Goal: Task Accomplishment & Management: Manage account settings

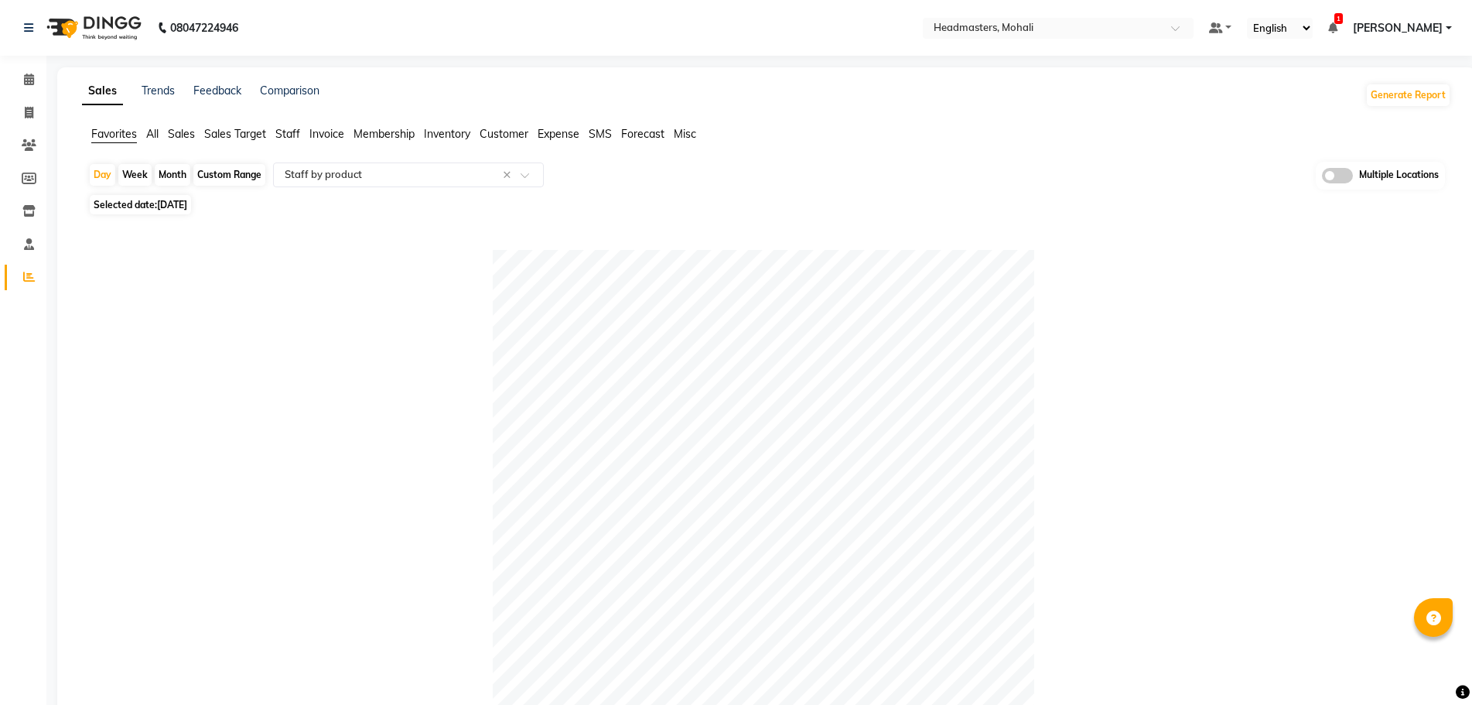
select select "full_report"
select select "csv"
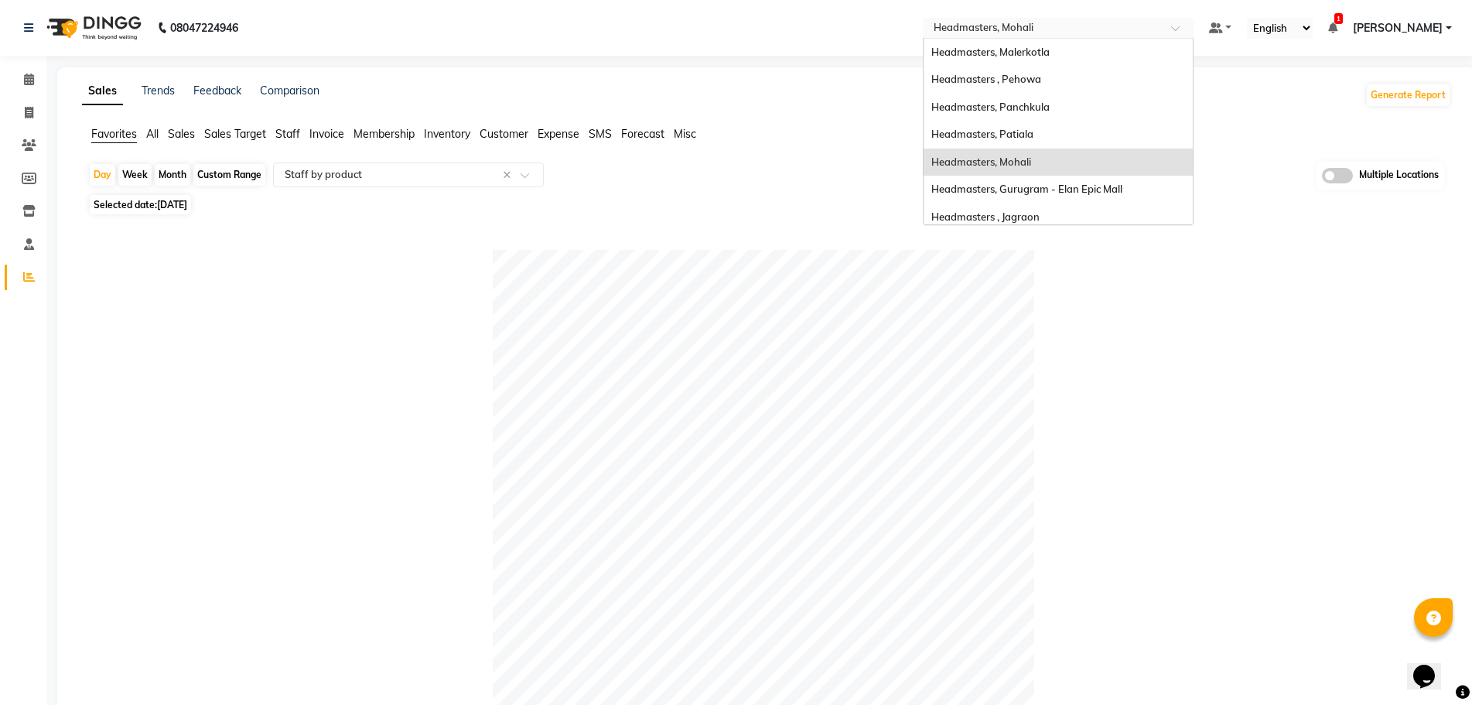
click at [1107, 26] on input "text" at bounding box center [1043, 29] width 224 height 15
click at [1118, 124] on div "Headmasters, Patiala" at bounding box center [1058, 135] width 269 height 28
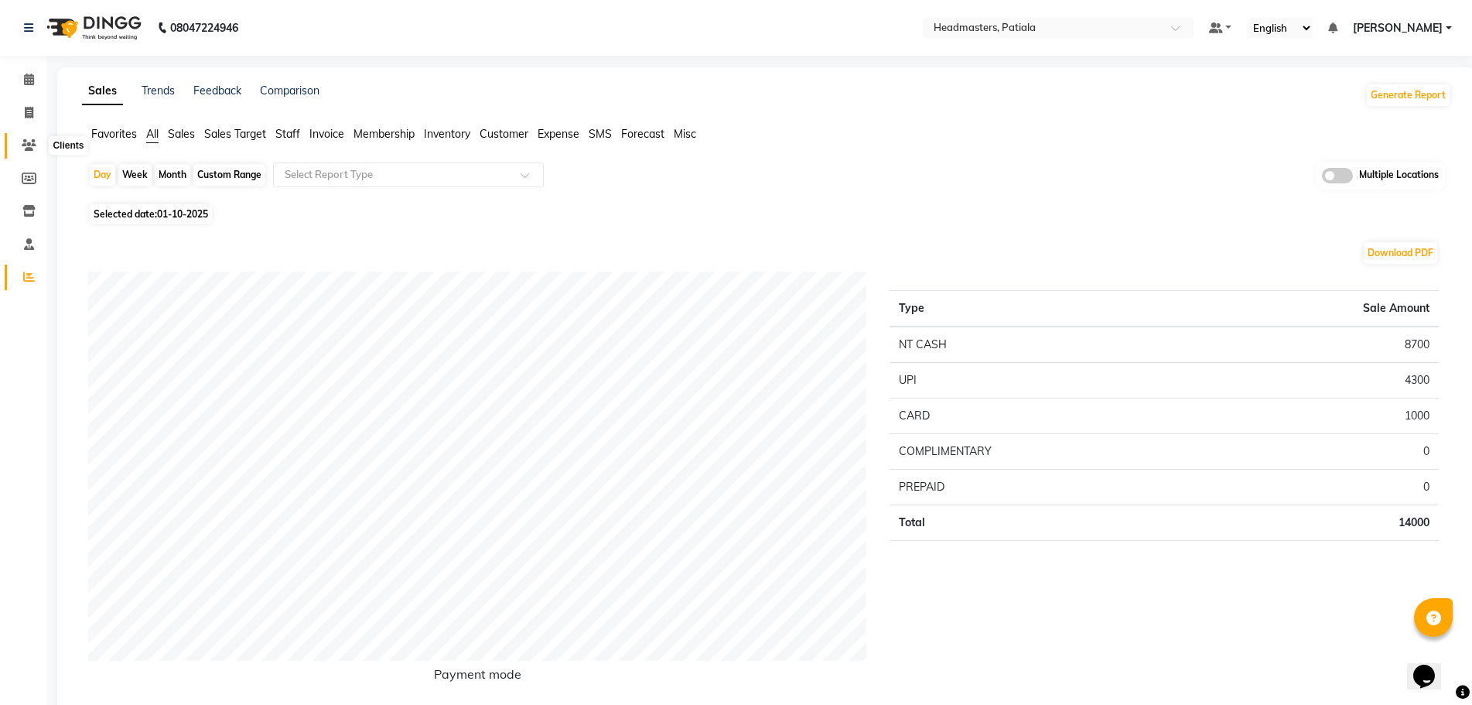
click at [27, 148] on icon at bounding box center [29, 145] width 15 height 12
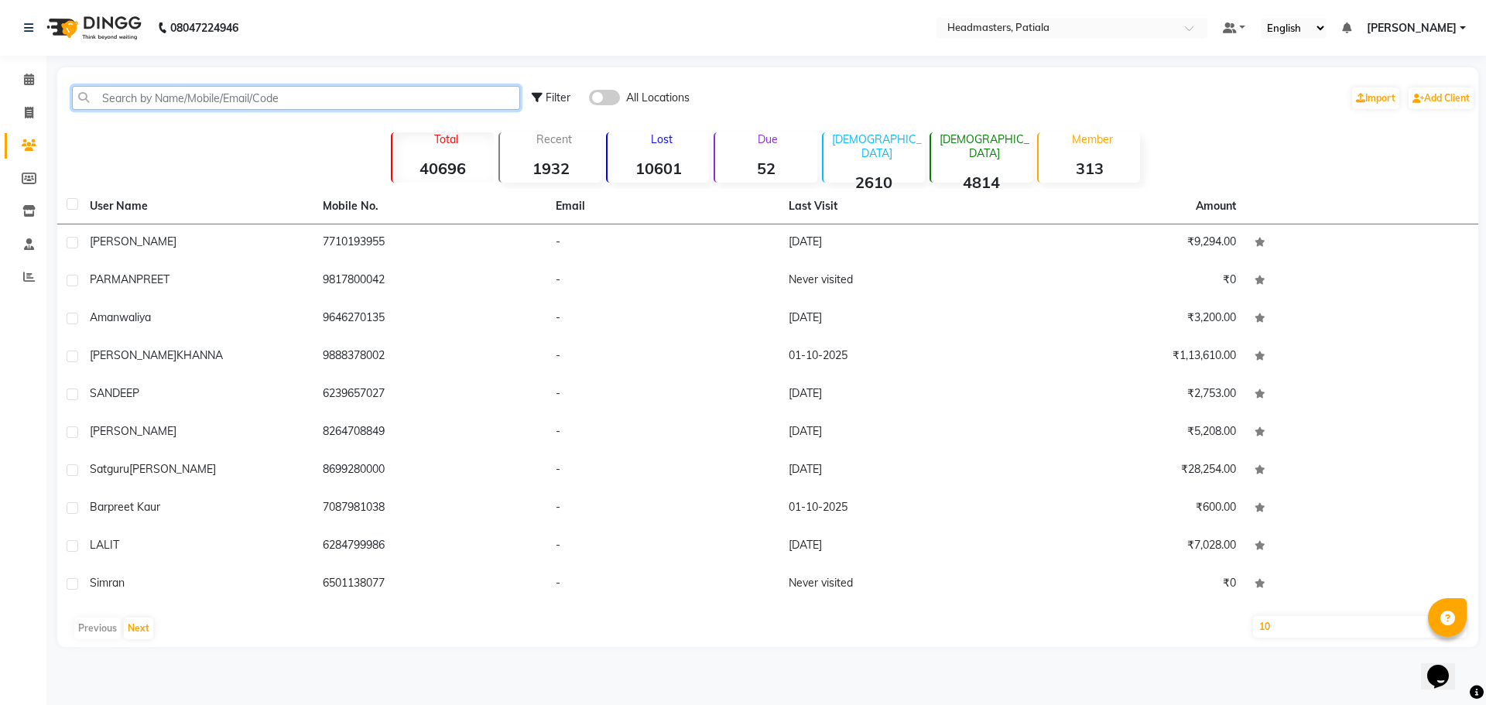
click at [114, 99] on input "text" at bounding box center [296, 98] width 448 height 24
paste input "7814318186"
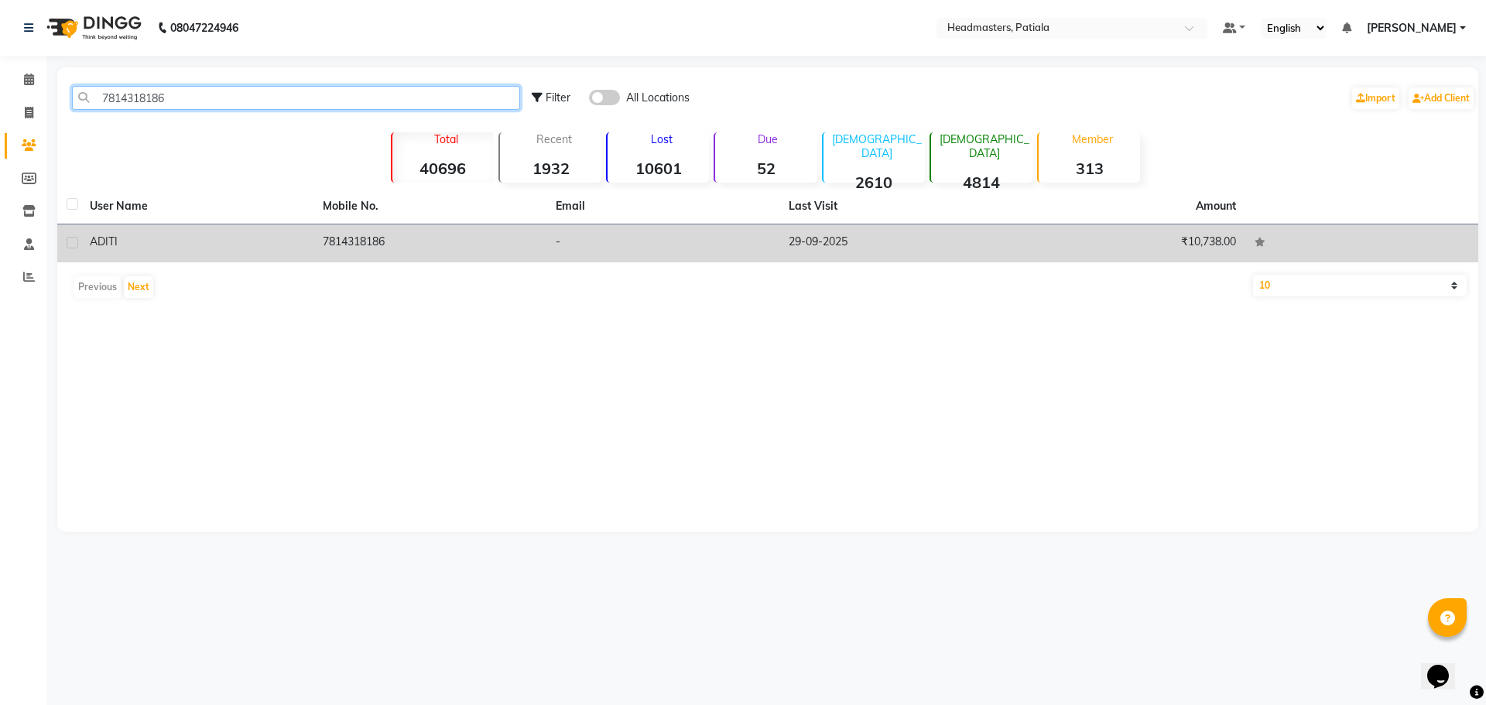
type input "7814318186"
click at [147, 231] on td "ADITI" at bounding box center [196, 243] width 233 height 38
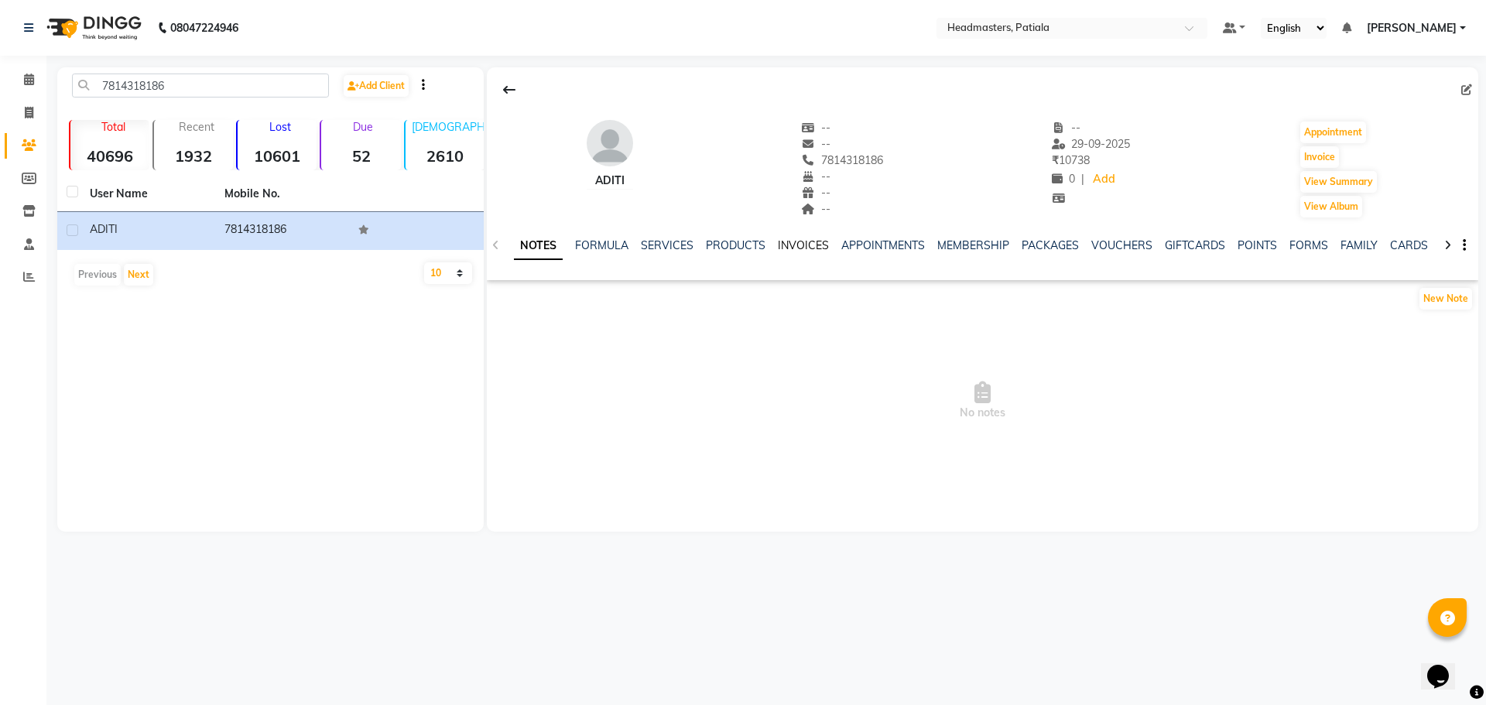
click at [809, 243] on link "INVOICES" at bounding box center [803, 245] width 51 height 14
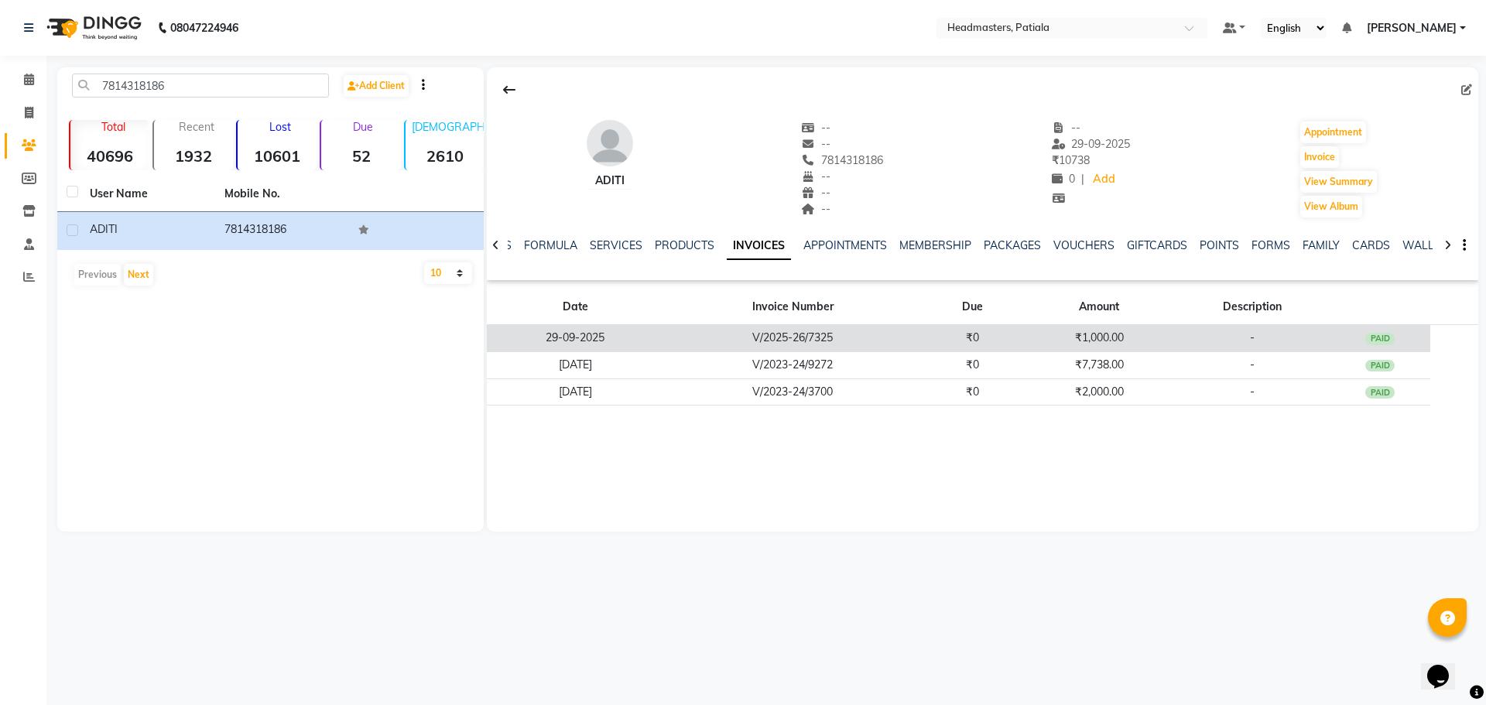
click at [811, 331] on td "V/2025-26/7325" at bounding box center [793, 338] width 258 height 27
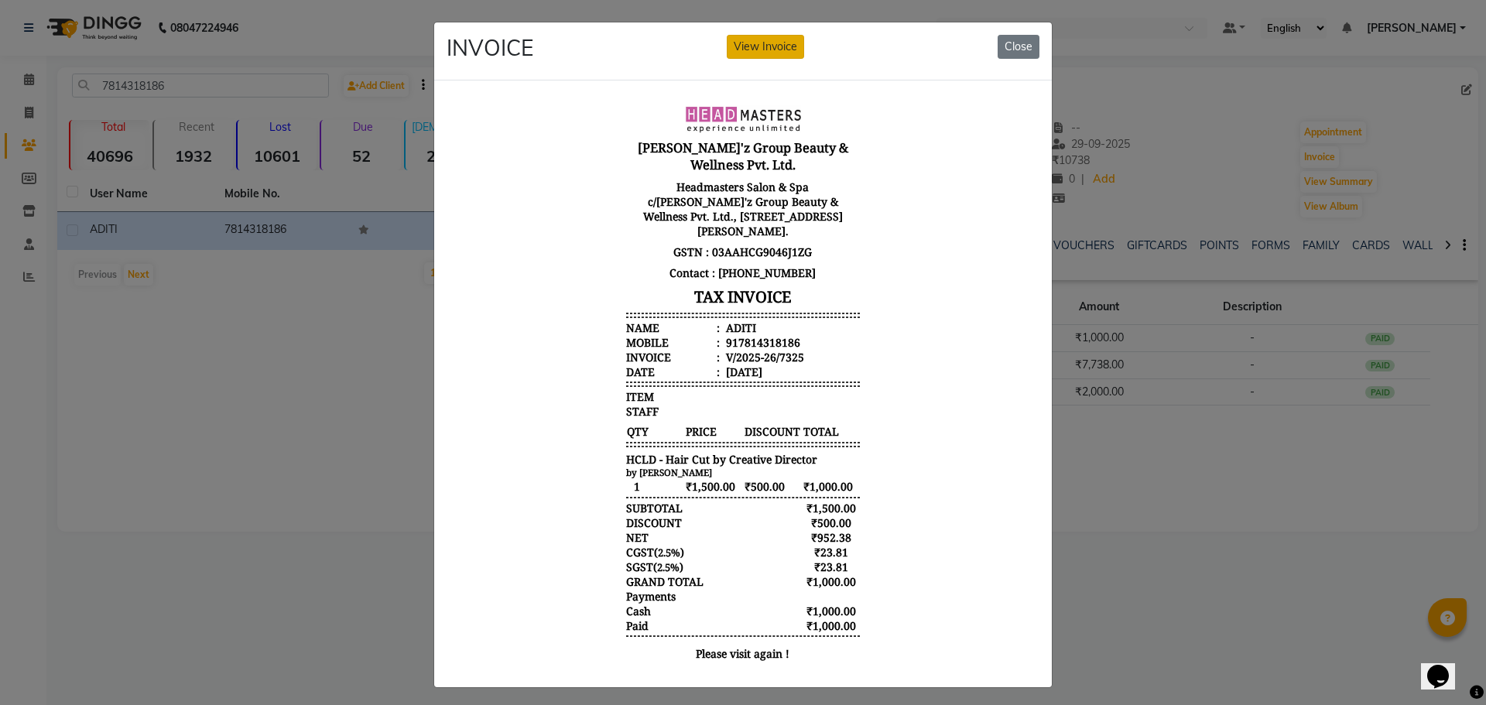
click at [768, 47] on button "View Invoice" at bounding box center [765, 47] width 77 height 24
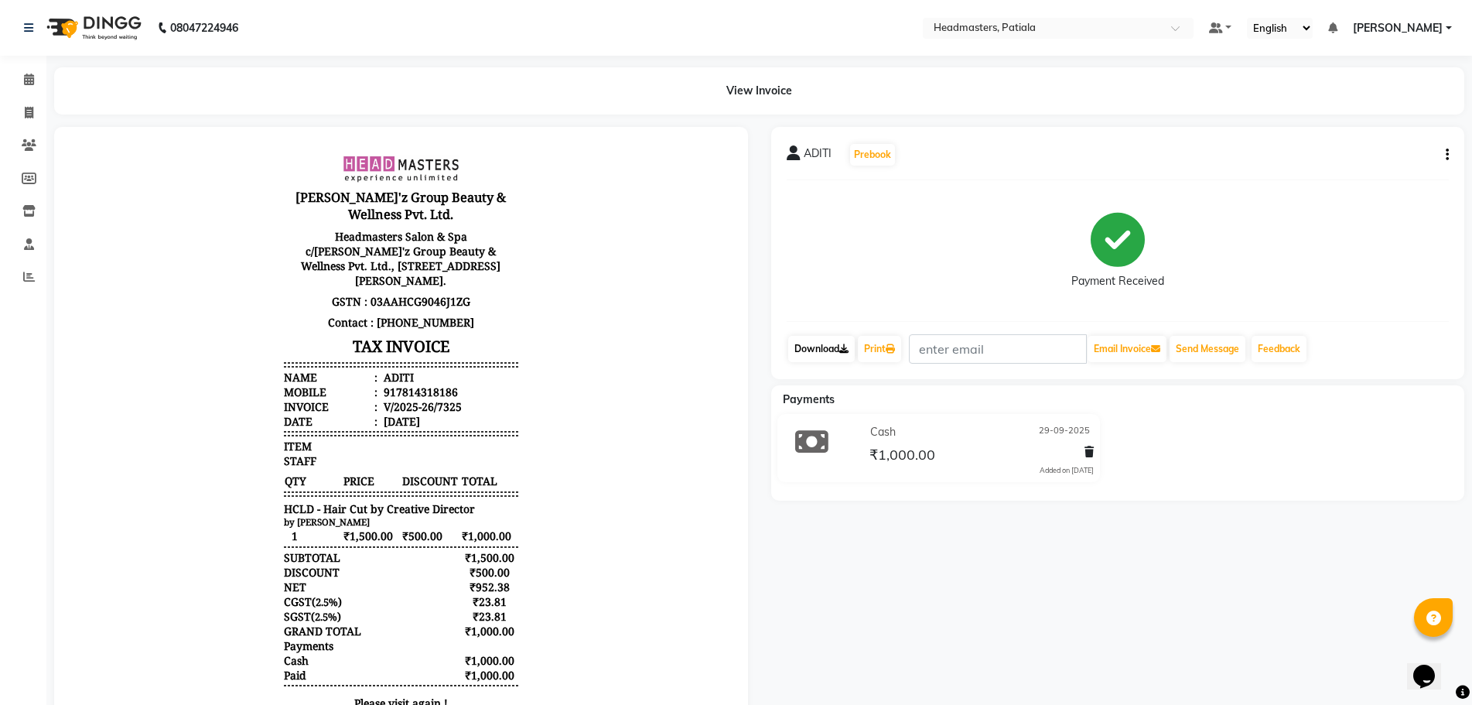
click at [836, 352] on link "Download" at bounding box center [821, 349] width 67 height 26
click at [28, 283] on span at bounding box center [28, 277] width 27 height 18
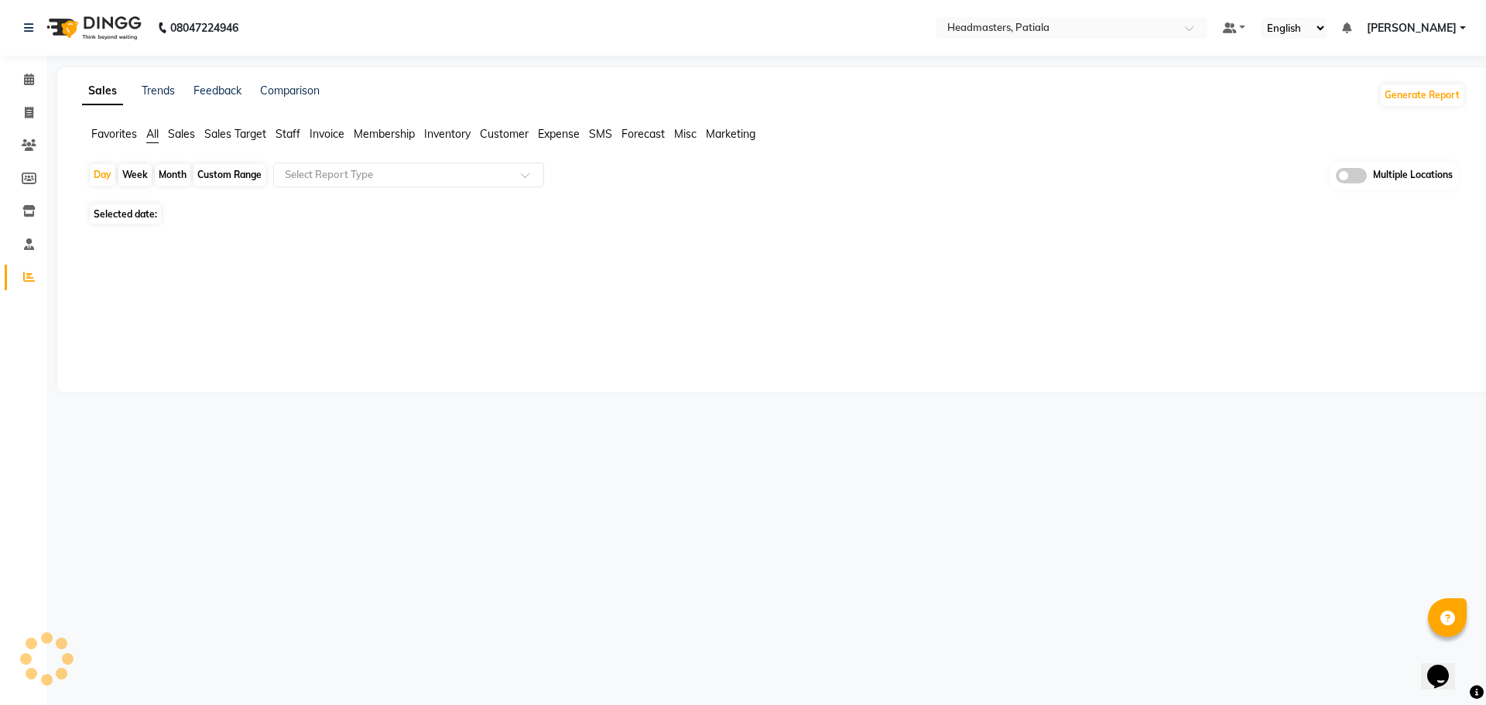
click at [113, 124] on div "Sales Trends Feedback Comparison Generate Report Favorites All Sales Sales Targ…" at bounding box center [773, 229] width 1432 height 325
click at [106, 135] on span "Favorites" at bounding box center [114, 134] width 46 height 14
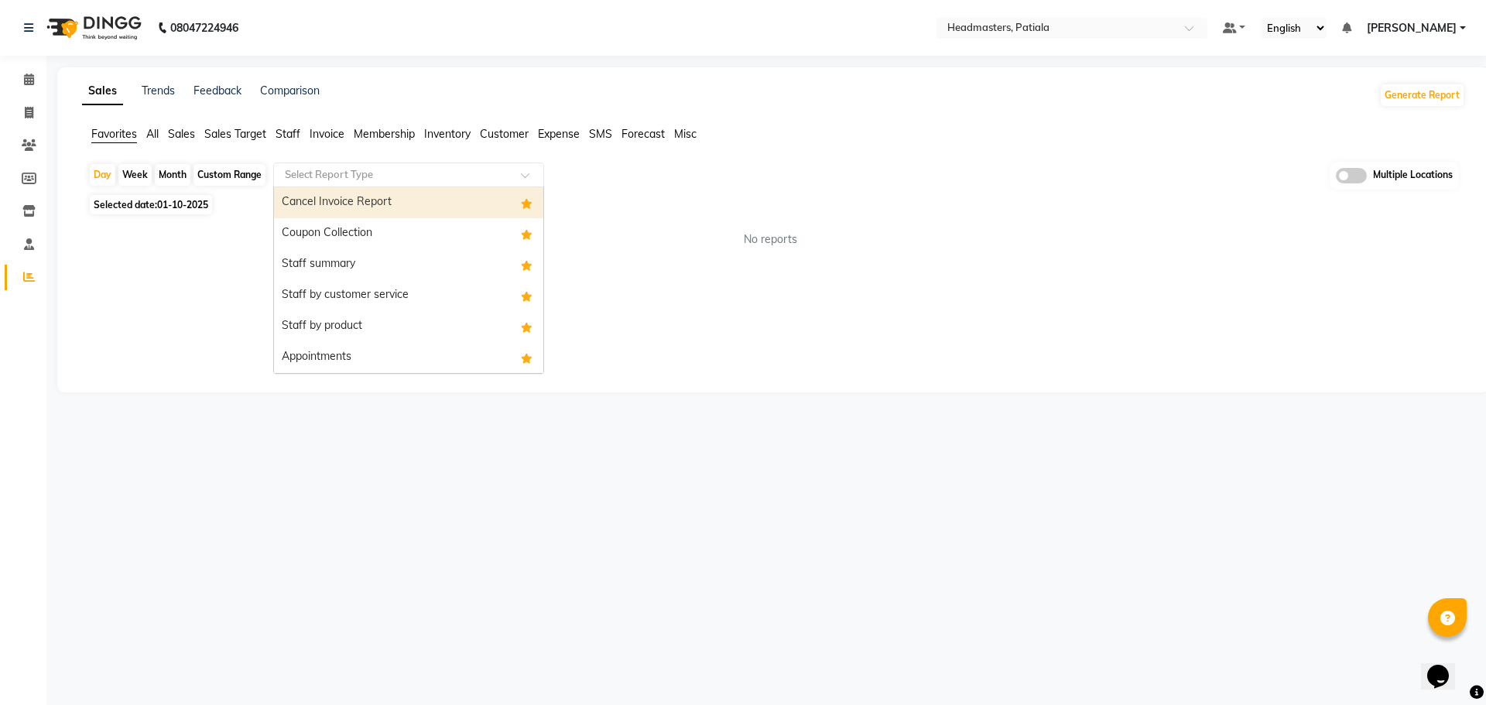
click at [348, 174] on input "text" at bounding box center [393, 174] width 223 height 15
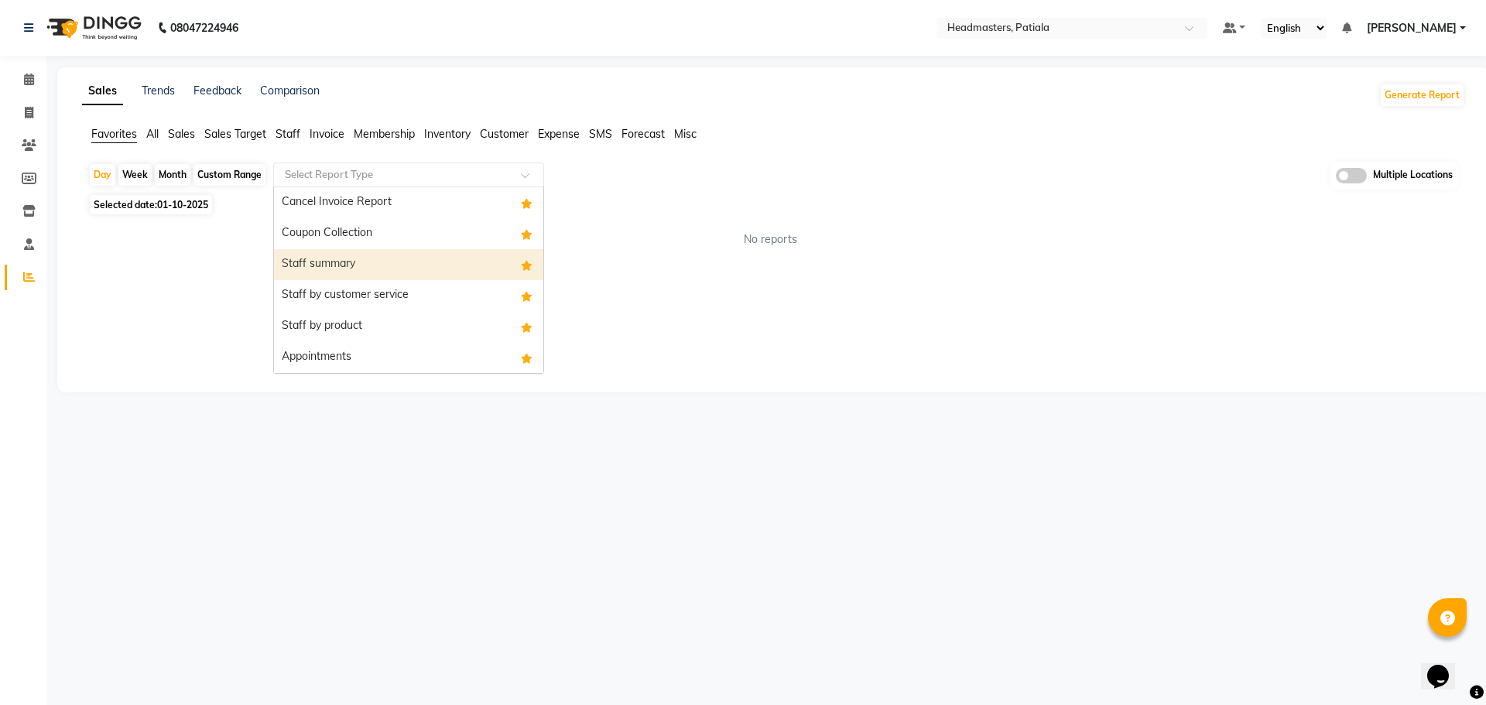
drag, startPoint x: 350, startPoint y: 264, endPoint x: 249, endPoint y: 227, distance: 107.0
click at [350, 265] on div "Staff summary" at bounding box center [408, 264] width 269 height 31
select select "full_report"
select select "csv"
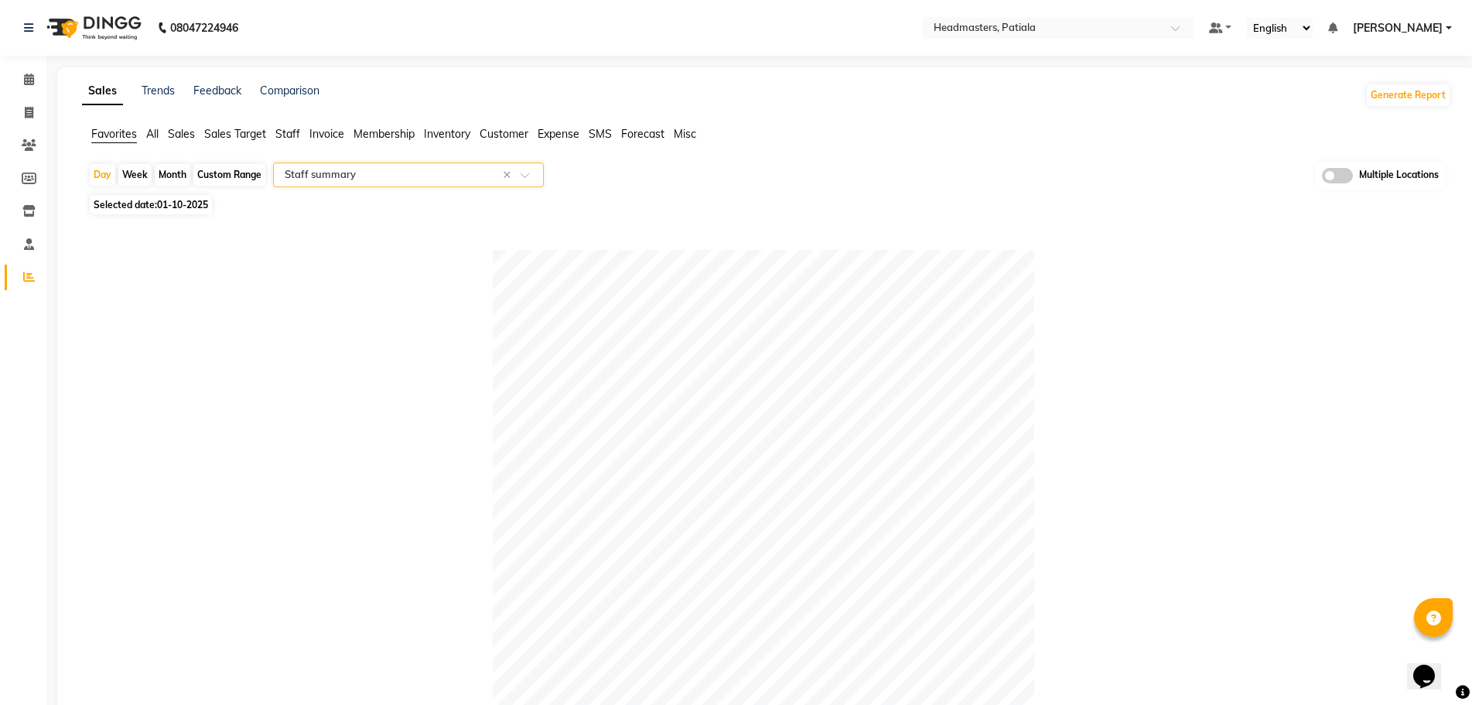
click at [180, 174] on div "Month" at bounding box center [173, 175] width 36 height 22
select select "10"
select select "2025"
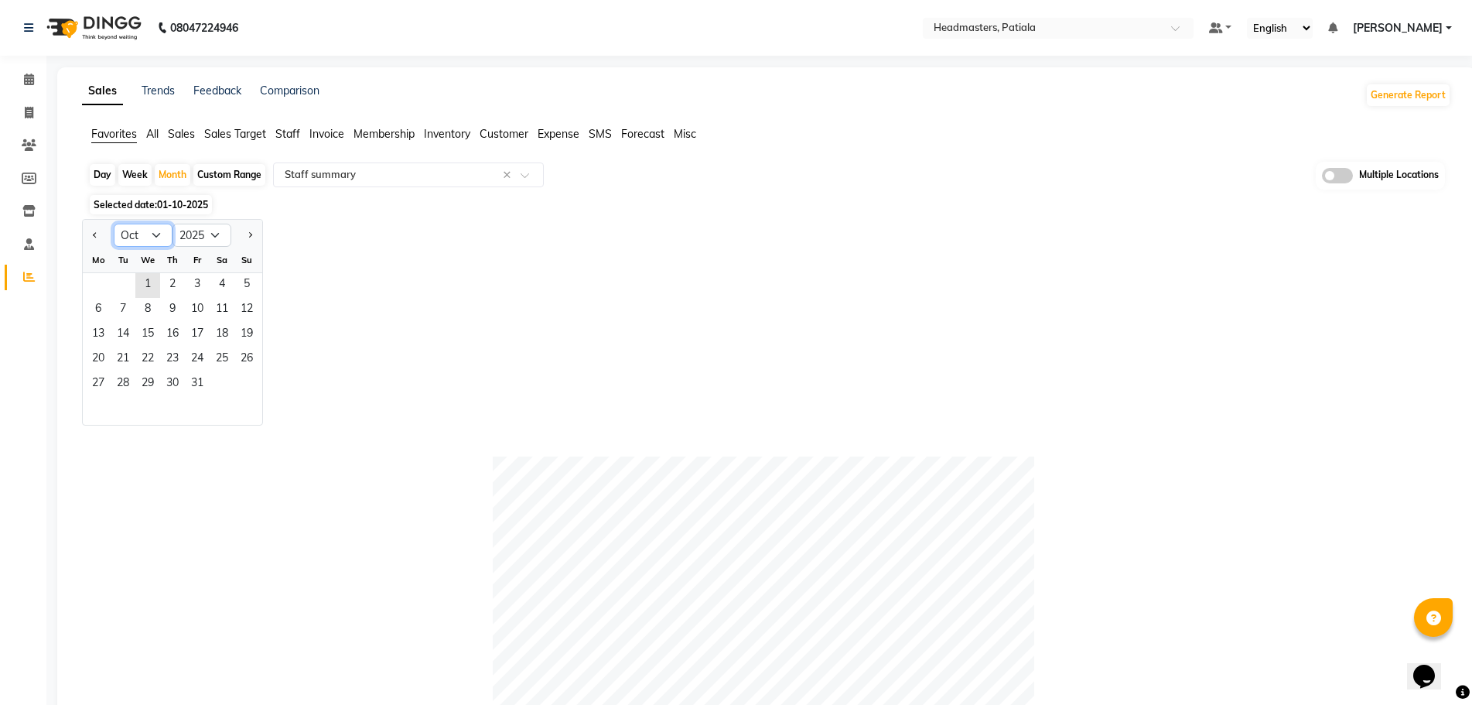
click at [134, 233] on select "Jan Feb Mar Apr May Jun Jul Aug Sep Oct Nov Dec" at bounding box center [143, 235] width 59 height 23
select select "9"
click at [114, 224] on select "Jan Feb Mar Apr May Jun Jul Aug Sep Oct Nov Dec" at bounding box center [143, 235] width 59 height 23
click at [128, 382] on span "30" at bounding box center [123, 384] width 25 height 25
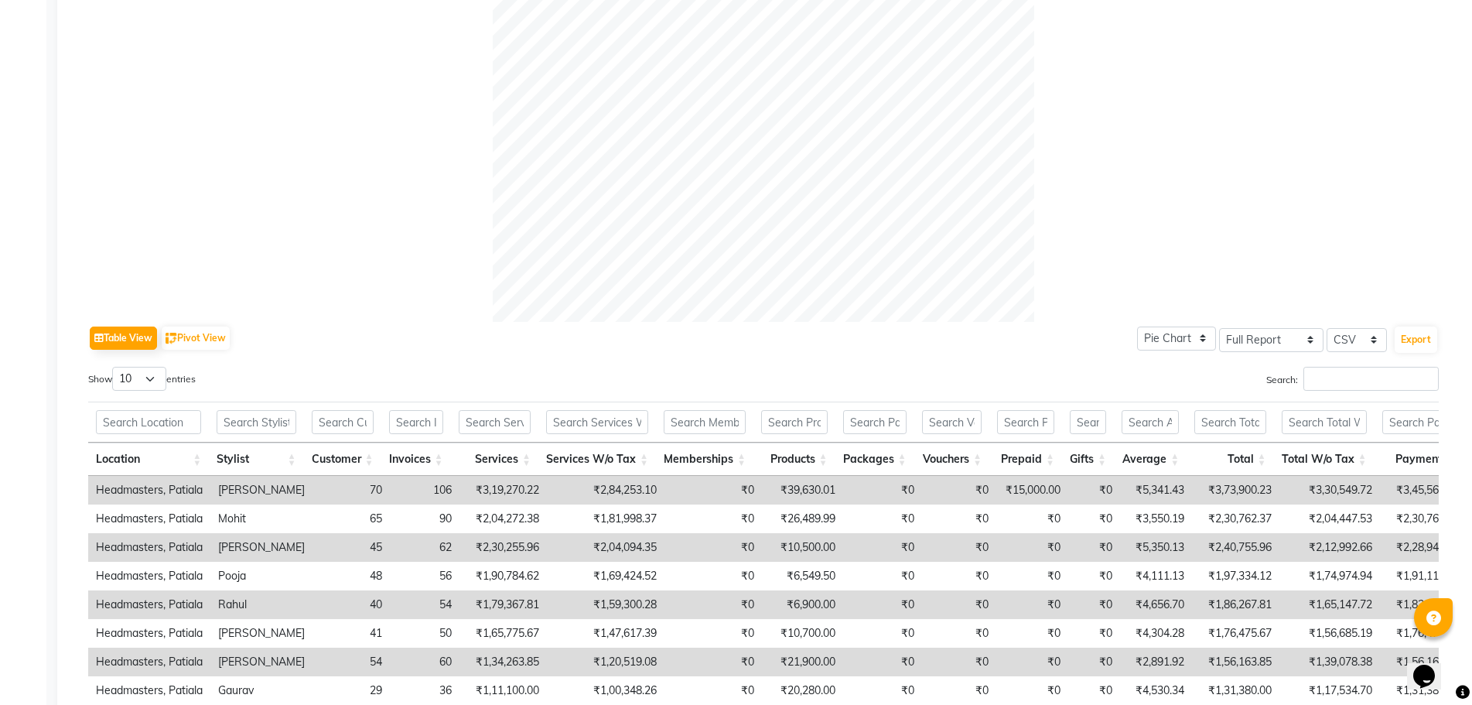
scroll to position [619, 0]
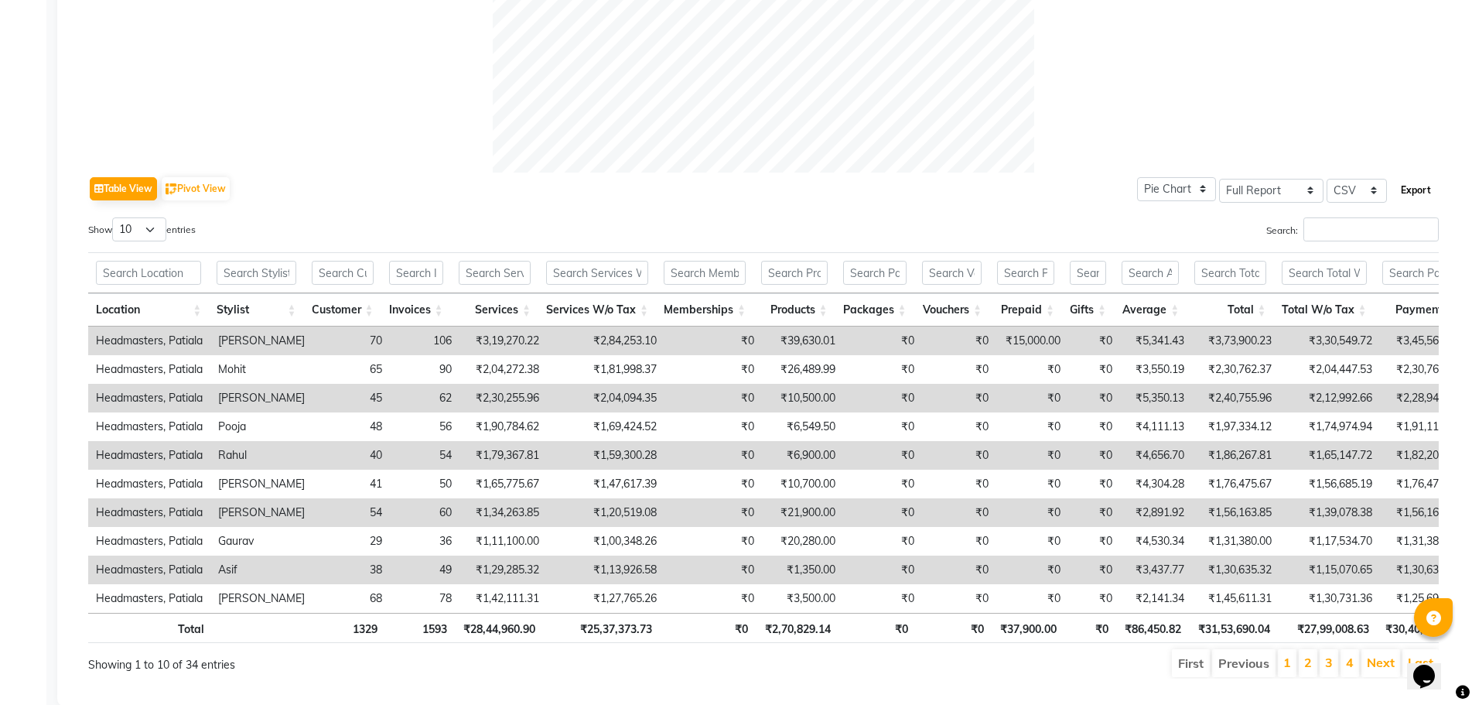
click at [1404, 187] on button "Export" at bounding box center [1416, 190] width 43 height 26
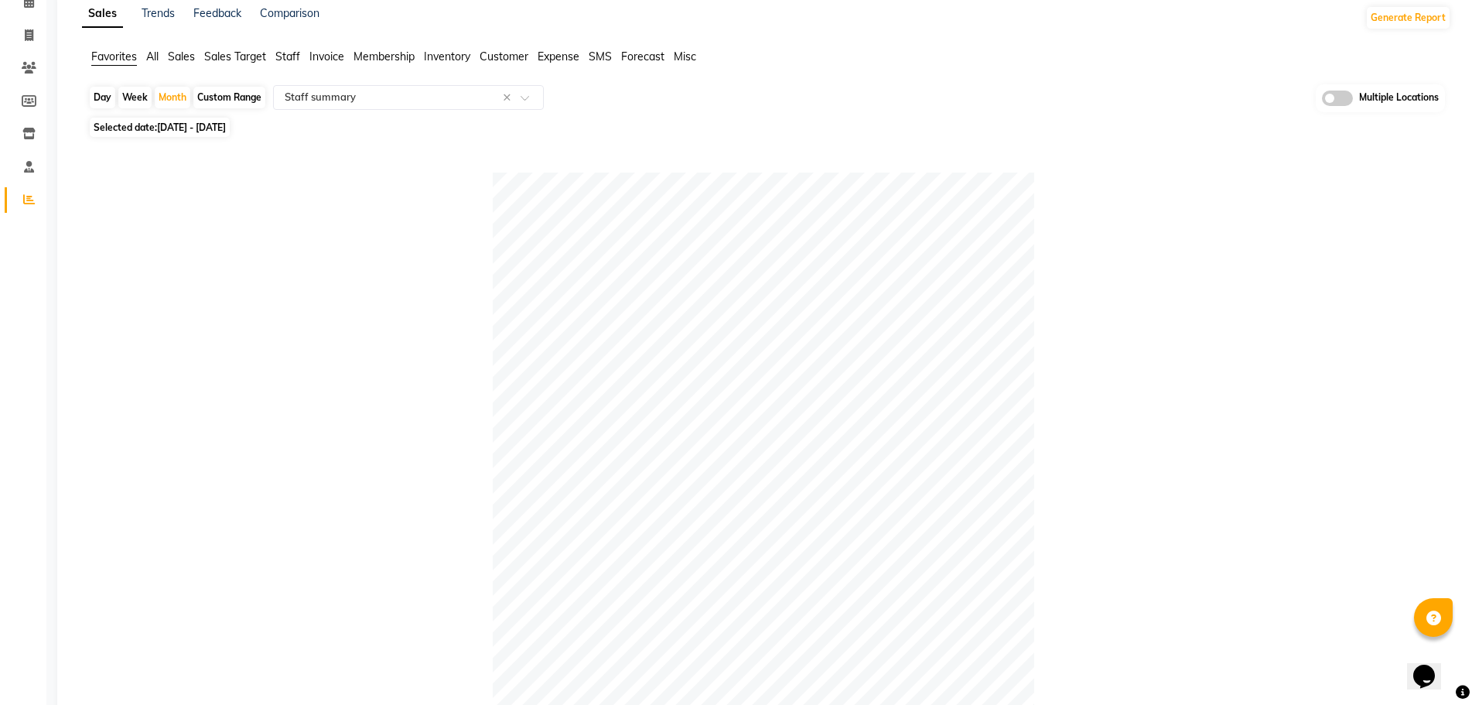
scroll to position [0, 0]
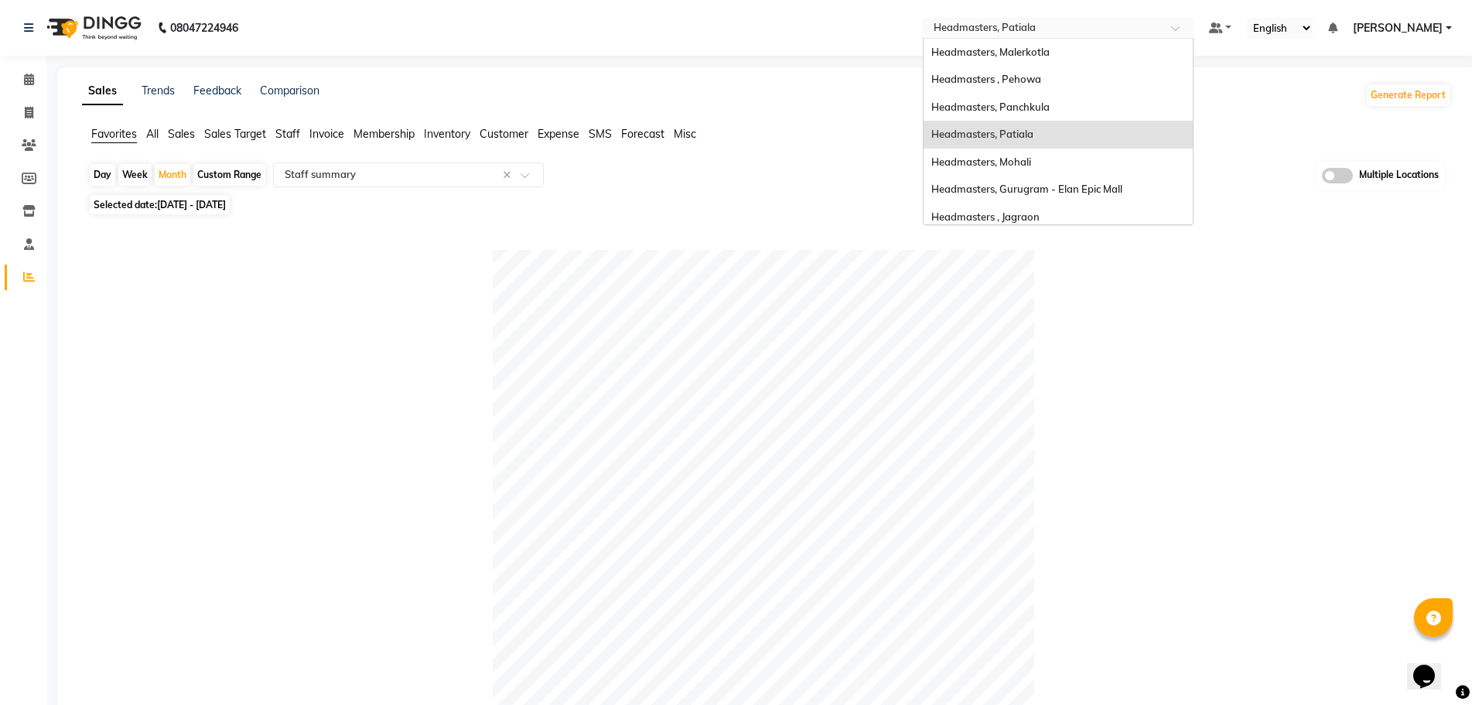
click at [1110, 27] on input "text" at bounding box center [1043, 29] width 224 height 15
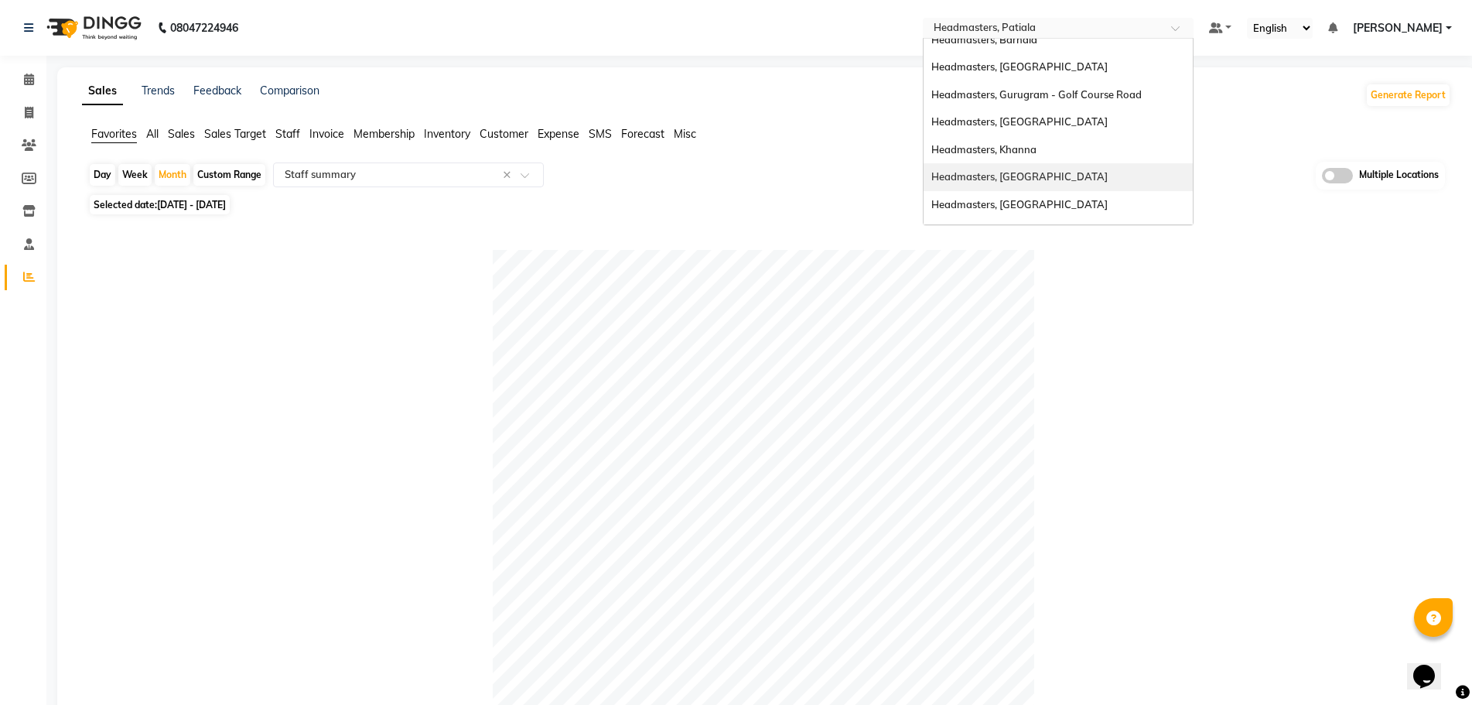
click at [1122, 177] on div "Headmasters, Sangrur" at bounding box center [1058, 177] width 269 height 28
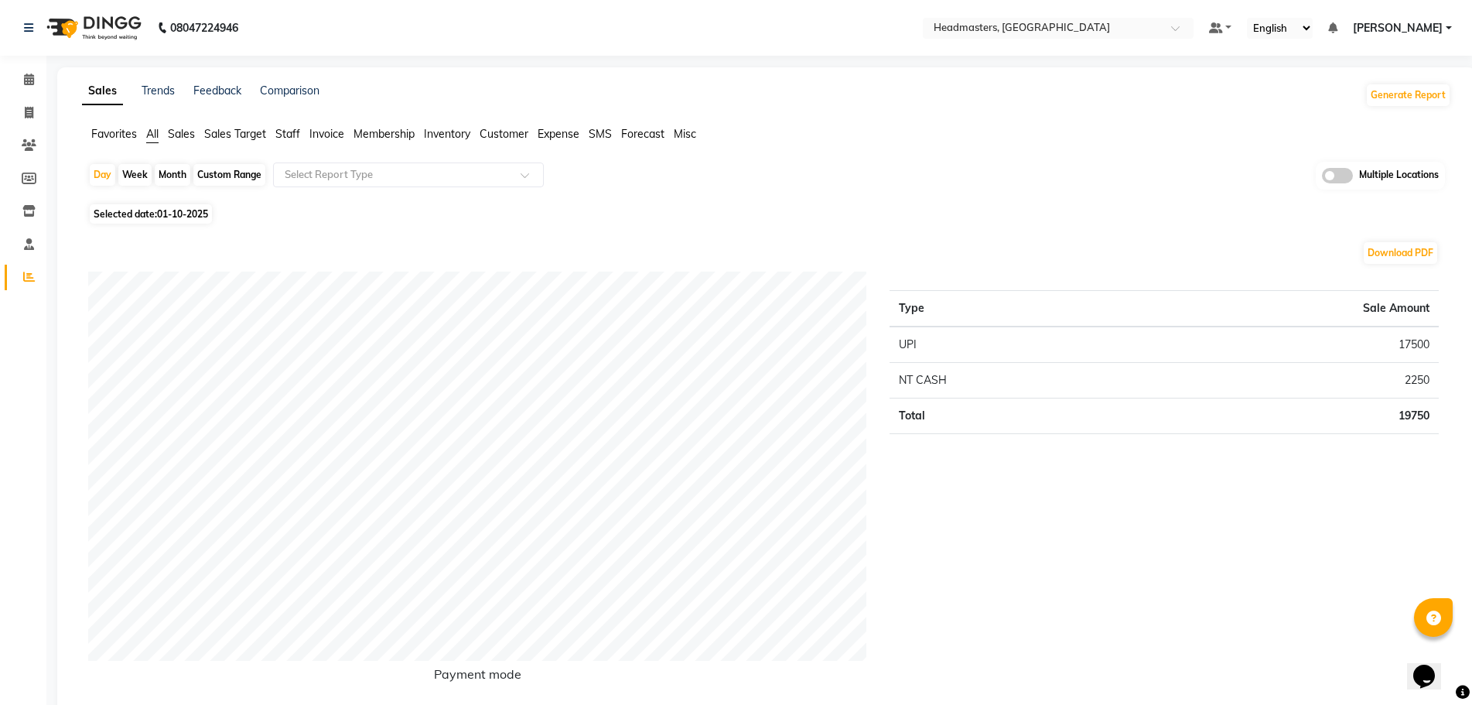
click at [116, 138] on span "Favorites" at bounding box center [114, 134] width 46 height 14
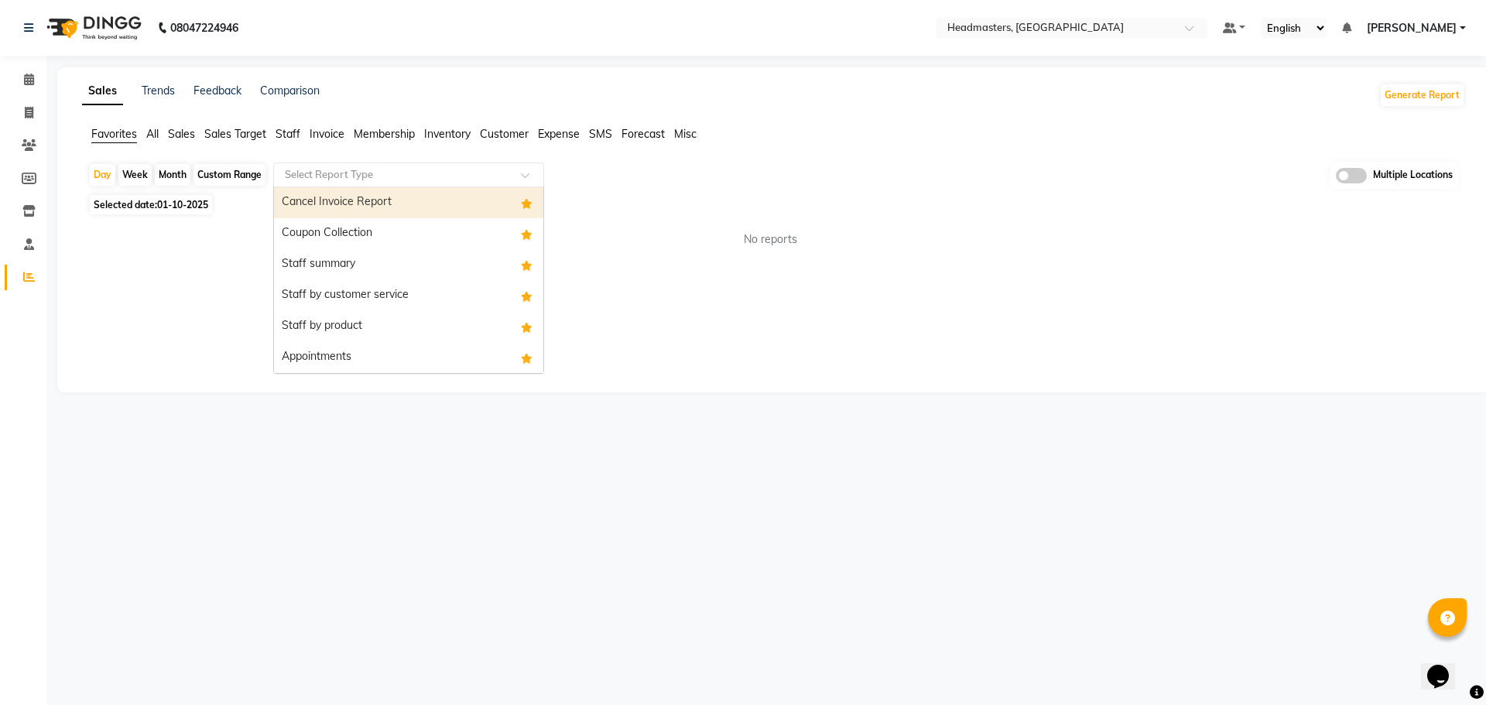
drag, startPoint x: 348, startPoint y: 173, endPoint x: 357, endPoint y: 187, distance: 16.7
click at [349, 173] on input "text" at bounding box center [393, 174] width 223 height 15
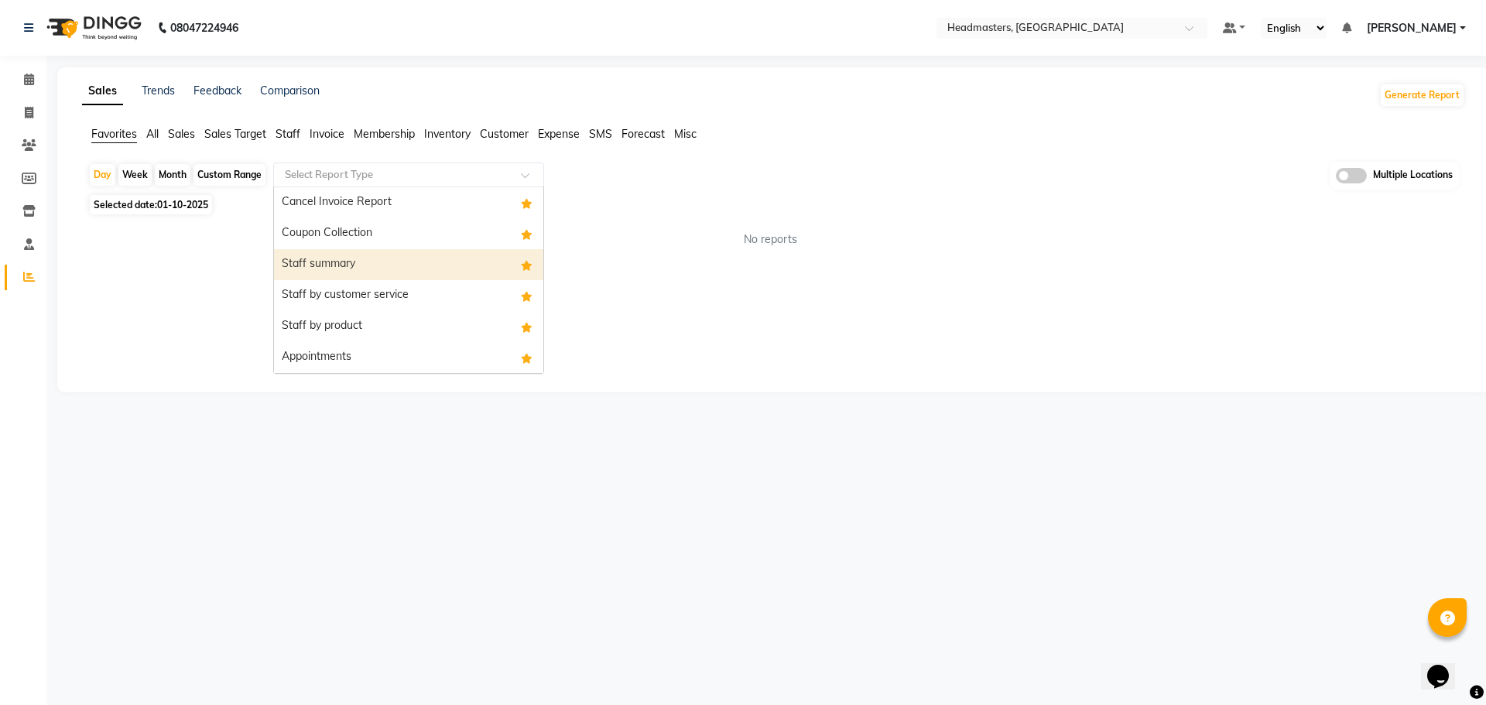
click at [366, 262] on div "Staff summary" at bounding box center [408, 264] width 269 height 31
select select "full_report"
select select "csv"
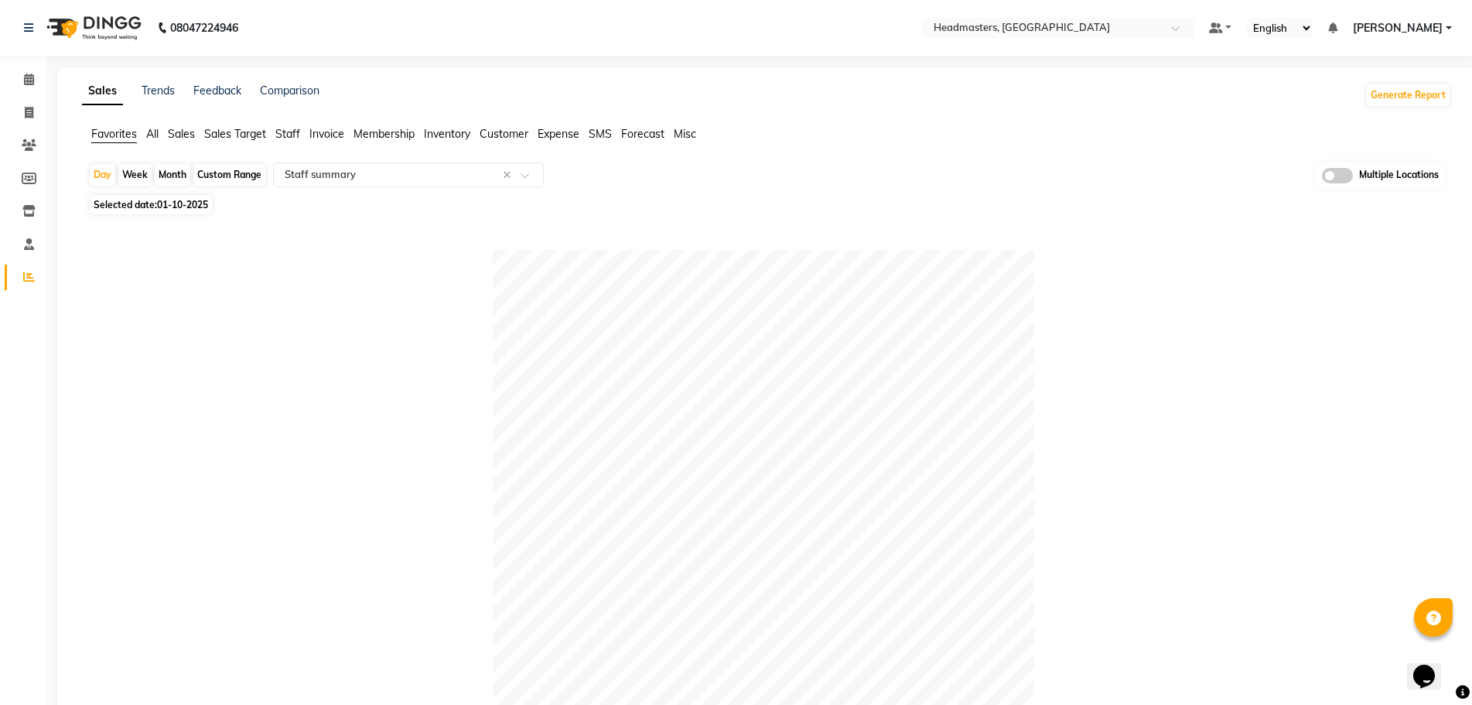
drag, startPoint x: 183, startPoint y: 180, endPoint x: 186, endPoint y: 193, distance: 13.4
click at [183, 179] on div "Month" at bounding box center [173, 175] width 36 height 22
select select "10"
select select "2025"
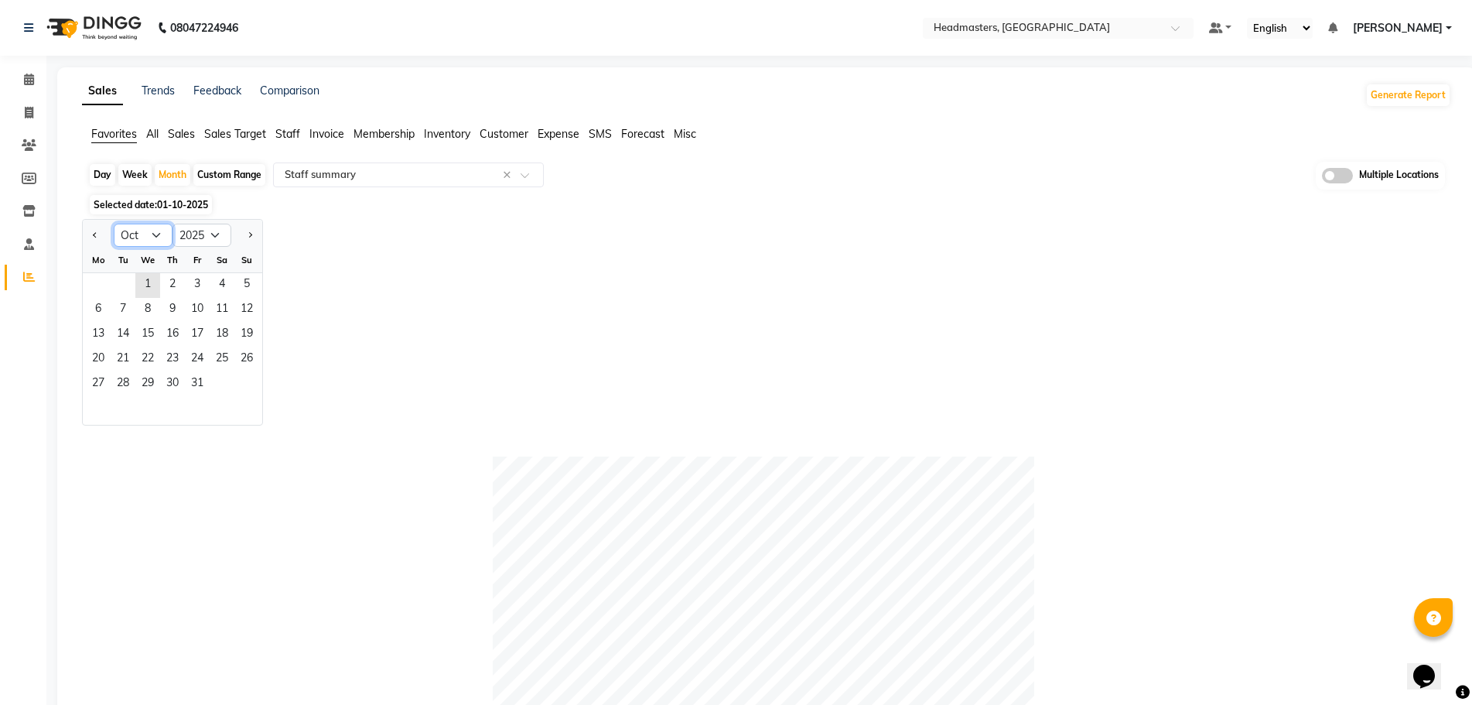
click at [142, 234] on select "Jan Feb Mar Apr May Jun Jul Aug Sep Oct Nov Dec" at bounding box center [143, 235] width 59 height 23
select select "9"
click at [114, 224] on select "Jan Feb Mar Apr May Jun Jul Aug Sep Oct Nov Dec" at bounding box center [143, 235] width 59 height 23
click at [133, 383] on span "30" at bounding box center [123, 384] width 25 height 25
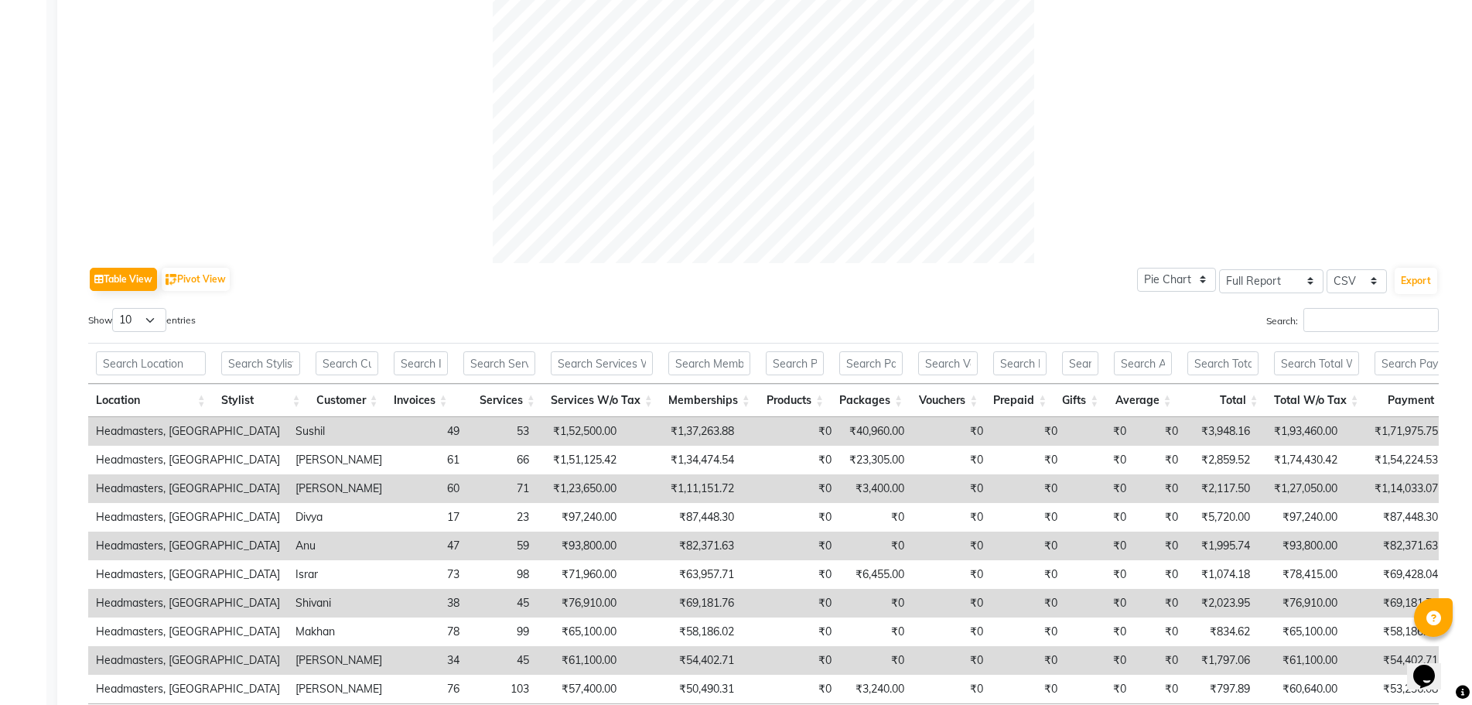
scroll to position [619, 0]
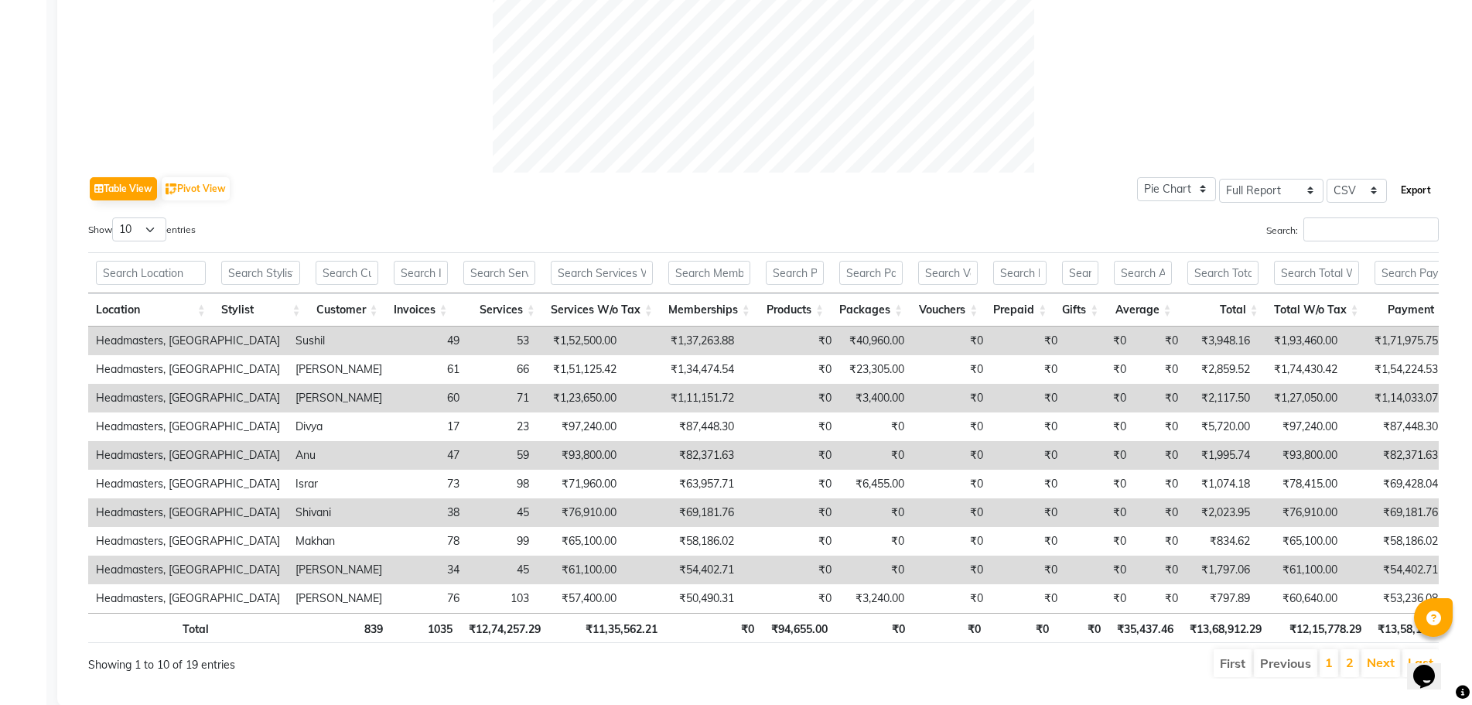
click at [1421, 193] on button "Export" at bounding box center [1416, 190] width 43 height 26
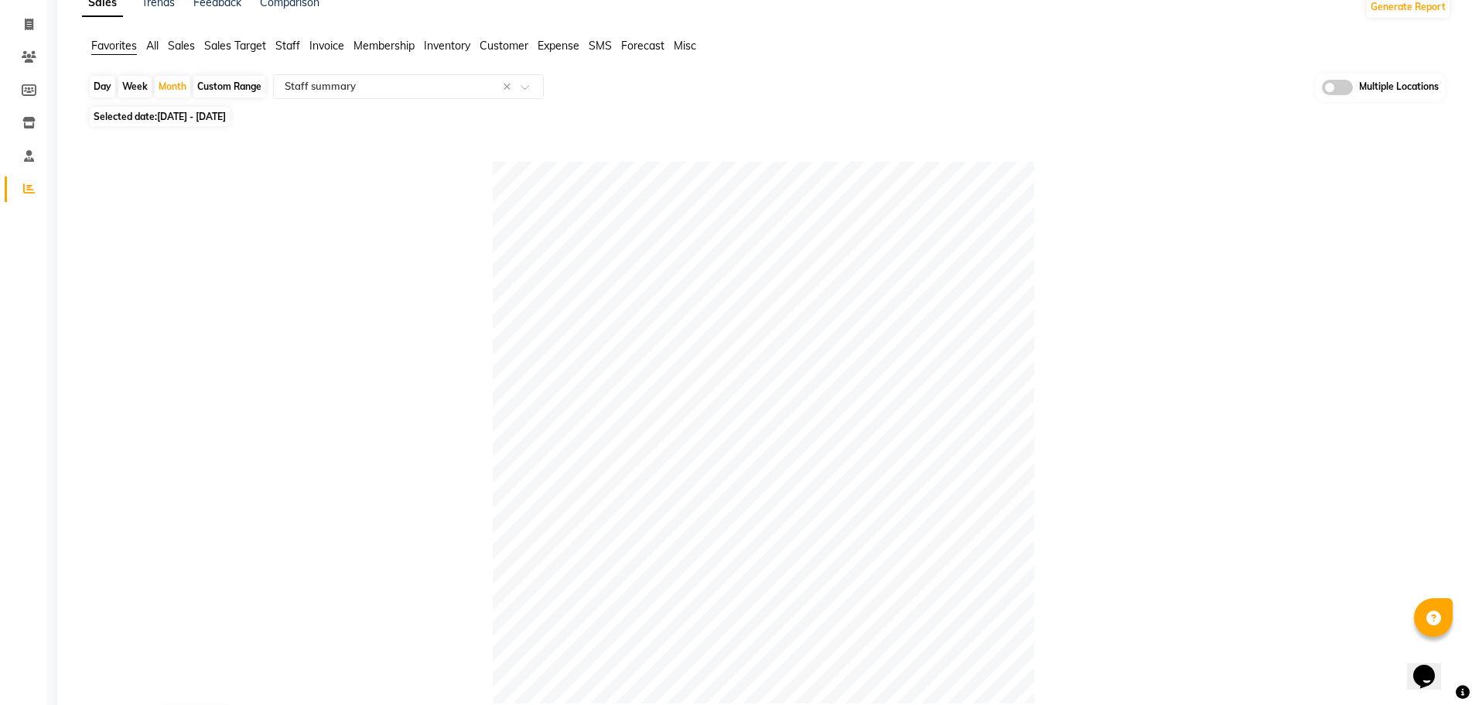
scroll to position [0, 0]
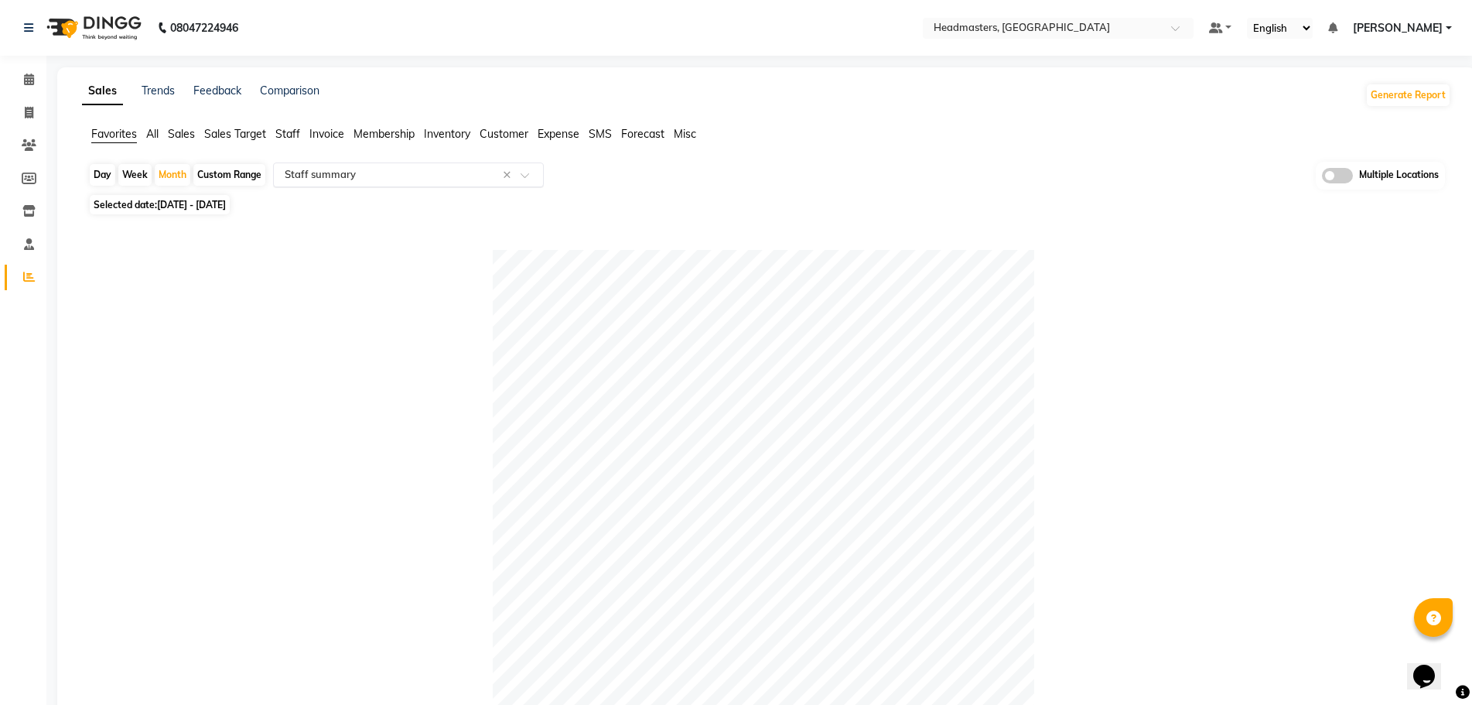
click at [402, 180] on input "text" at bounding box center [393, 174] width 223 height 15
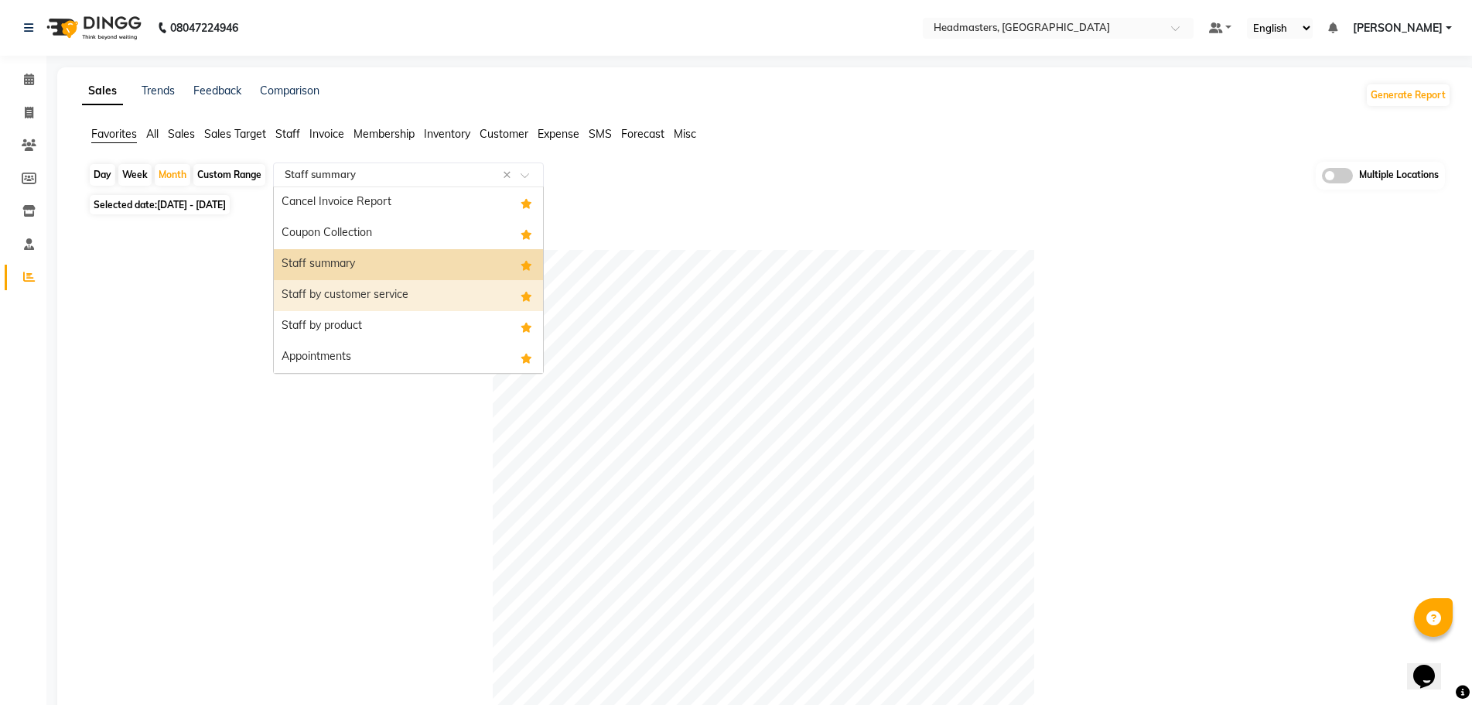
click at [405, 296] on div "Staff by customer service" at bounding box center [408, 295] width 269 height 31
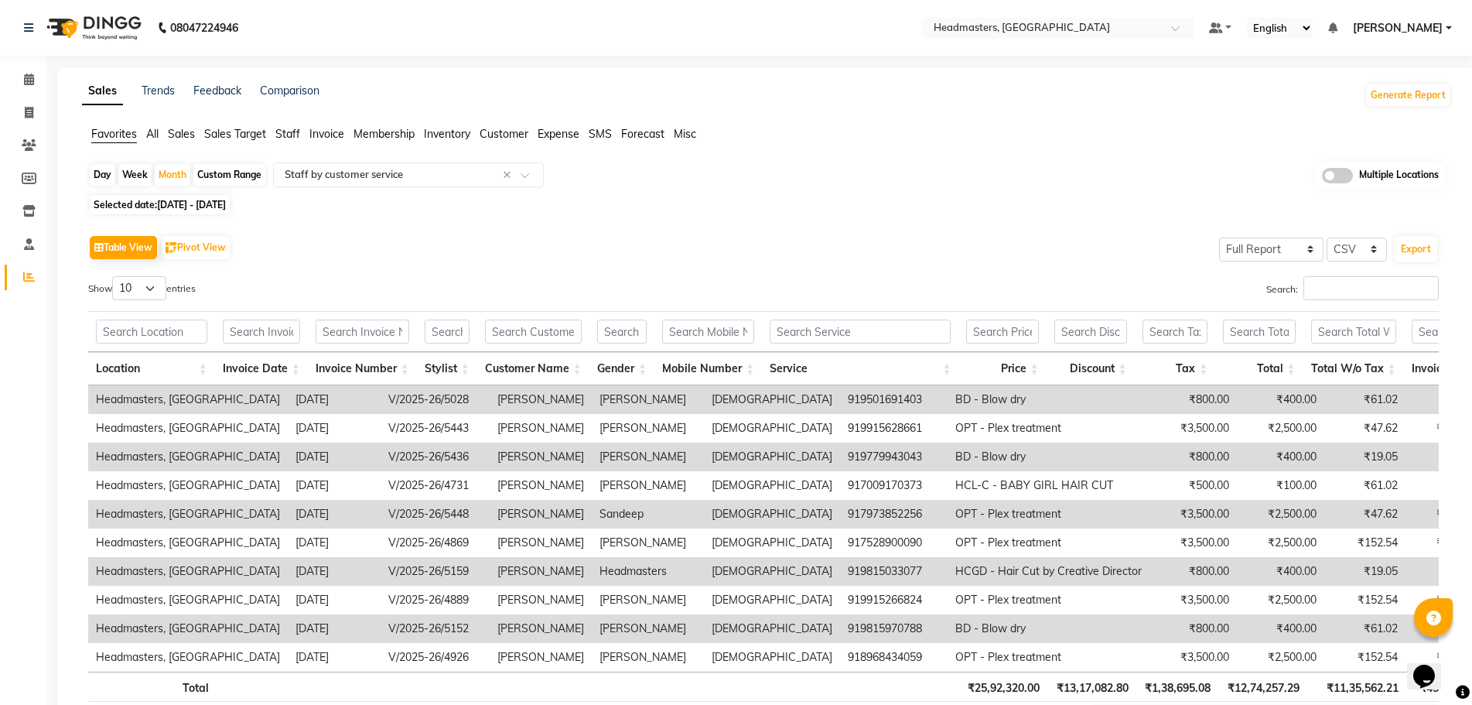
click at [105, 172] on div "Day" at bounding box center [103, 175] width 26 height 22
select select "9"
select select "2025"
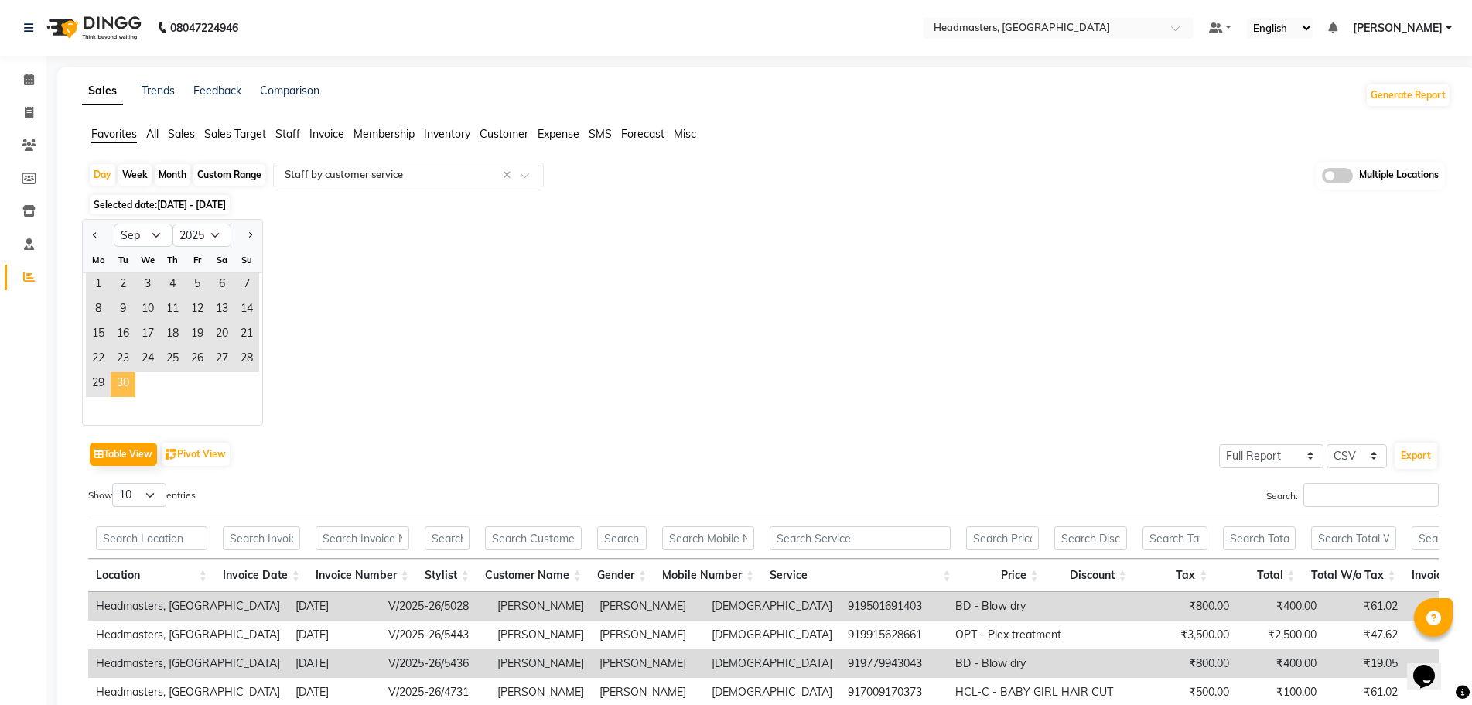
click at [120, 393] on span "30" at bounding box center [123, 384] width 25 height 25
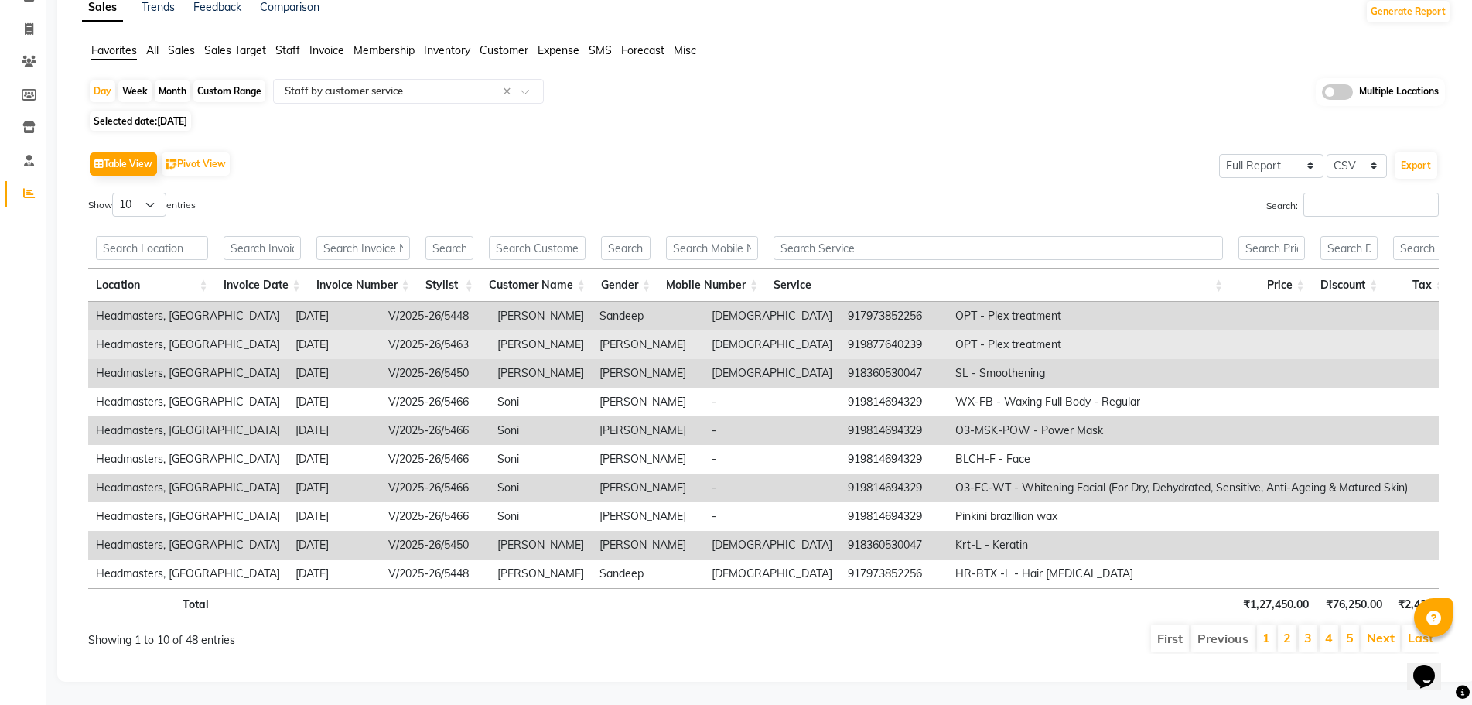
scroll to position [110, 0]
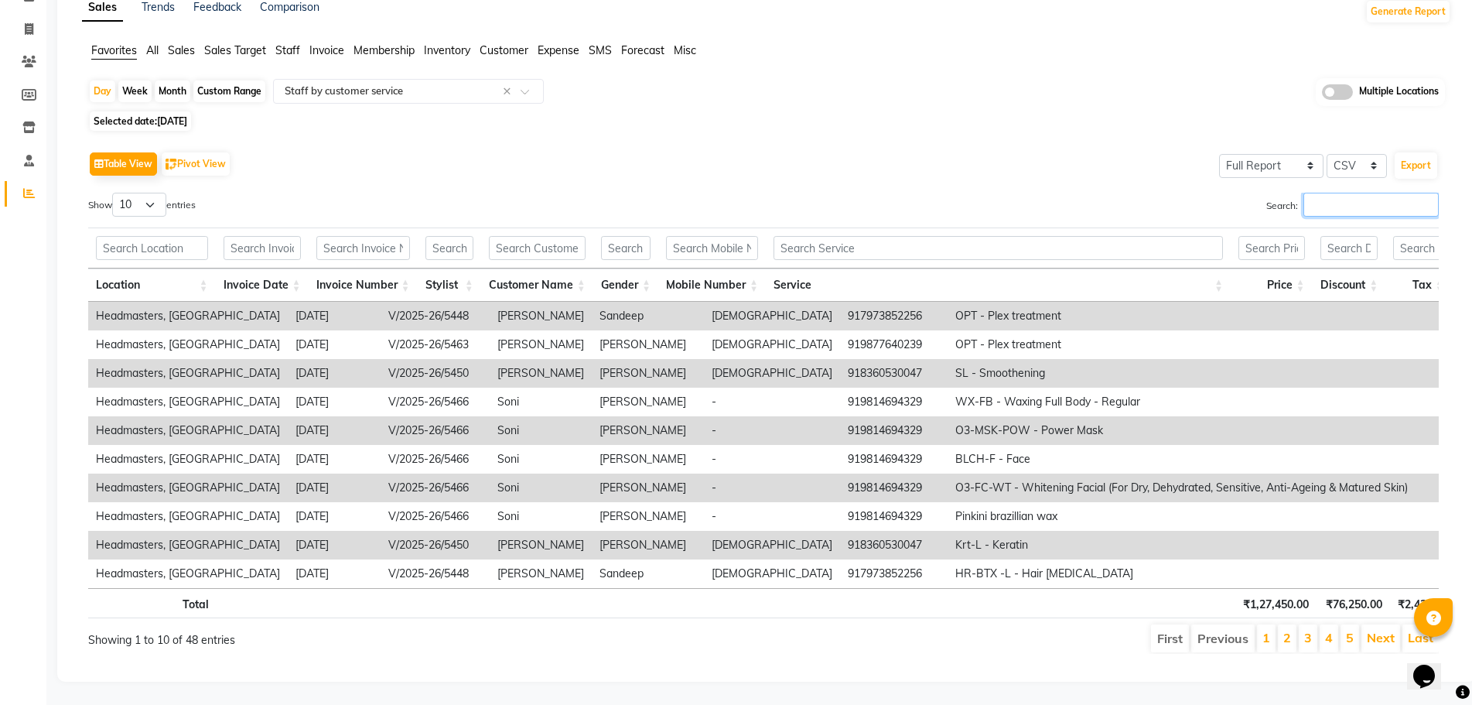
click at [1420, 193] on input "Search:" at bounding box center [1371, 205] width 135 height 24
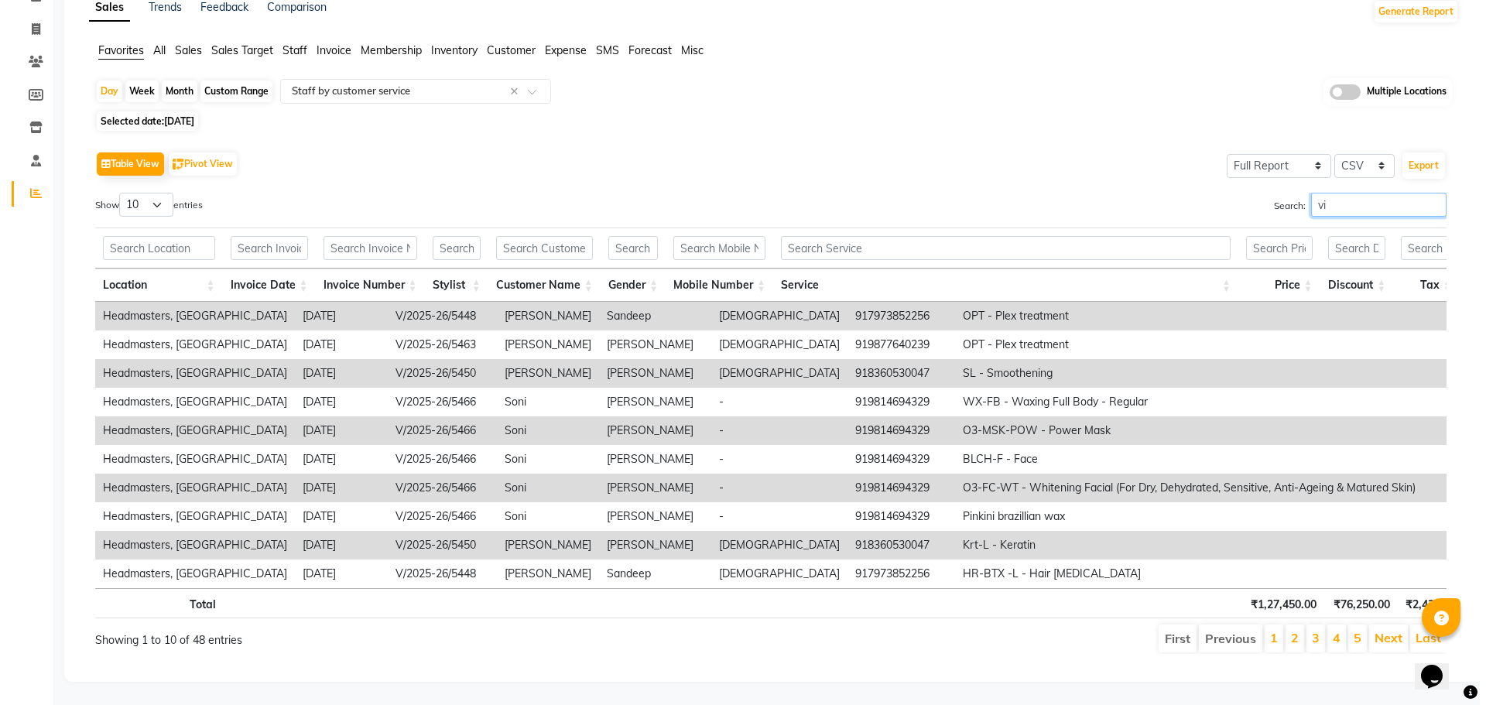
scroll to position [0, 0]
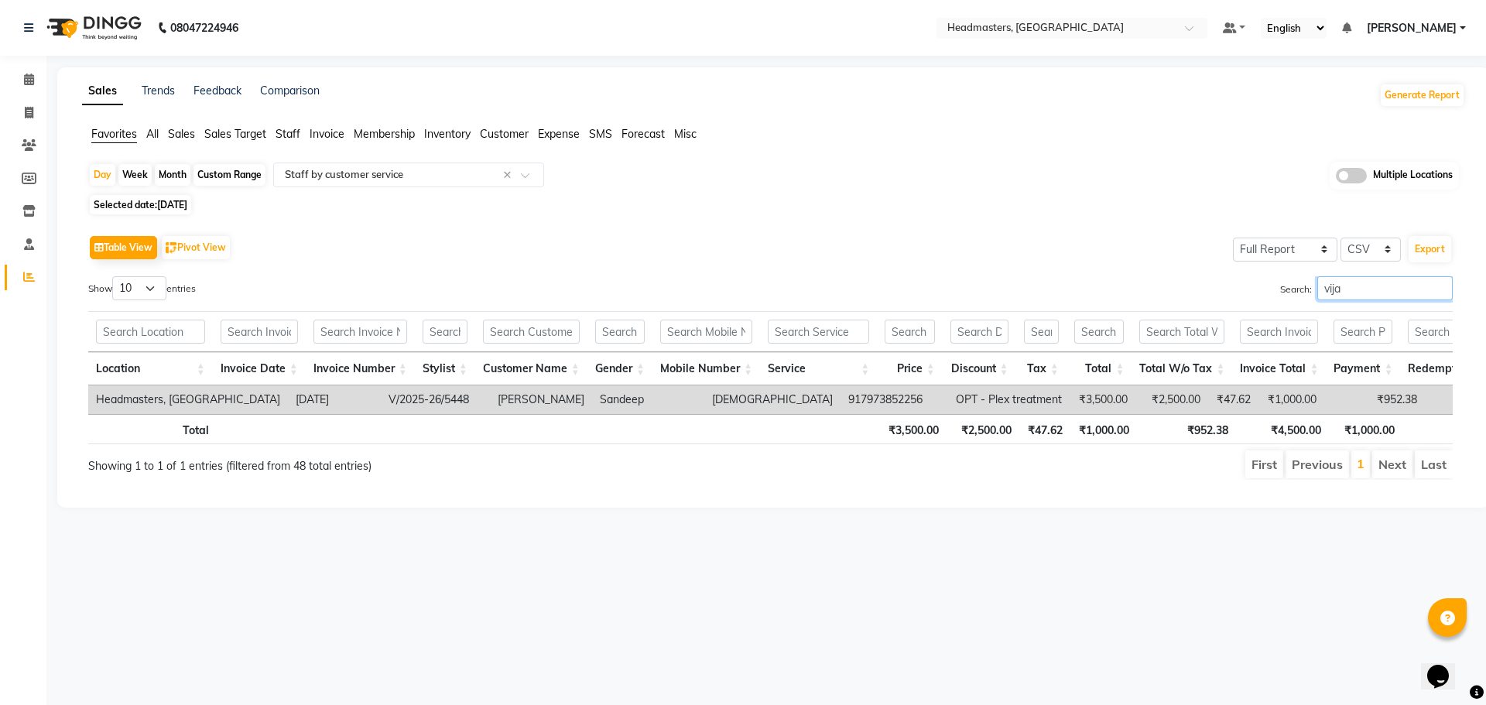
drag, startPoint x: 1301, startPoint y: 294, endPoint x: 828, endPoint y: 299, distance: 473.6
click at [891, 299] on div "Search: vija" at bounding box center [1117, 291] width 671 height 30
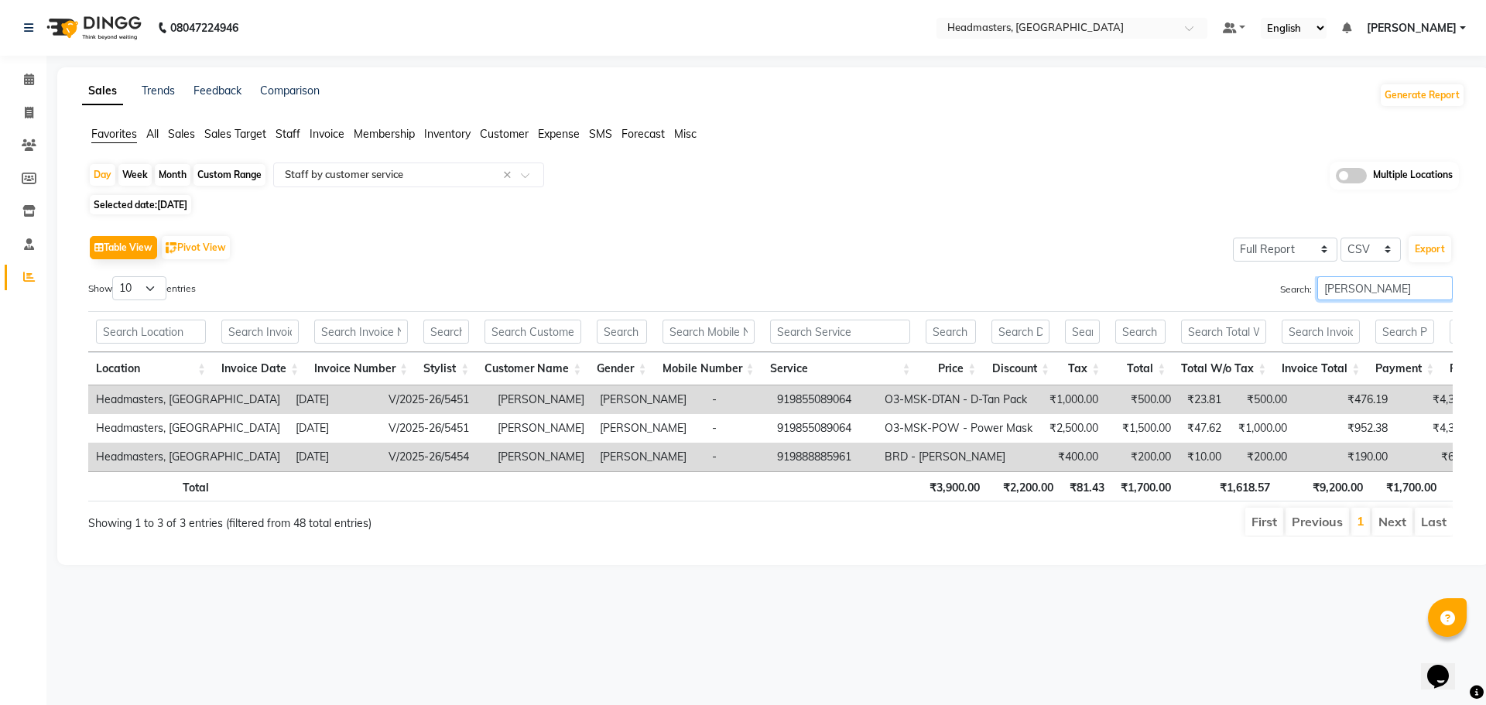
drag, startPoint x: 1393, startPoint y: 291, endPoint x: 1128, endPoint y: 299, distance: 264.8
click at [1130, 299] on div "Search: harmesh" at bounding box center [1117, 291] width 671 height 30
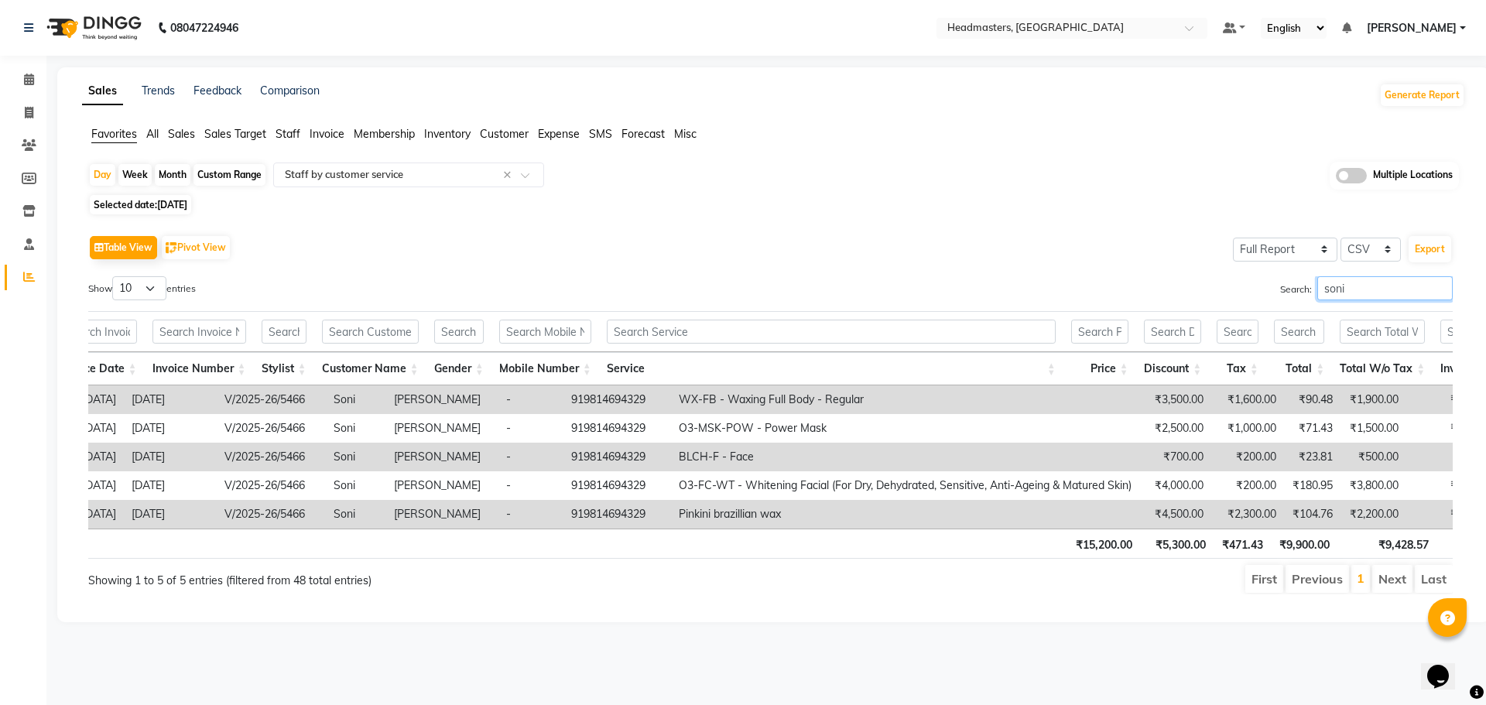
scroll to position [0, 182]
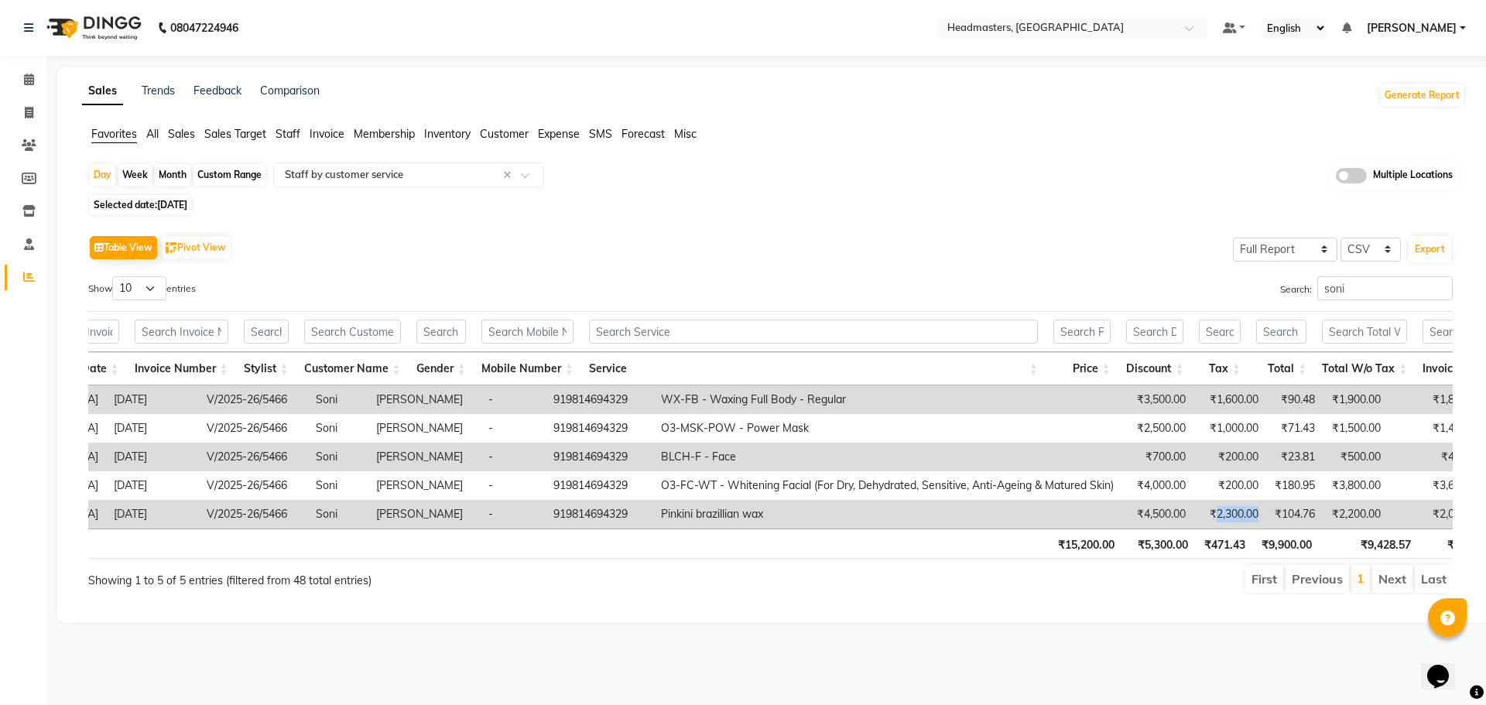
drag, startPoint x: 1140, startPoint y: 528, endPoint x: 1212, endPoint y: 518, distance: 72.6
click at [1212, 518] on tr "Headmasters, Sangrur 2025-09-30 V/2025-26/5466 Soni Ramandeep Kaur - 9198146943…" at bounding box center [889, 514] width 1966 height 29
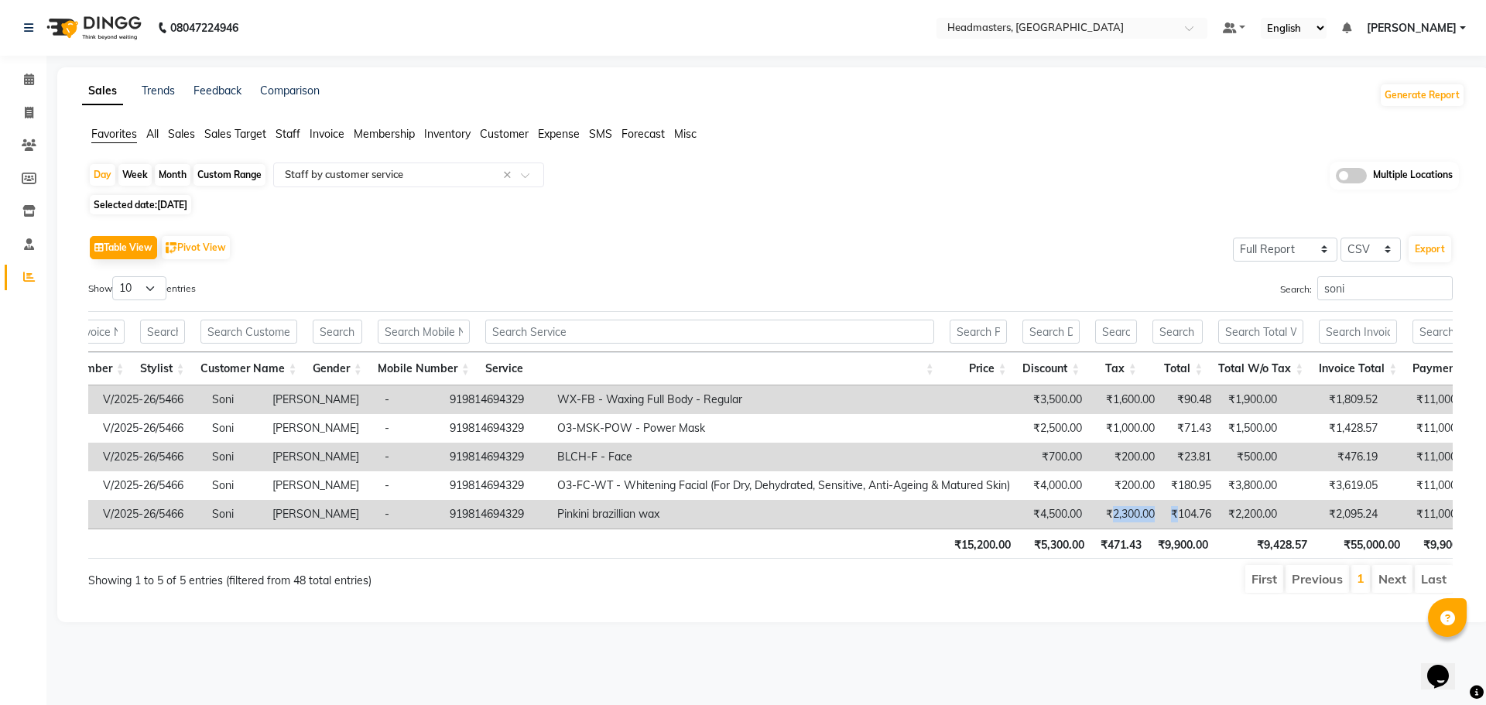
scroll to position [0, 290]
click at [1351, 292] on input "soni" at bounding box center [1384, 288] width 135 height 24
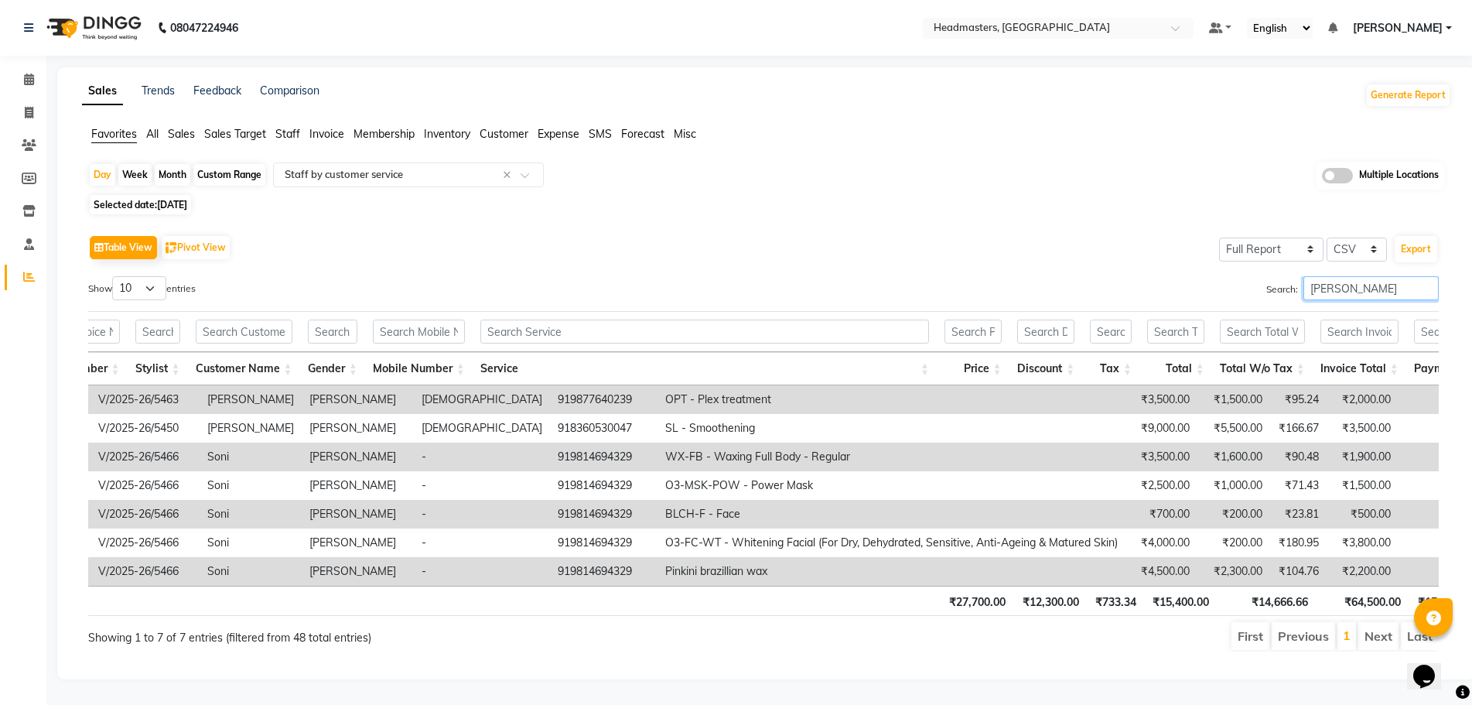
scroll to position [0, 176]
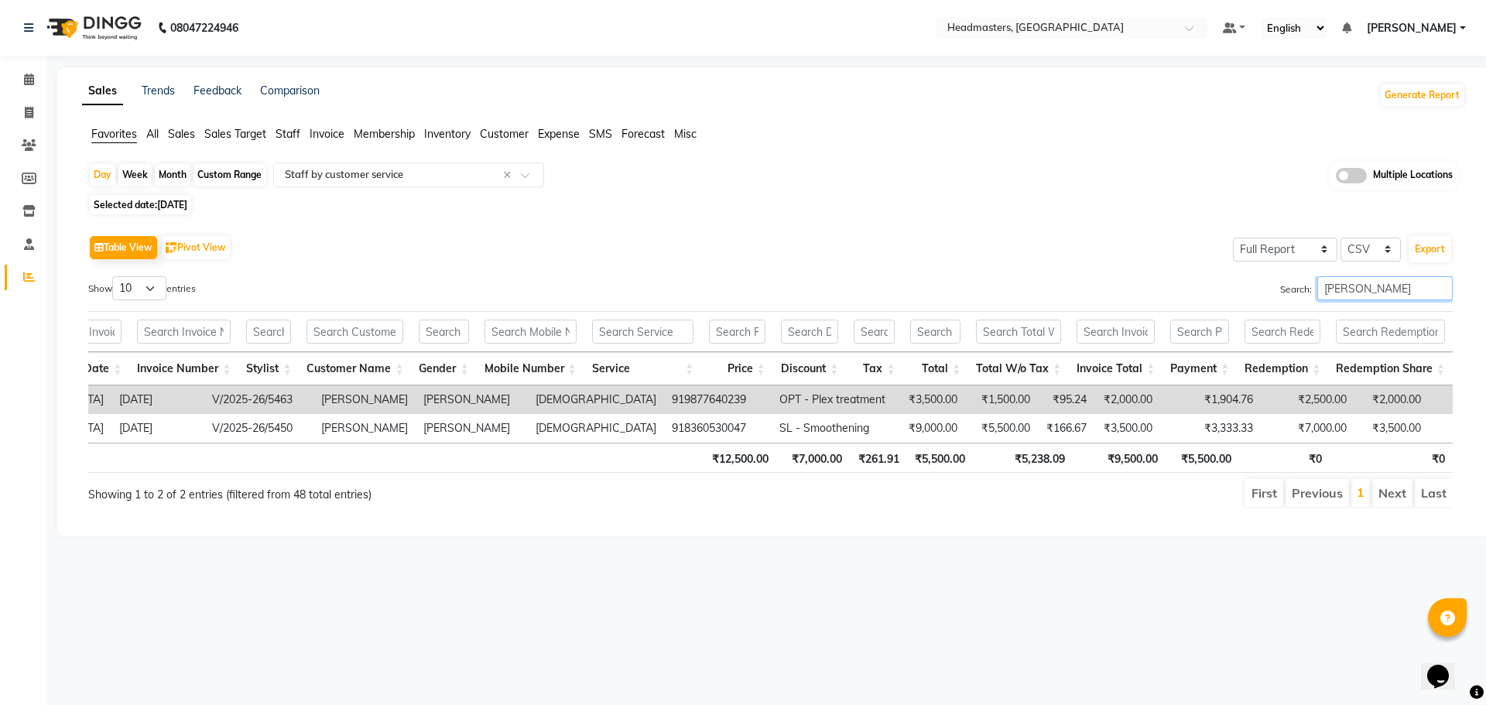
type input "sonu"
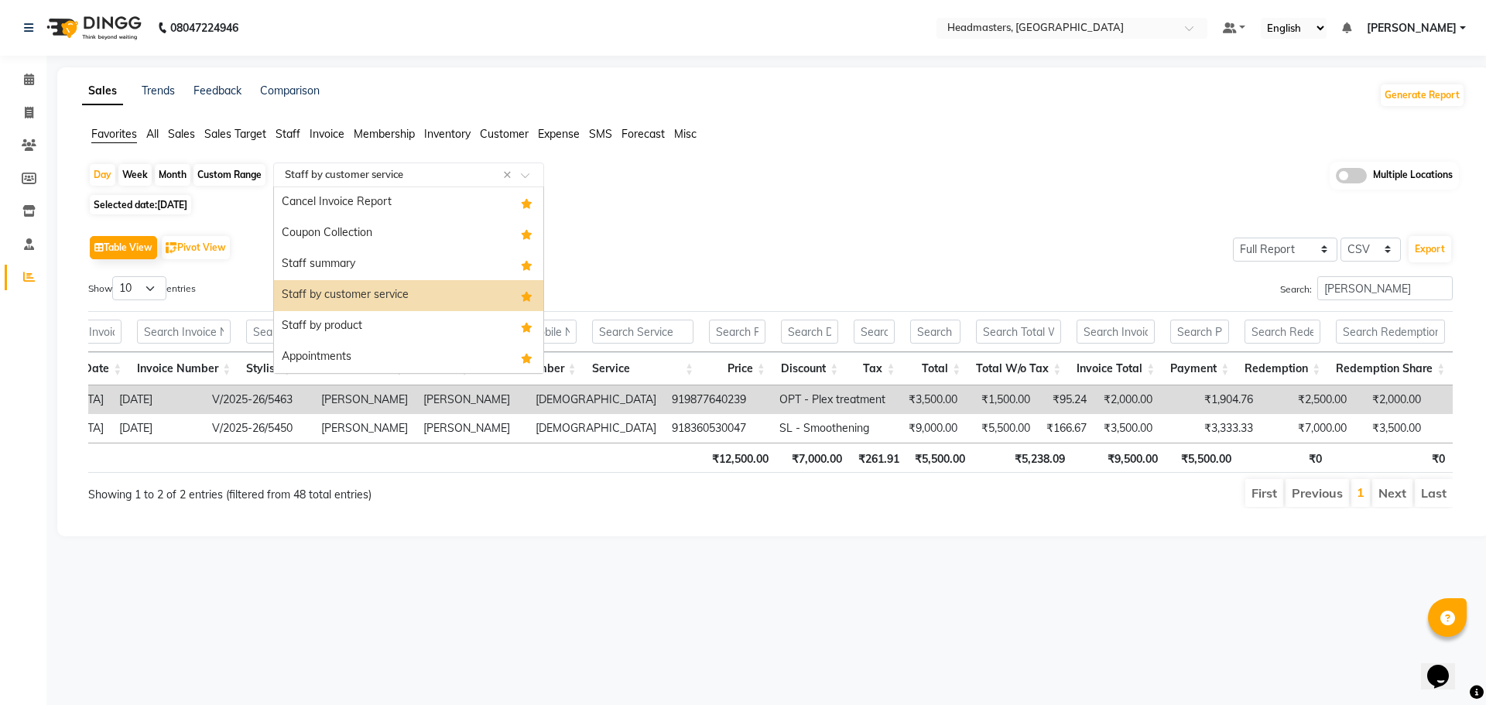
click at [403, 170] on input "text" at bounding box center [393, 174] width 223 height 15
click at [407, 322] on div "Staff by product" at bounding box center [408, 326] width 269 height 31
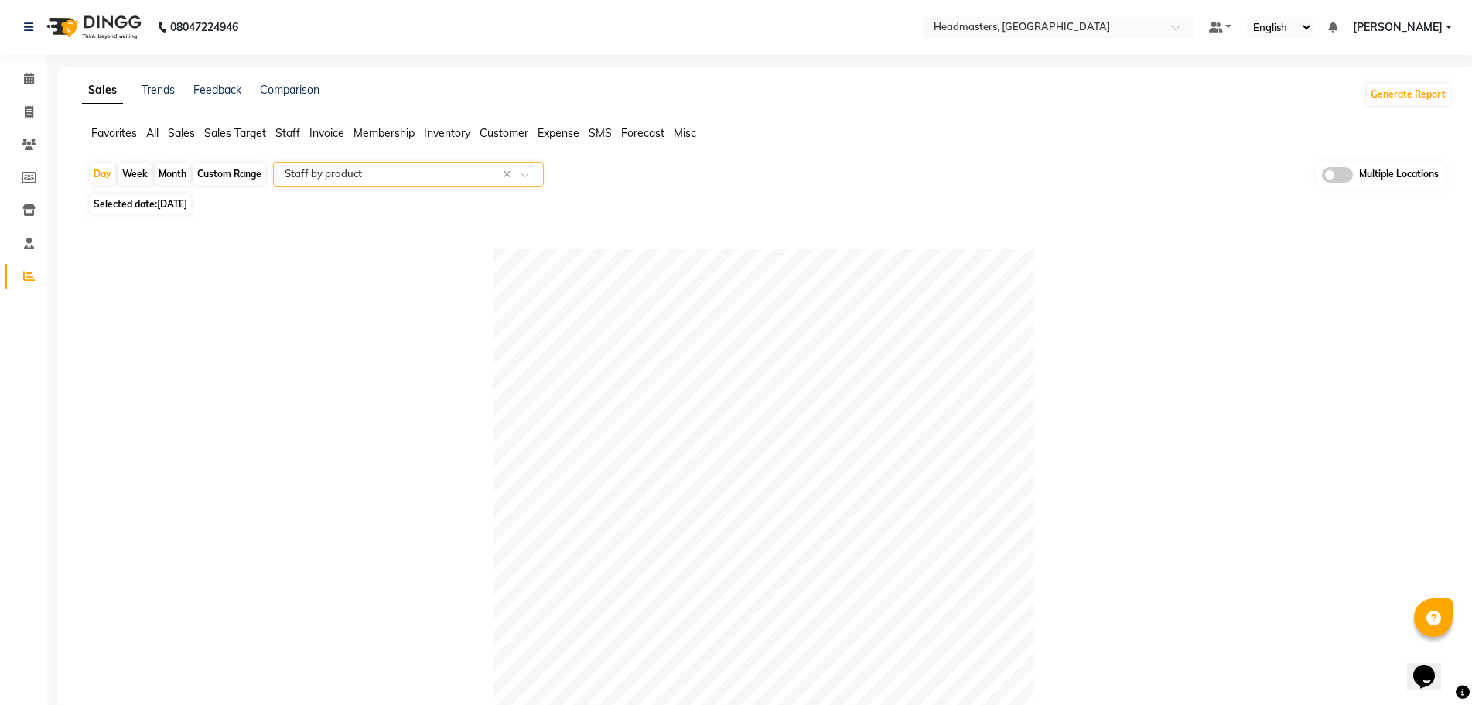
scroll to position [0, 0]
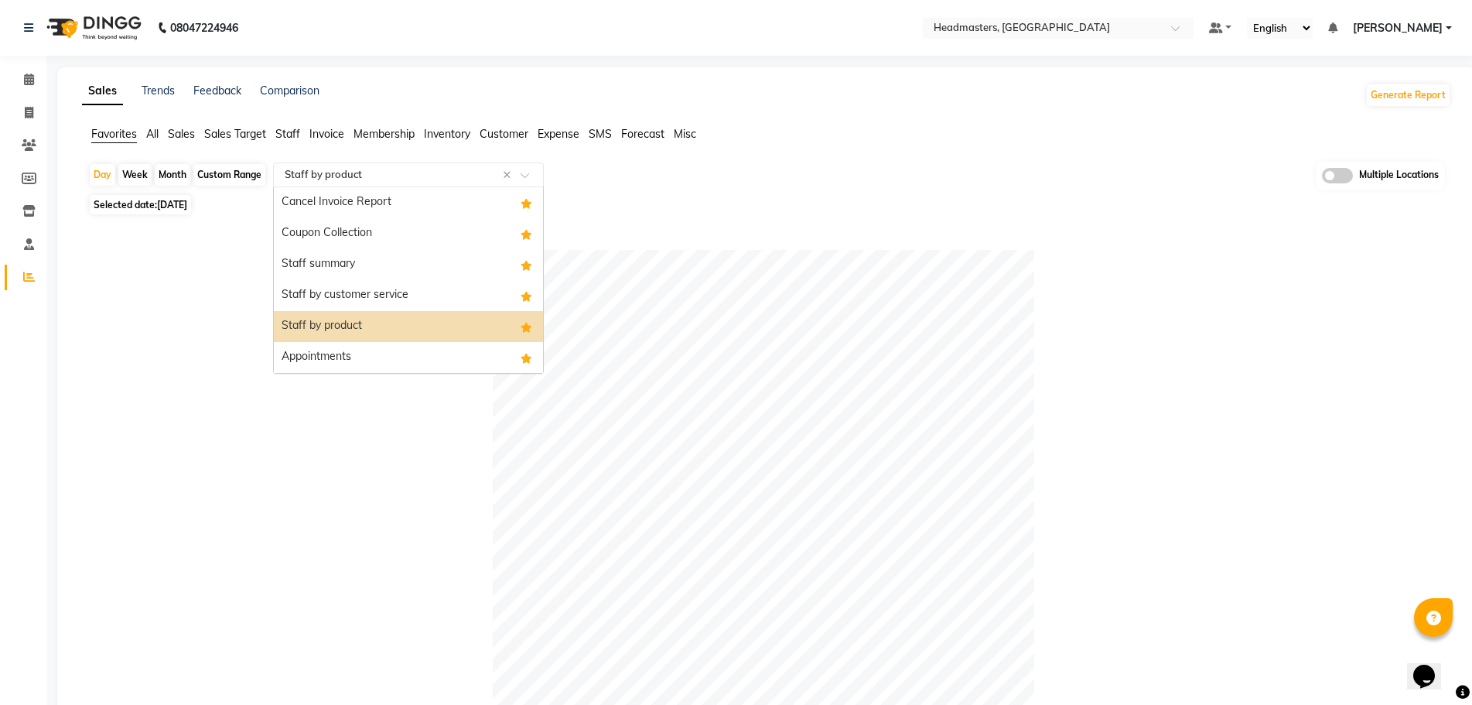
click at [393, 174] on input "text" at bounding box center [393, 174] width 223 height 15
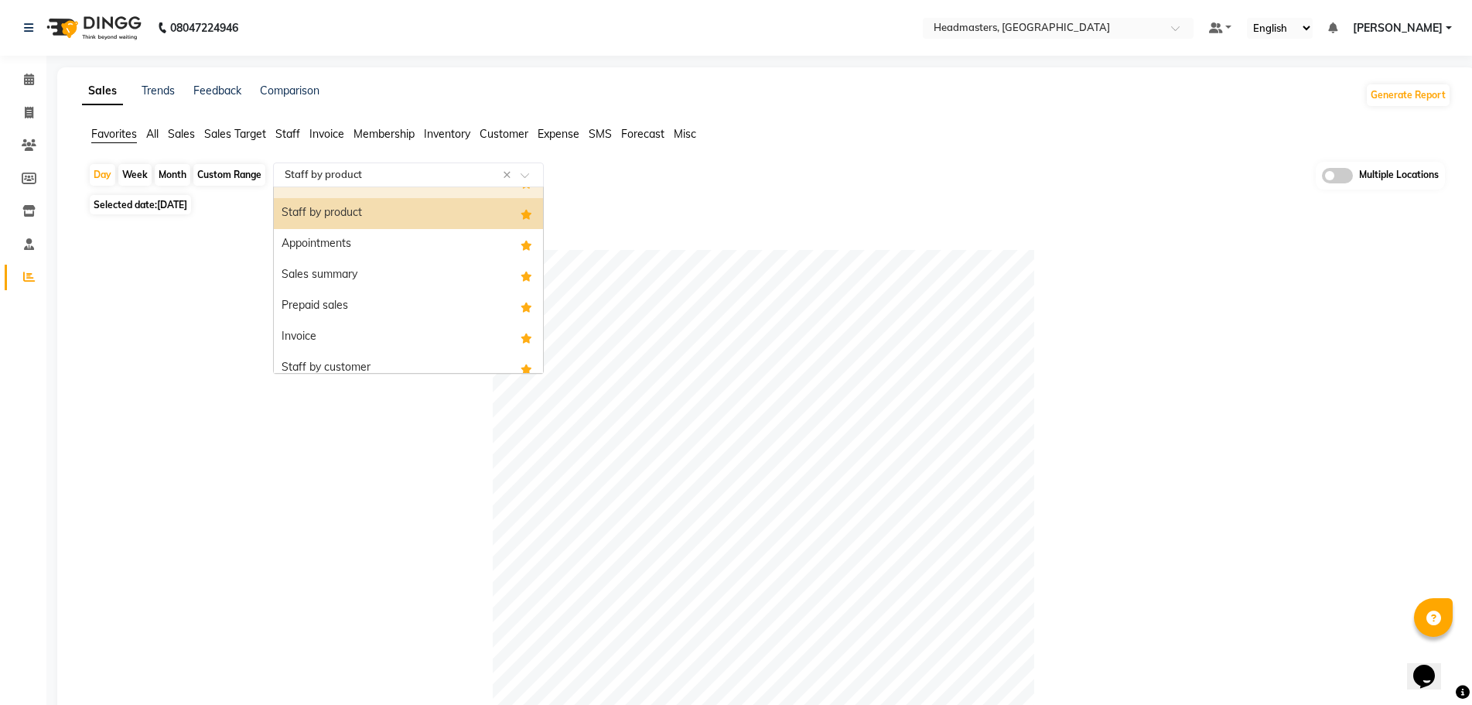
scroll to position [124, 0]
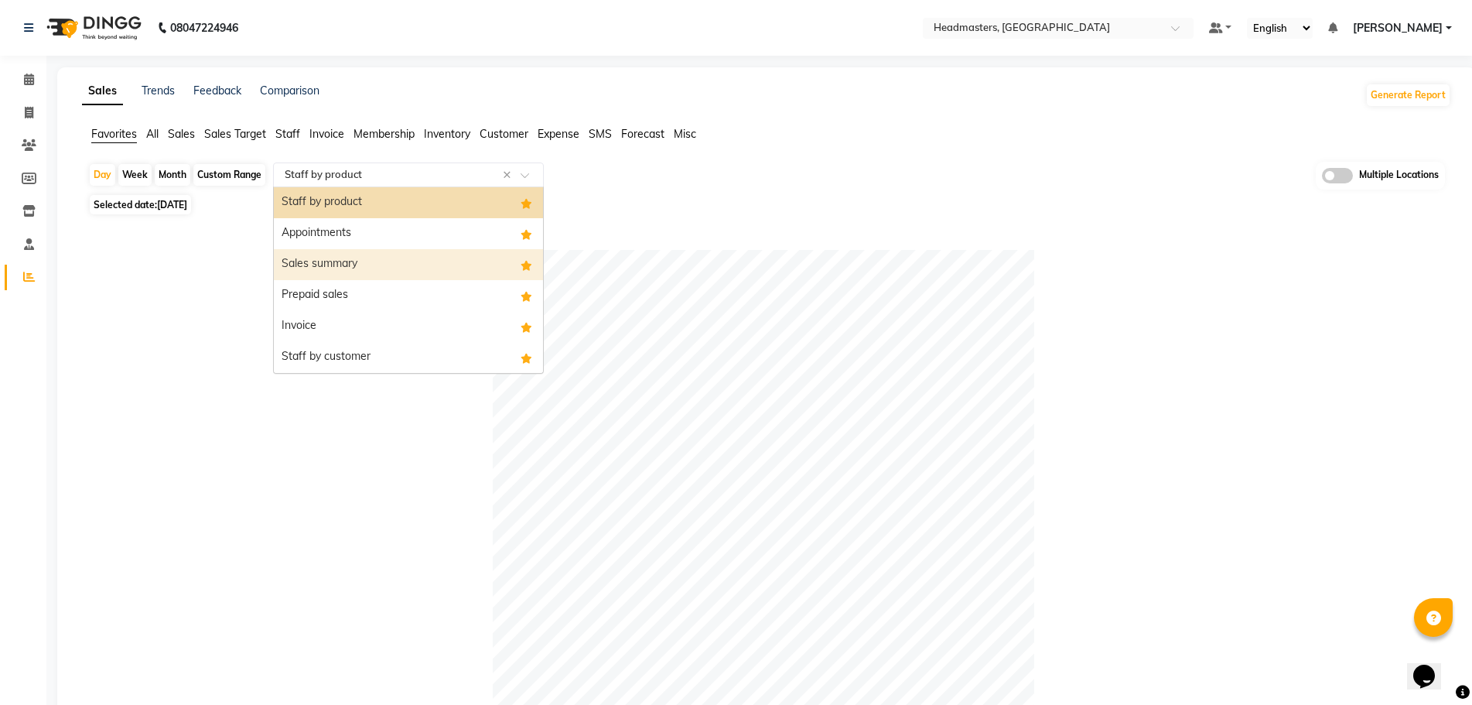
click at [409, 270] on div "Sales summary" at bounding box center [408, 264] width 269 height 31
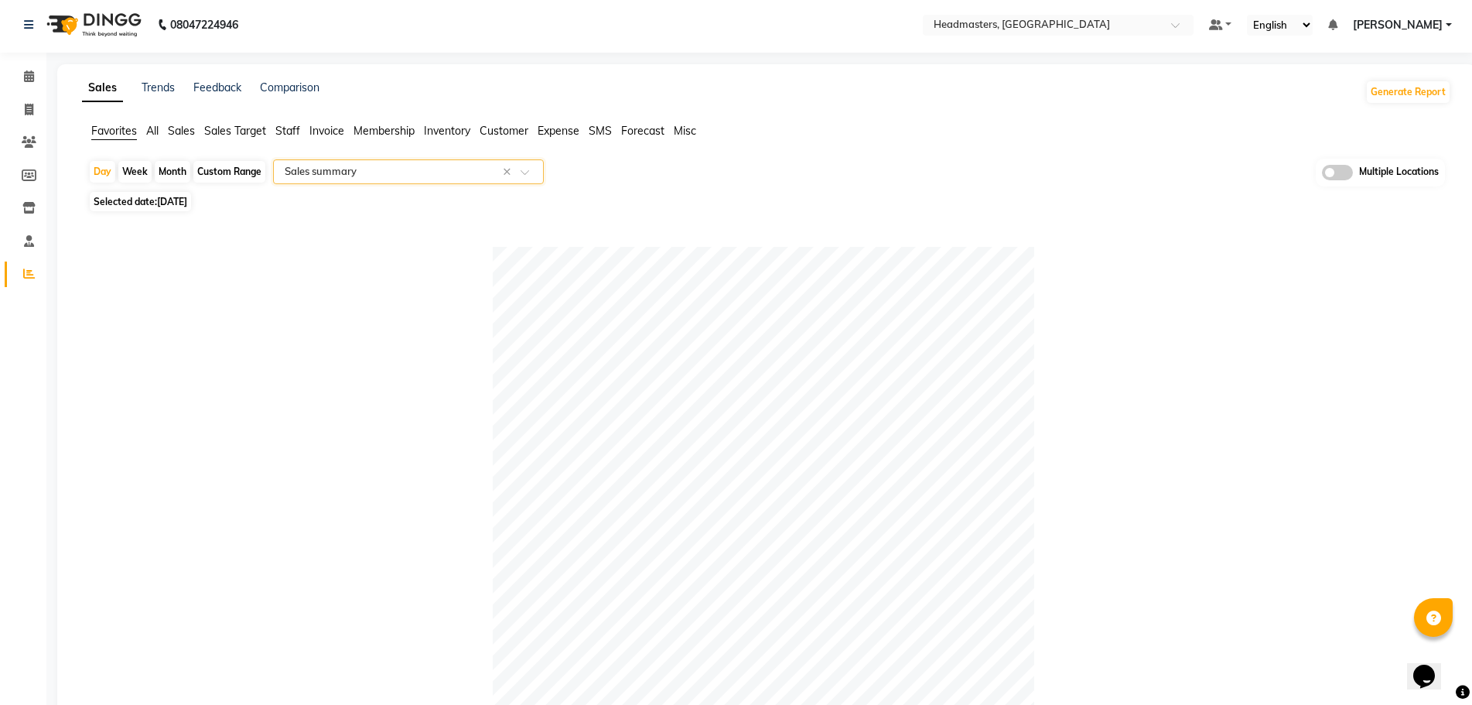
scroll to position [0, 0]
click at [1118, 24] on input "text" at bounding box center [1043, 29] width 224 height 15
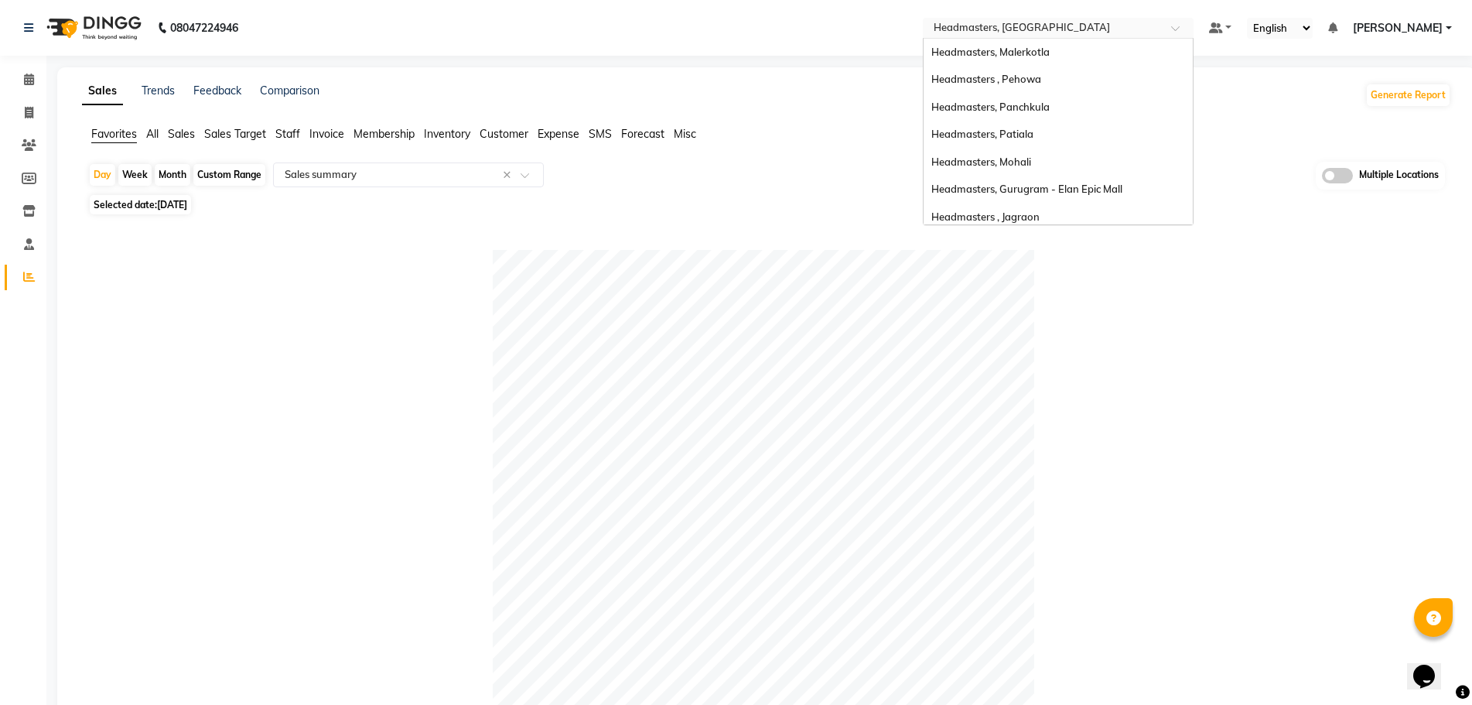
scroll to position [254, 0]
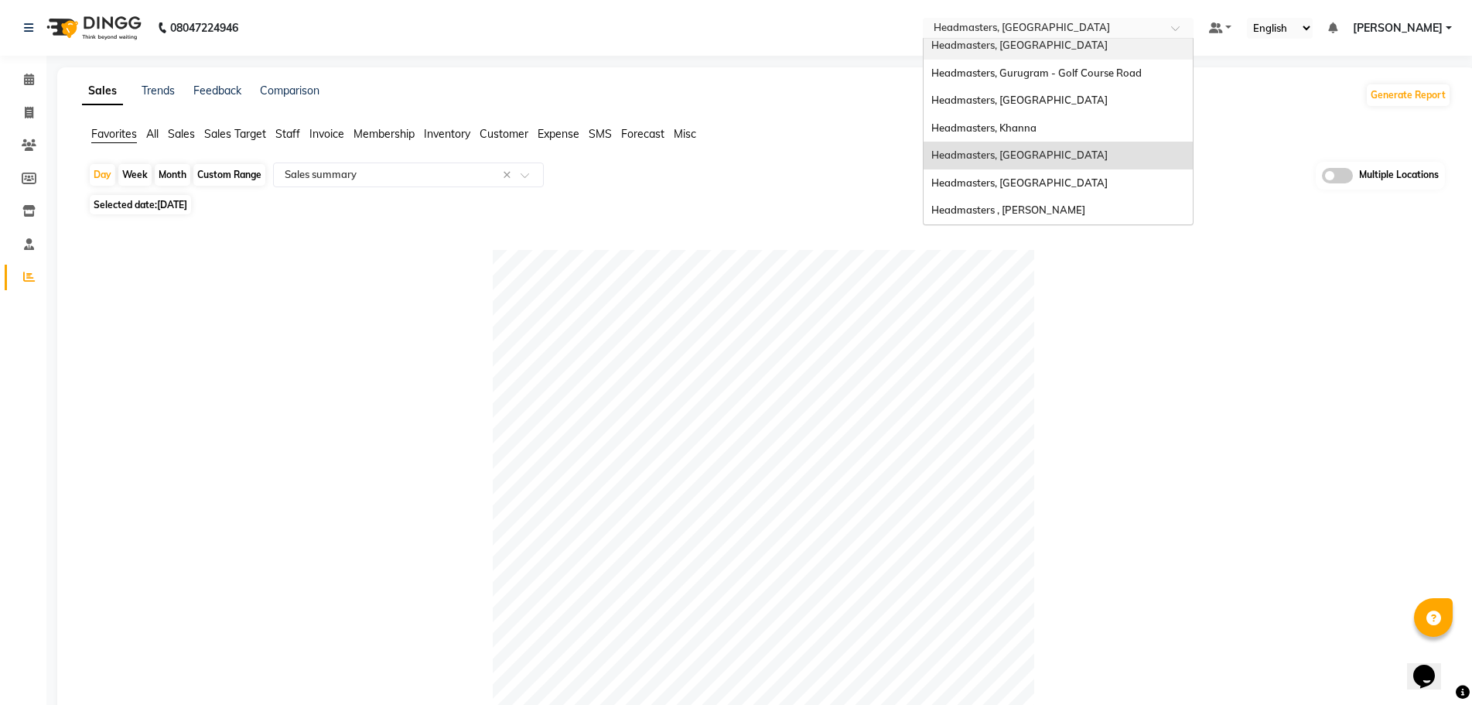
click at [1127, 49] on div "Headmasters, Jalandhar" at bounding box center [1058, 46] width 269 height 28
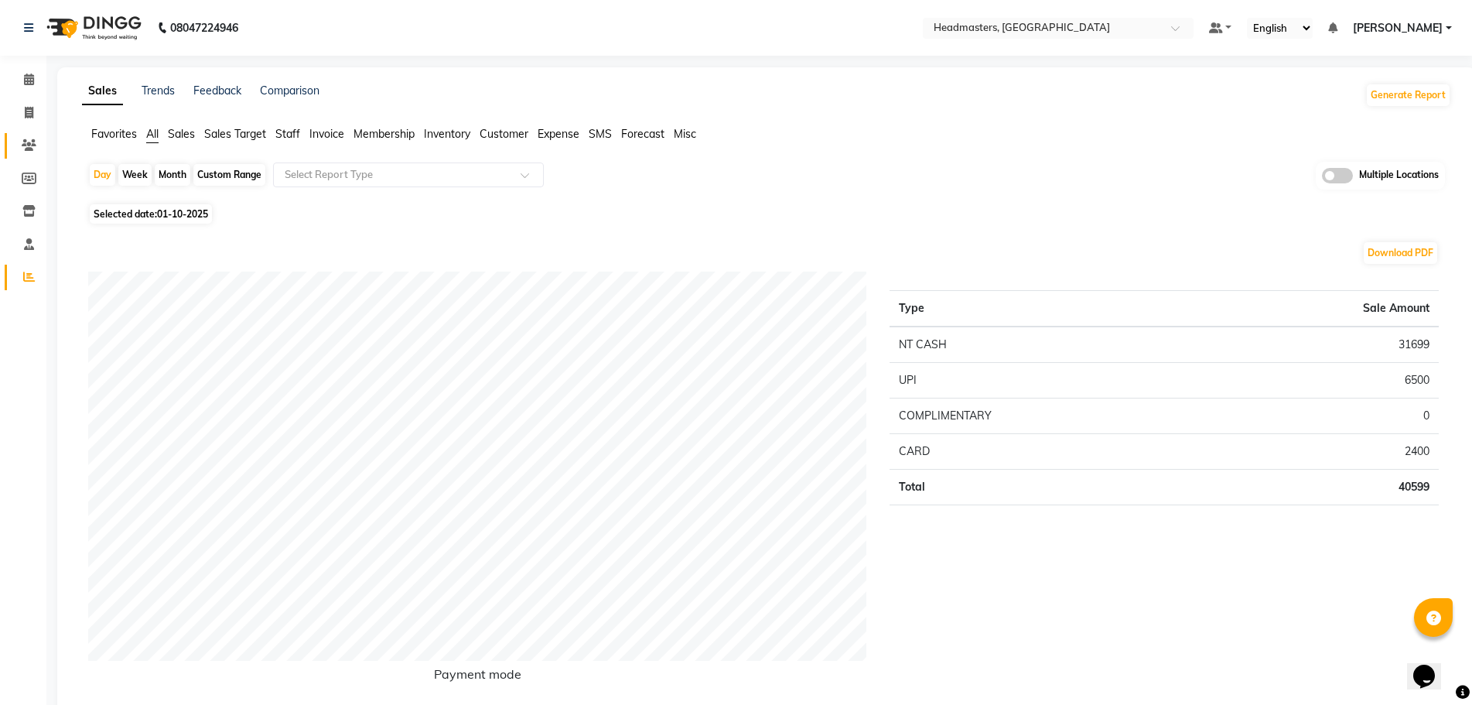
click at [26, 135] on link "Clients" at bounding box center [23, 146] width 37 height 26
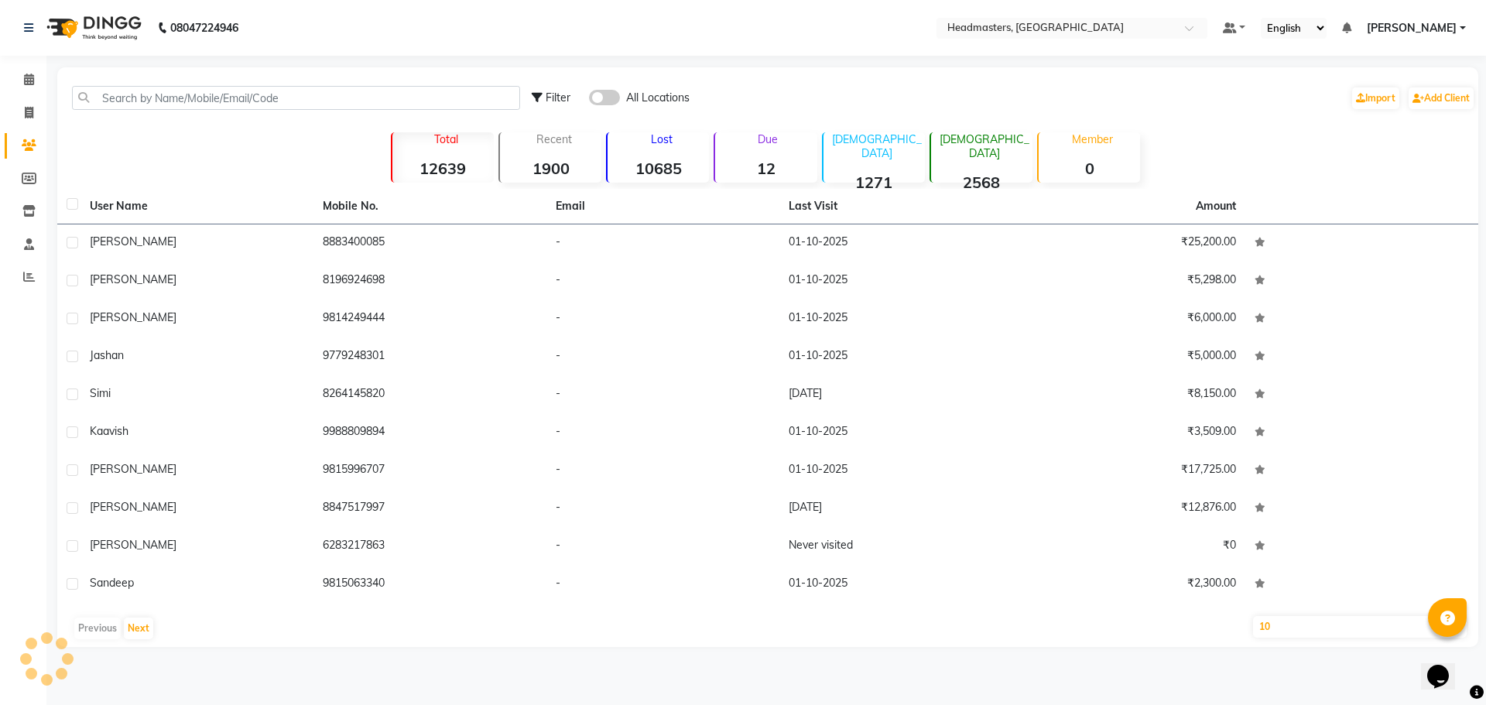
click at [140, 77] on div "Filter All Locations Import Add Client" at bounding box center [767, 98] width 1414 height 49
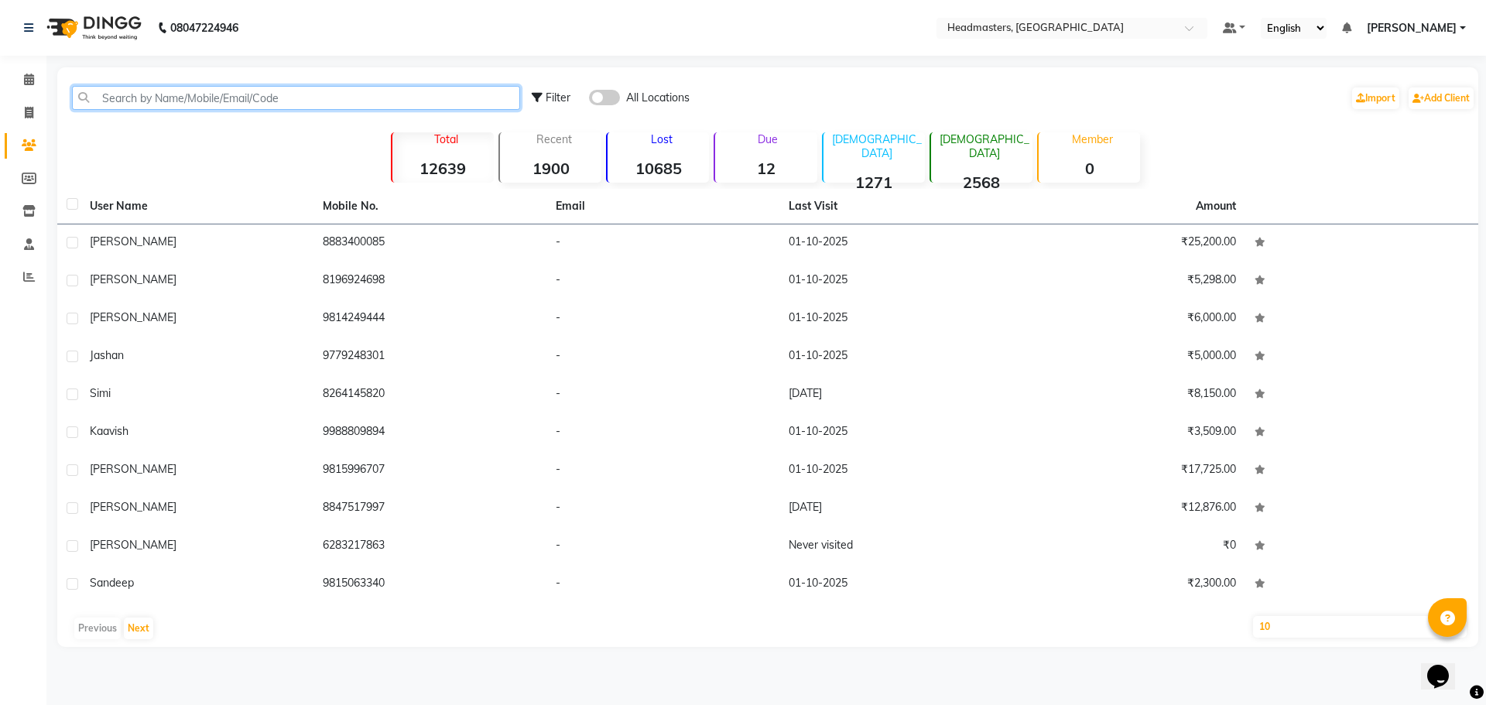
click at [138, 91] on input "text" at bounding box center [296, 98] width 448 height 24
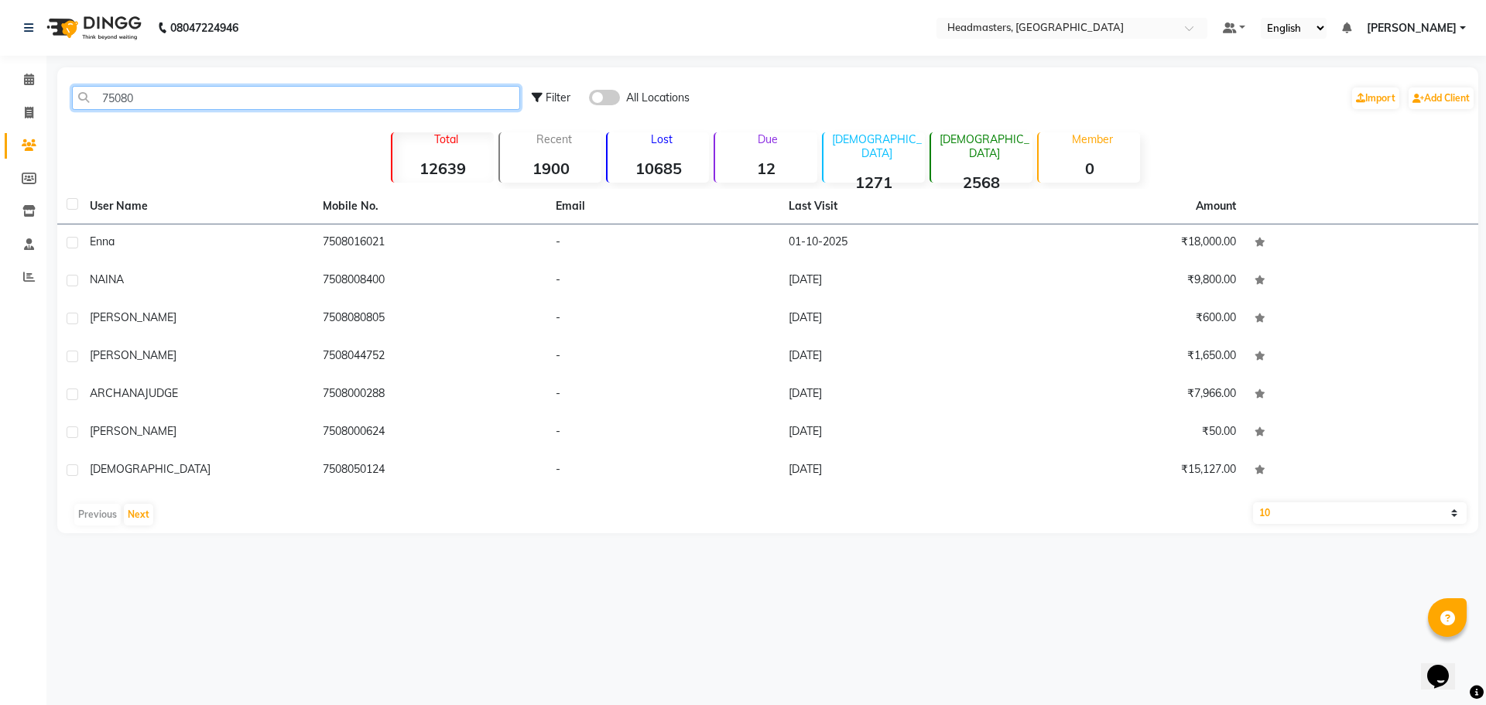
type input "75080"
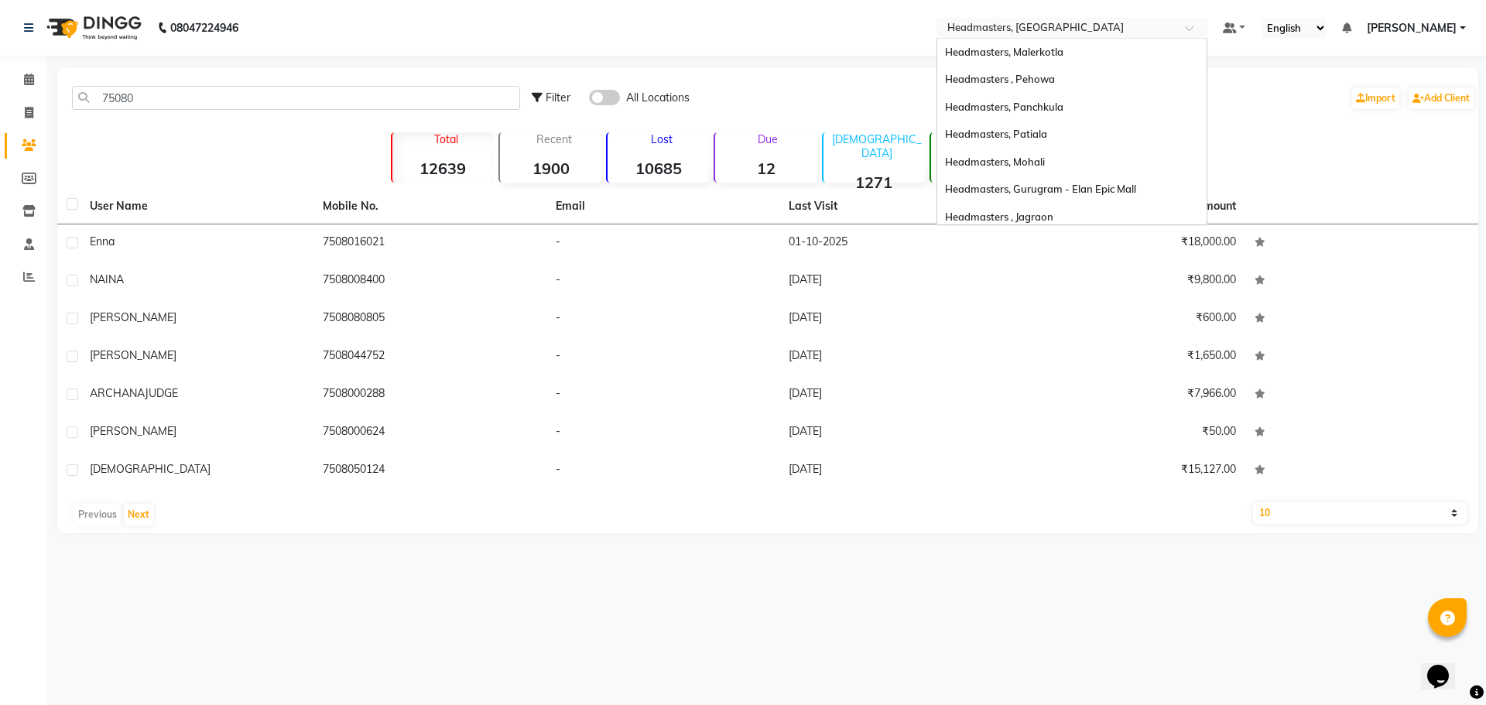
click at [1101, 26] on input "text" at bounding box center [1056, 29] width 224 height 15
click at [1123, 168] on div "Headmasters, Mohali" at bounding box center [1071, 163] width 269 height 28
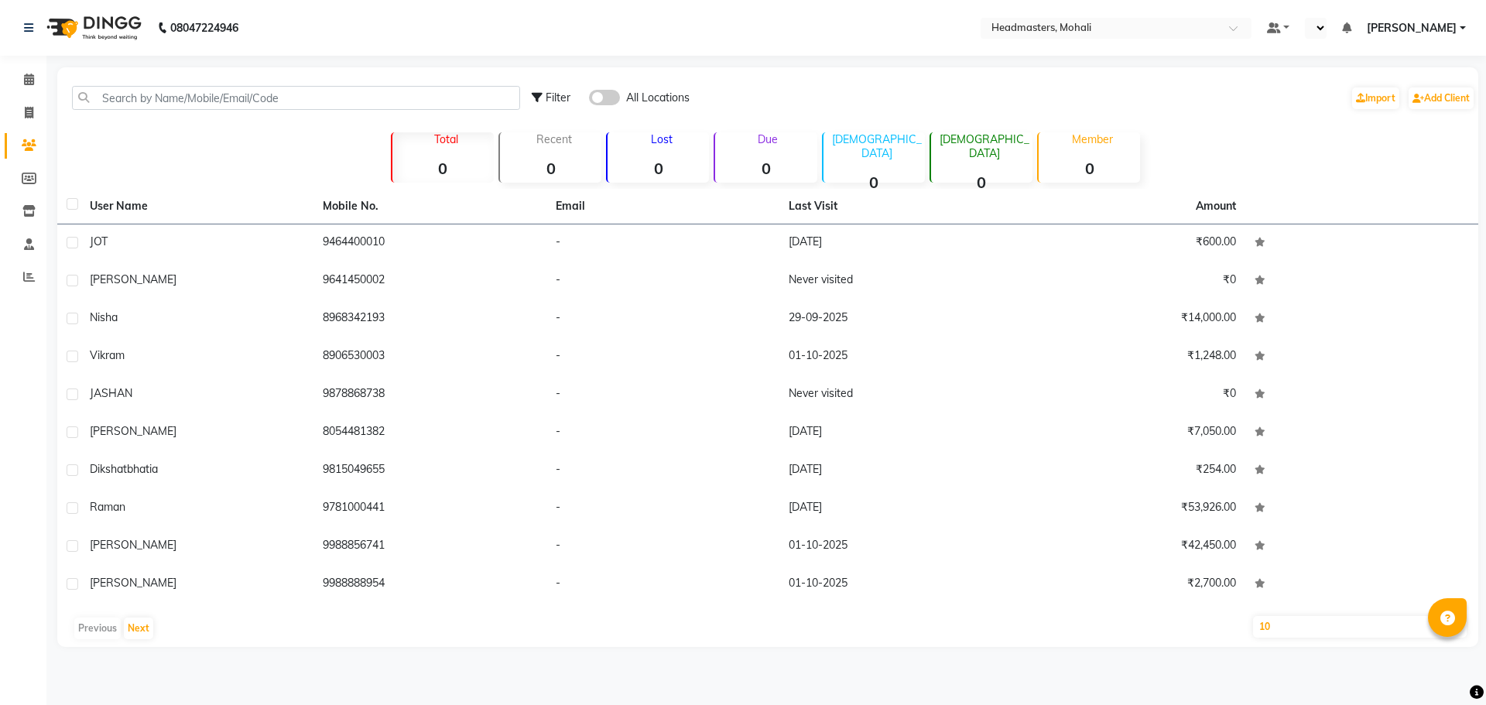
select select "en"
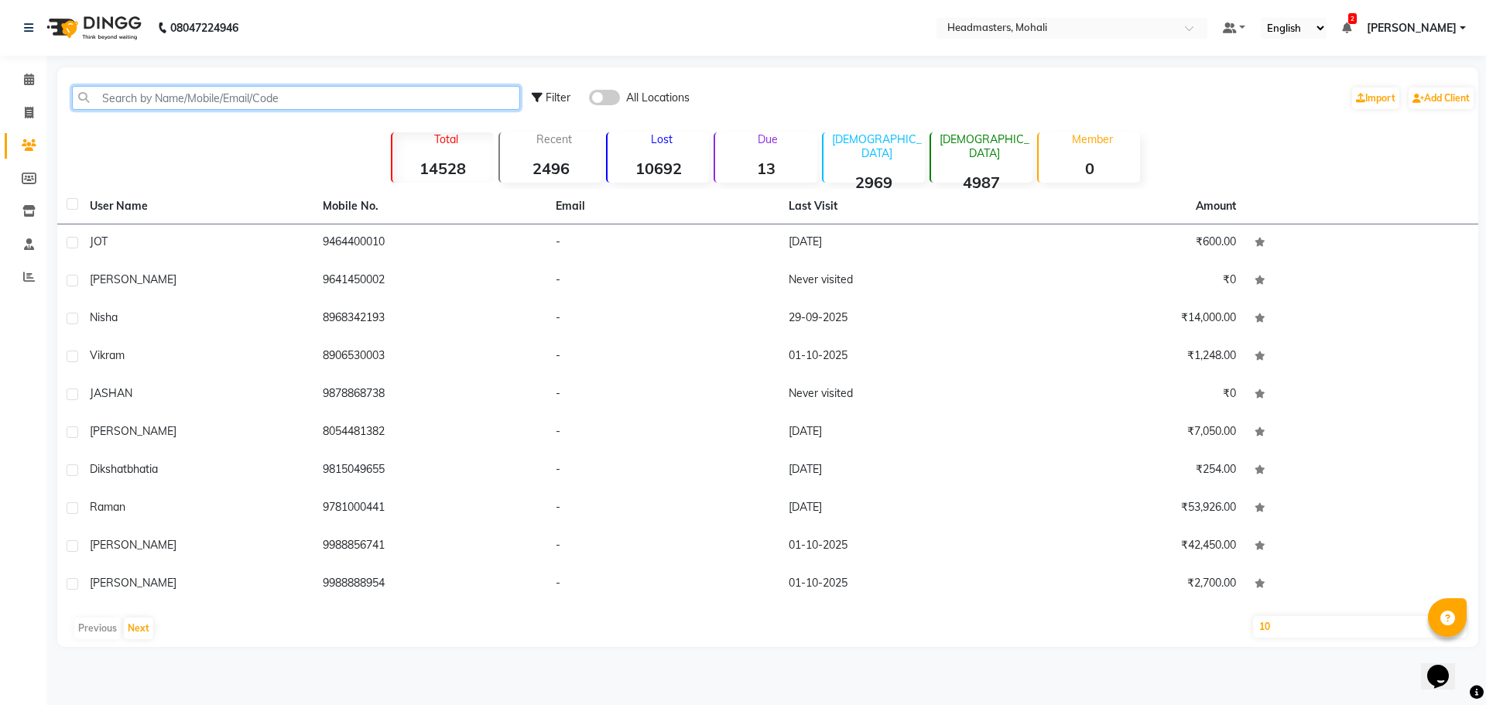
click at [177, 94] on input "text" at bounding box center [296, 98] width 448 height 24
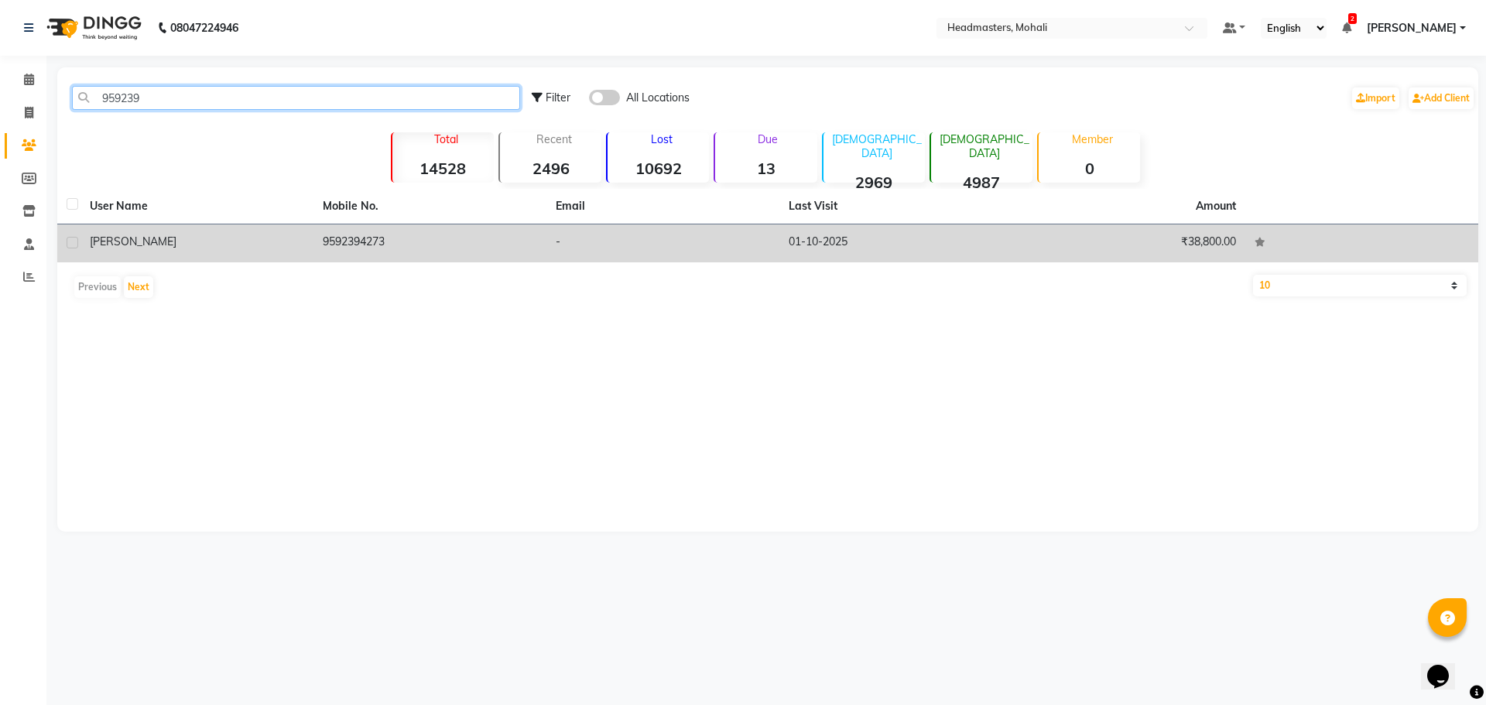
type input "959239"
click at [176, 238] on div "[PERSON_NAME]" at bounding box center [197, 242] width 214 height 16
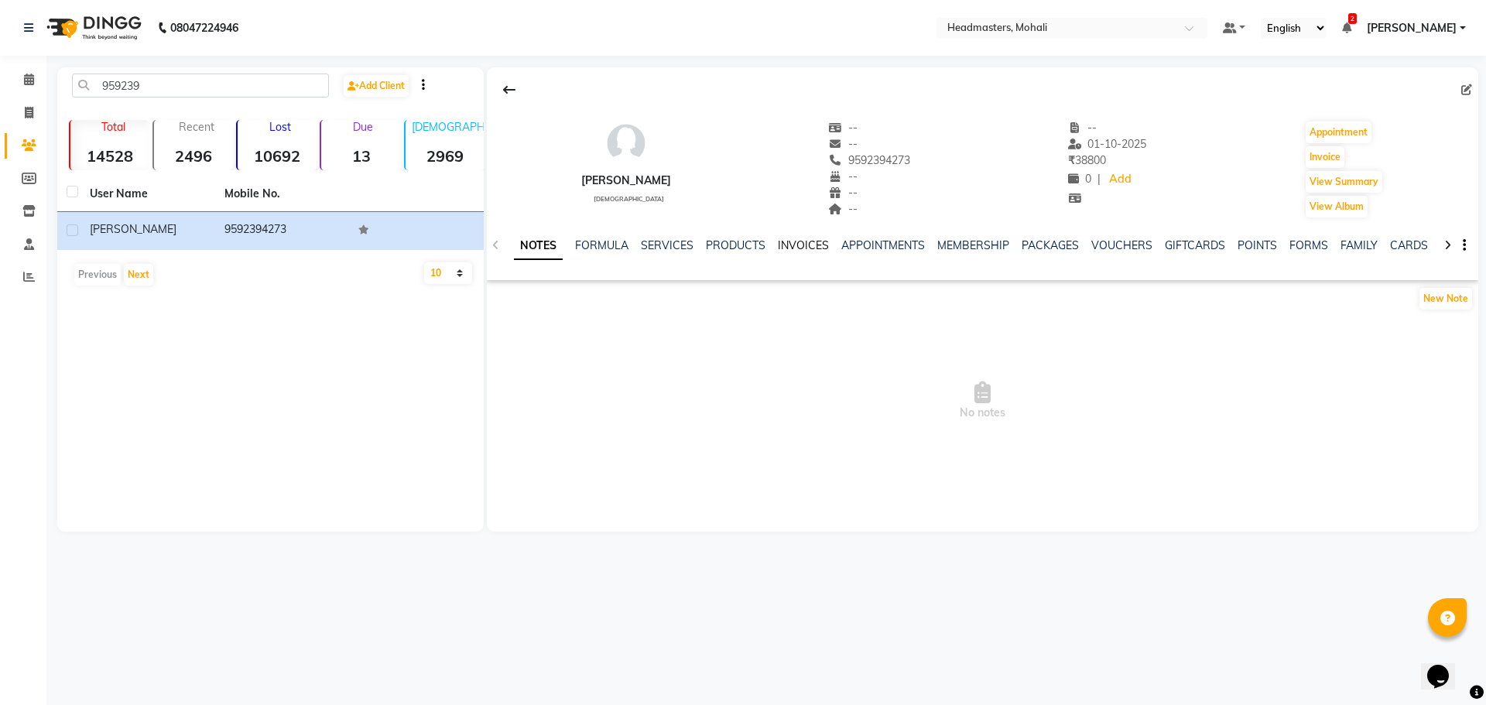
click at [801, 244] on link "INVOICES" at bounding box center [803, 245] width 51 height 14
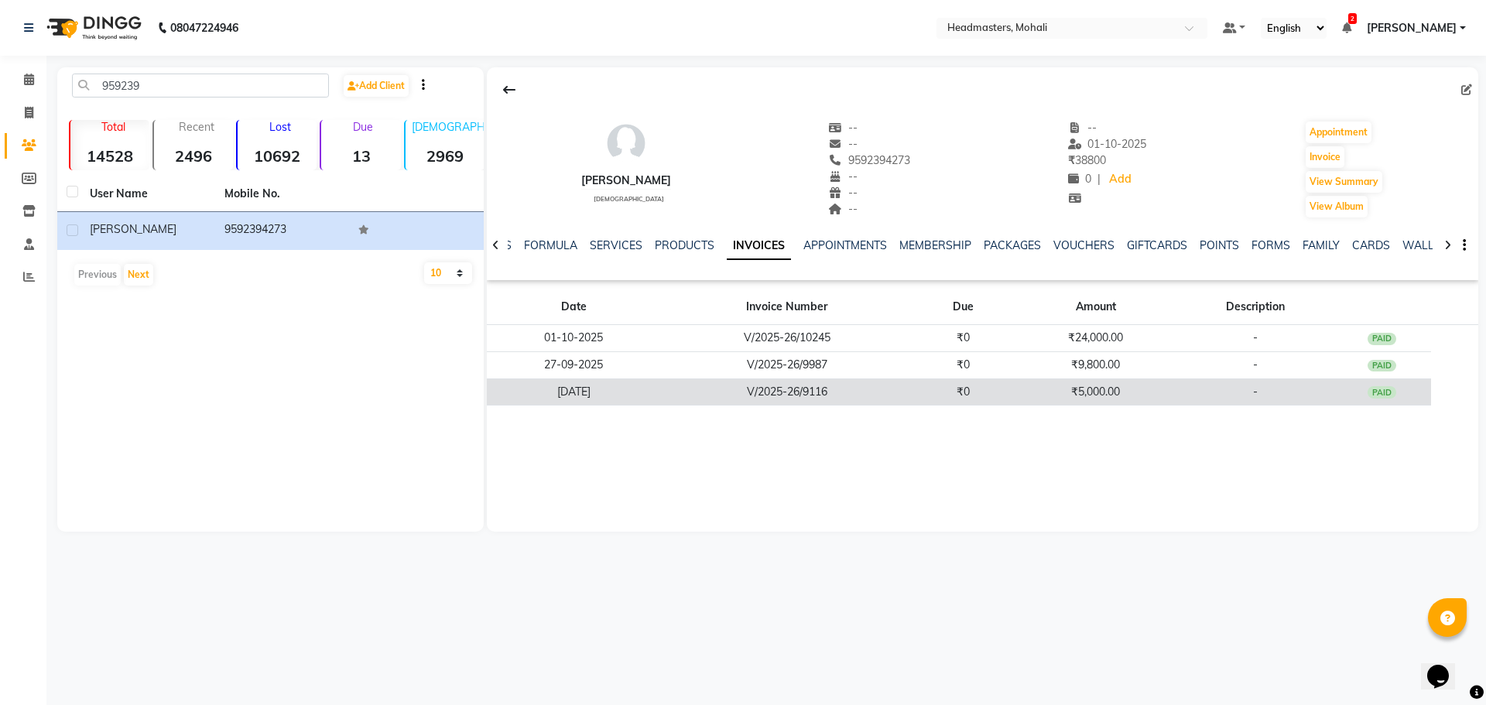
click at [900, 383] on td "V/2025-26/9116" at bounding box center [787, 391] width 253 height 27
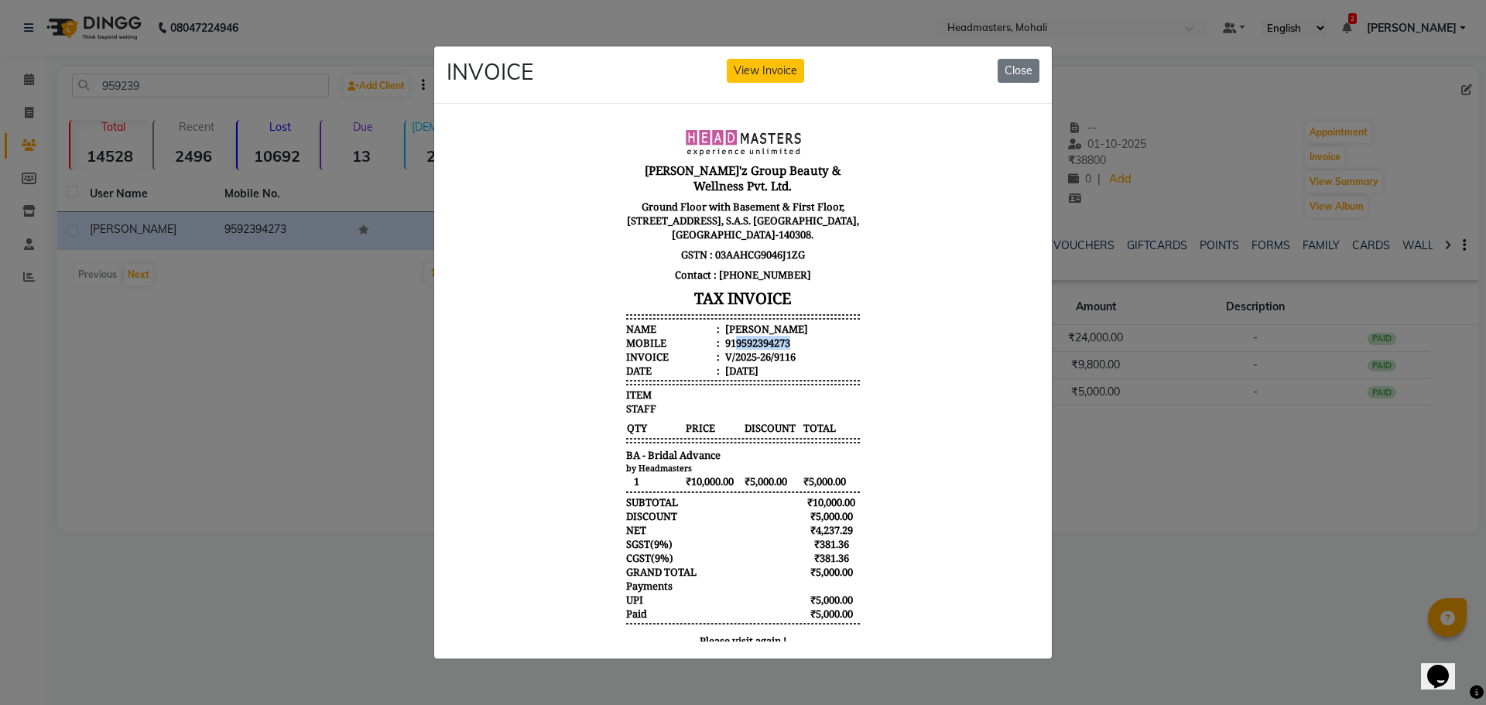
drag, startPoint x: 723, startPoint y: 328, endPoint x: 878, endPoint y: 327, distance: 154.7
click at [878, 327] on body "[PERSON_NAME]'z Group Beauty & Wellness Pvt. Ltd. Ground Floor with Basement & …" at bounding box center [743, 392] width 580 height 541
copy div "9592394273"
drag, startPoint x: 713, startPoint y: 312, endPoint x: 1090, endPoint y: 323, distance: 377.7
click at [1039, 323] on html "[PERSON_NAME]'z Group Beauty & Wellness Pvt. Ltd. Ground Floor with Basement & …" at bounding box center [742, 392] width 593 height 553
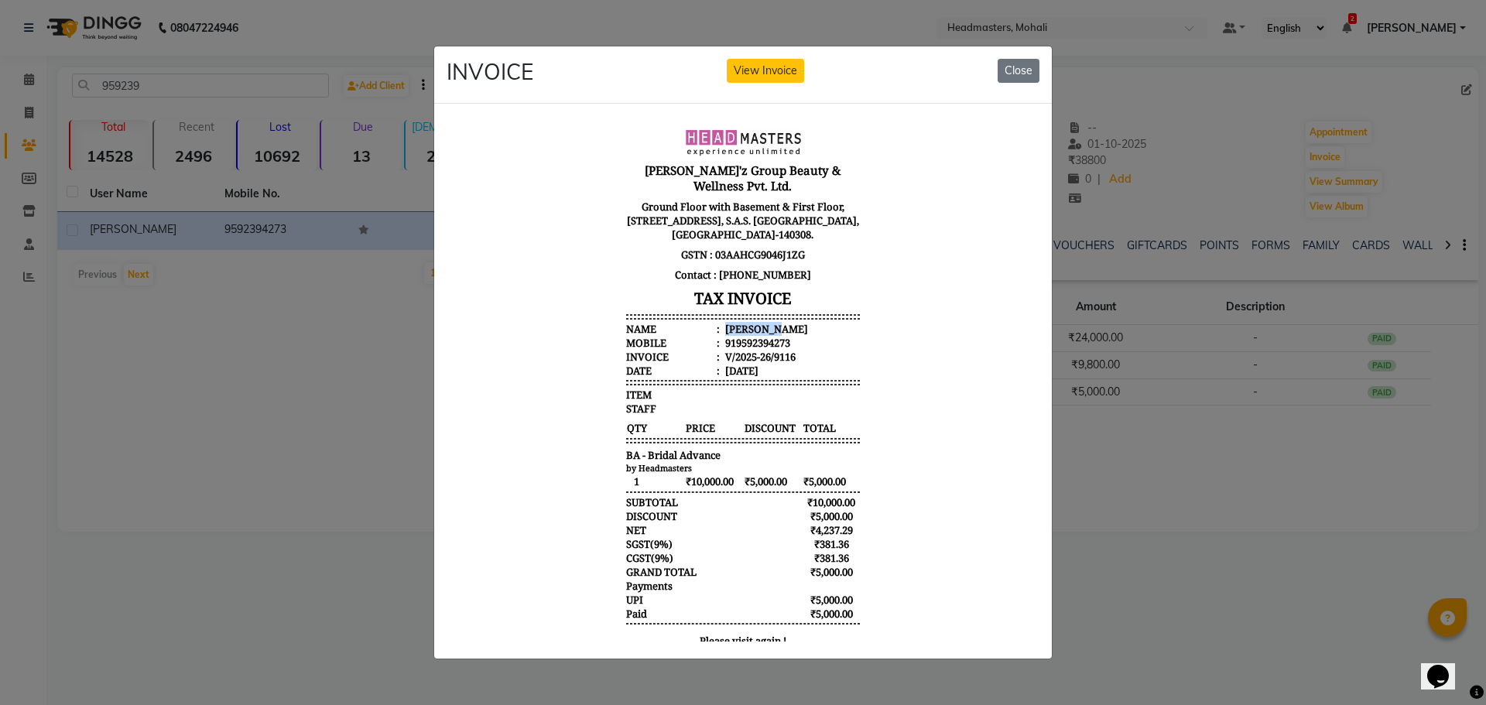
drag, startPoint x: 711, startPoint y: 309, endPoint x: 1083, endPoint y: 314, distance: 372.2
click at [1039, 314] on html "[PERSON_NAME]'z Group Beauty & Wellness Pvt. Ltd. Ground Floor with Basement & …" at bounding box center [742, 392] width 593 height 553
copy div "[PERSON_NAME]"
click at [265, 355] on ngb-modal-window "INVOICE View Invoice Close" at bounding box center [743, 352] width 1486 height 705
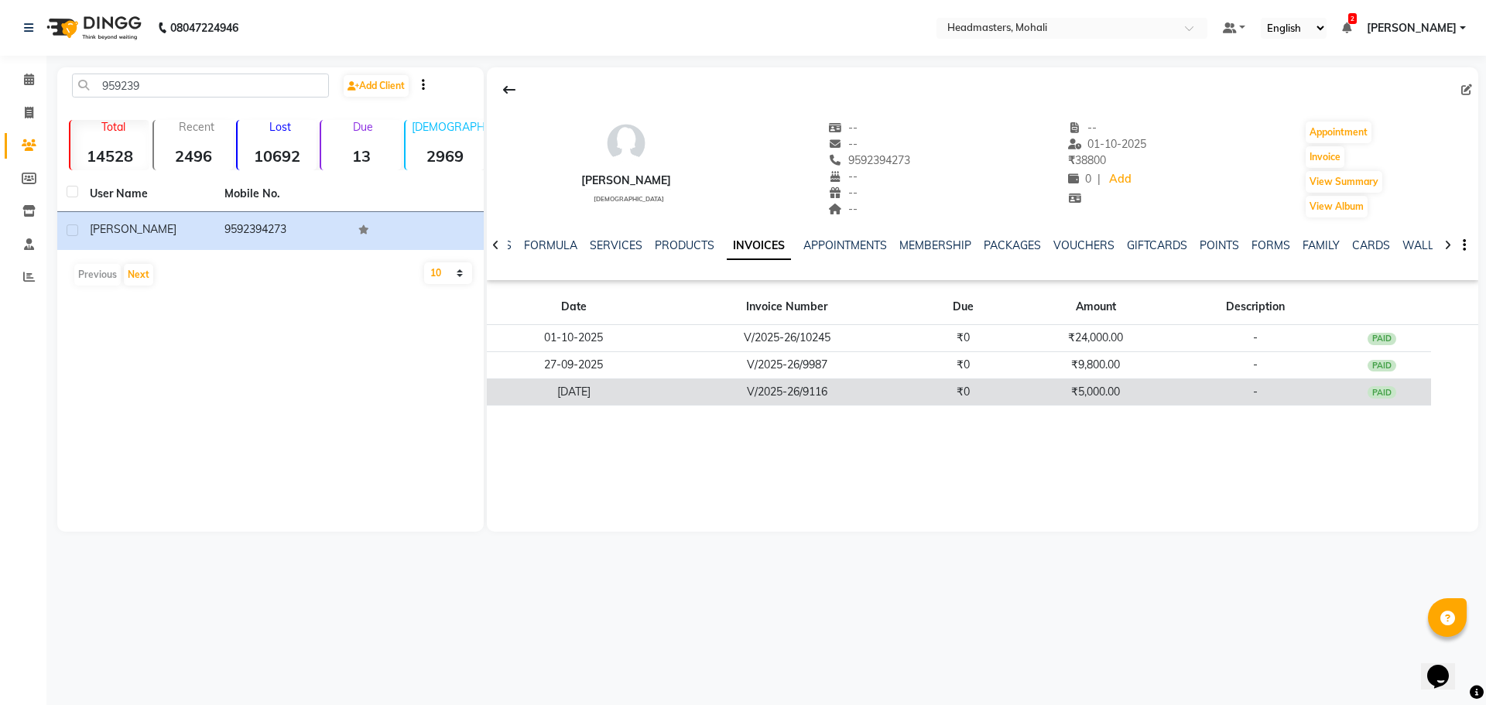
click at [911, 395] on td "V/2025-26/9116" at bounding box center [787, 391] width 253 height 27
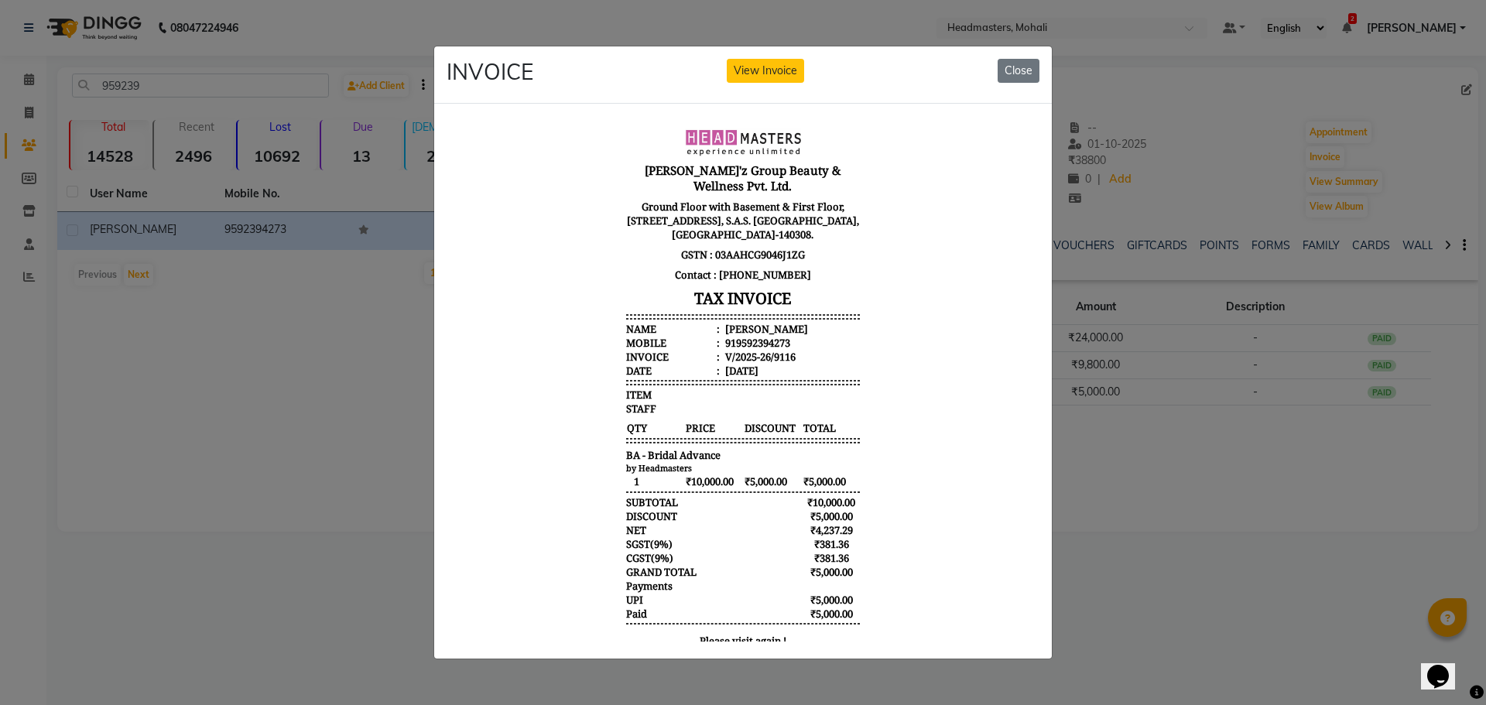
click at [1121, 516] on ngb-modal-window "INVOICE View Invoice Close" at bounding box center [743, 352] width 1486 height 705
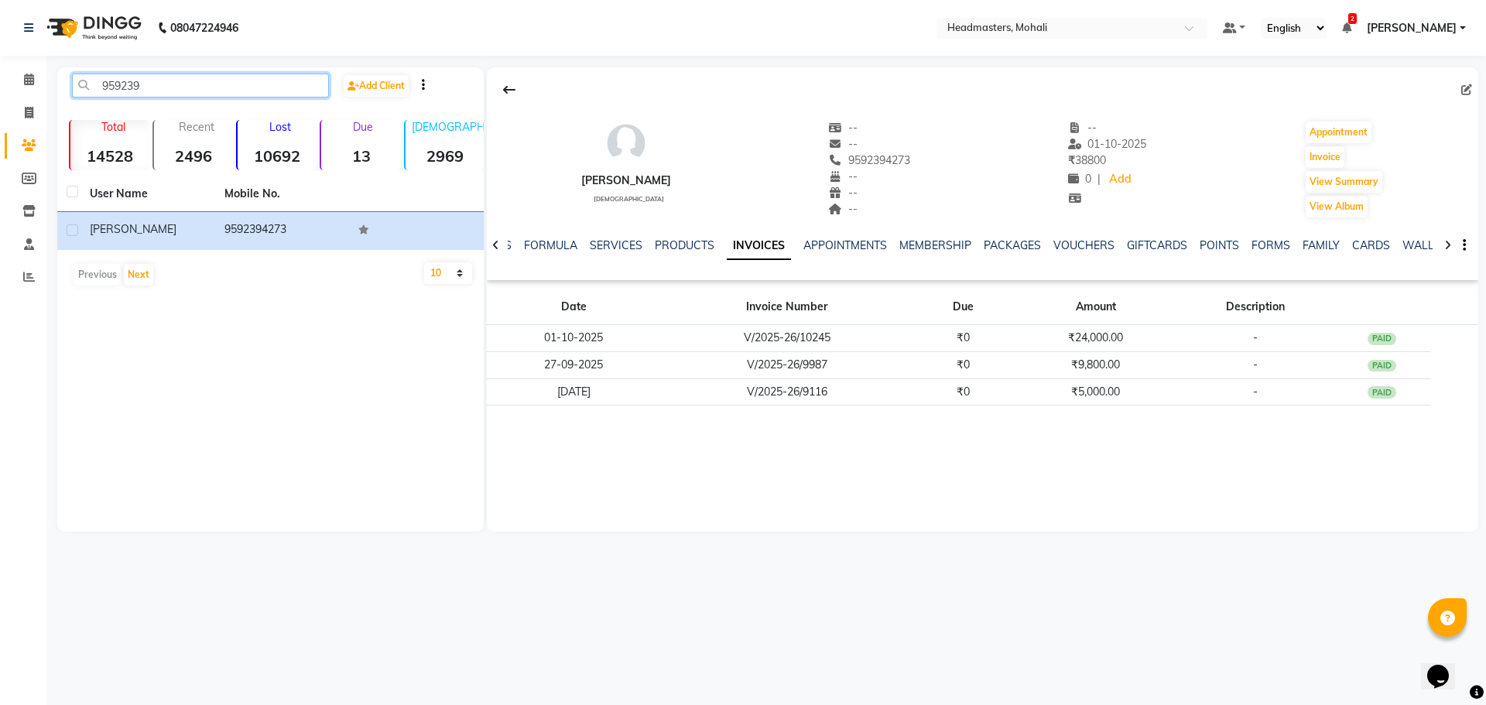
drag, startPoint x: 178, startPoint y: 80, endPoint x: 46, endPoint y: 89, distance: 132.6
click at [46, 89] on app-home "08047224946 Select Location × Headmasters, Mohali Default Panel My Panel Englis…" at bounding box center [743, 277] width 1486 height 555
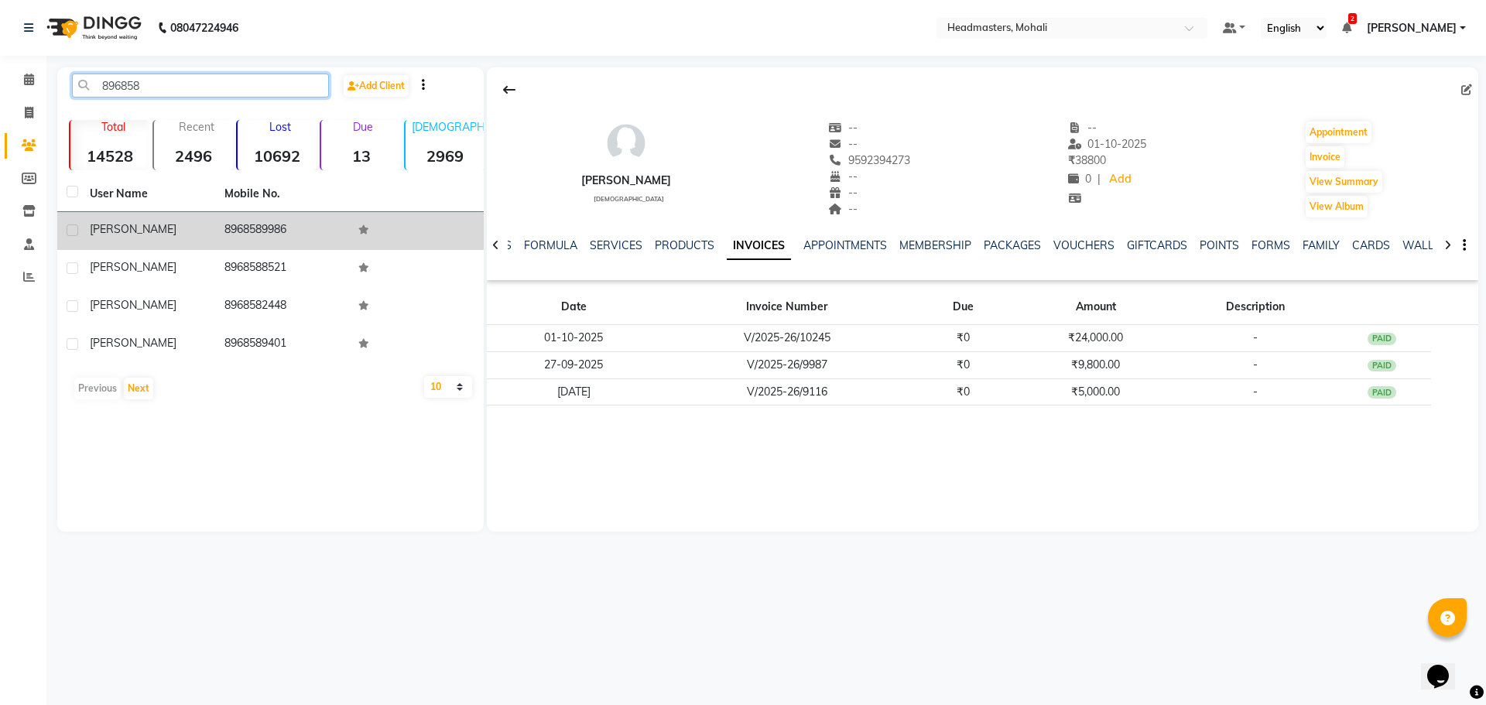
type input "896858"
click at [145, 227] on div "[PERSON_NAME]" at bounding box center [148, 229] width 116 height 16
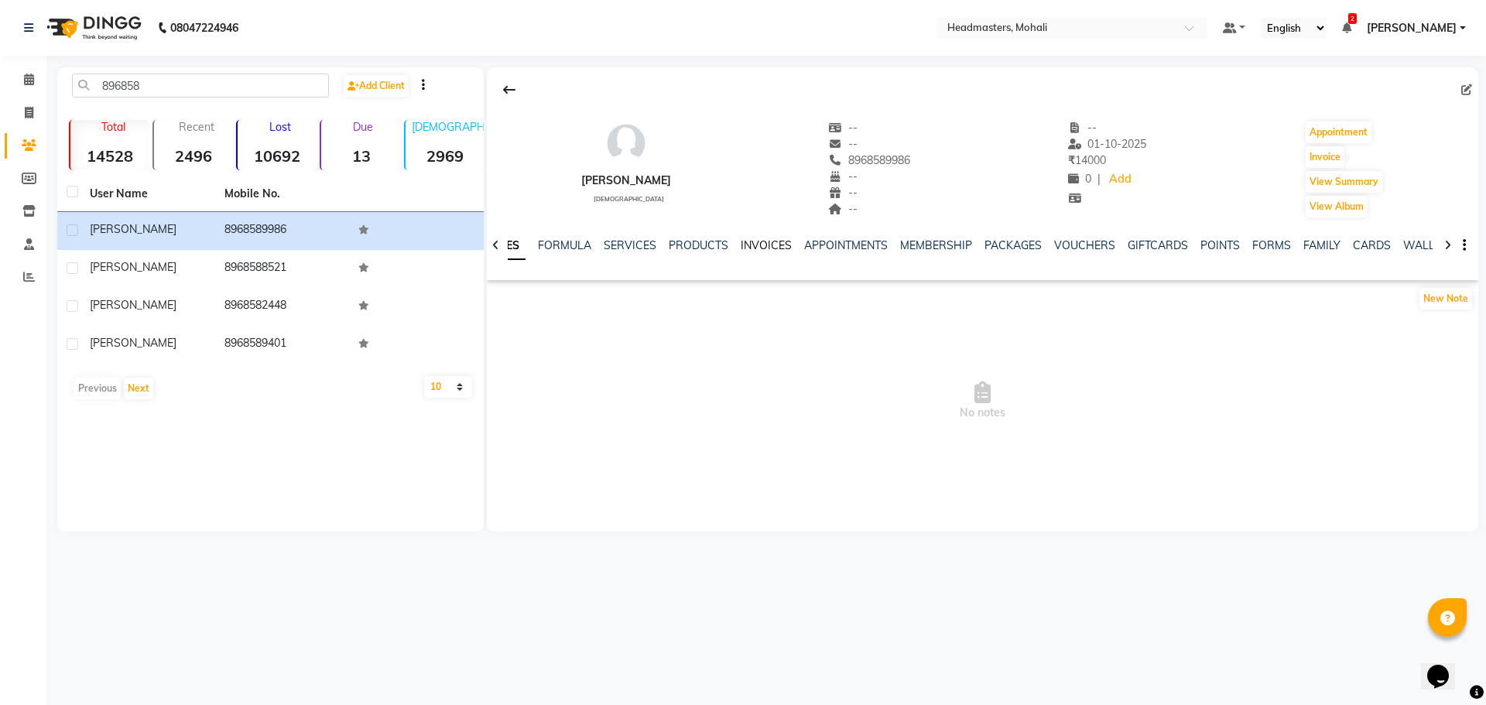
click at [768, 249] on link "INVOICES" at bounding box center [765, 245] width 51 height 14
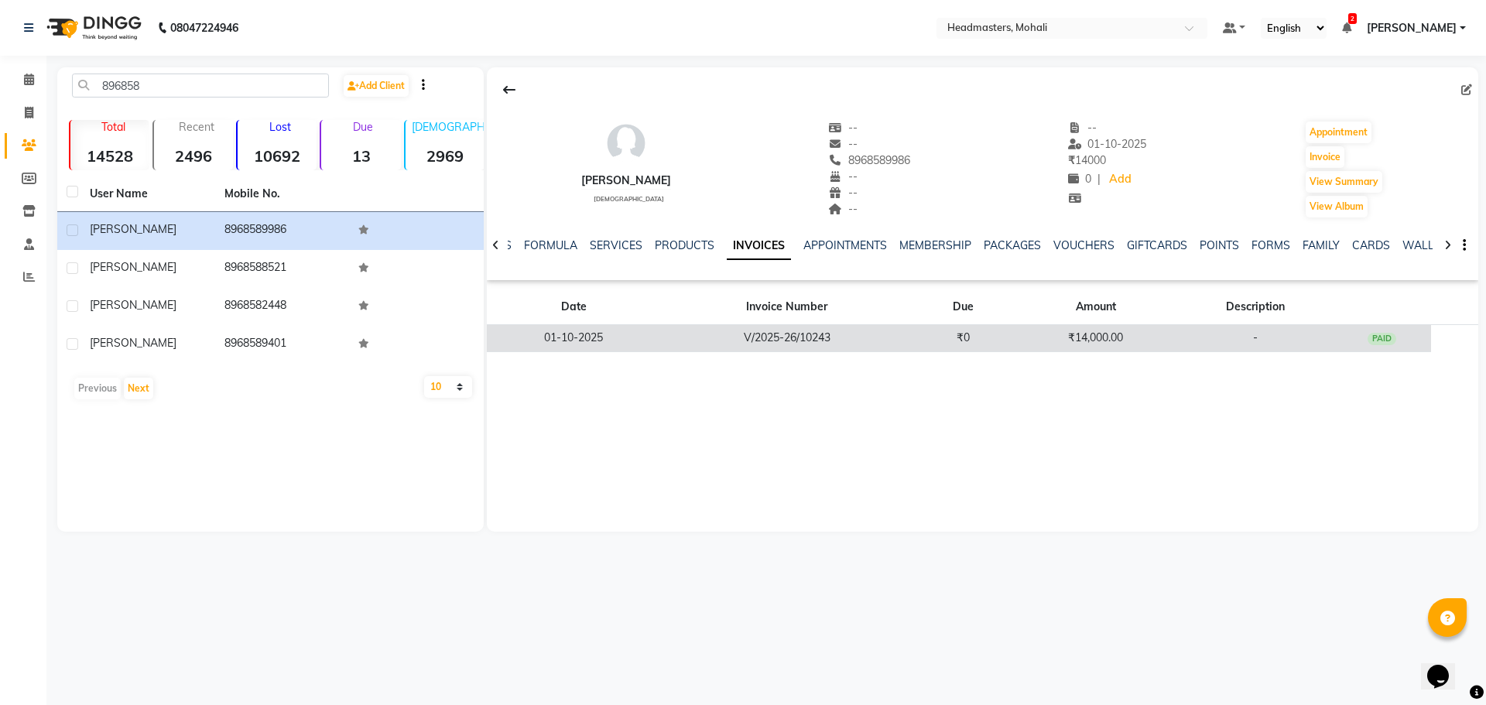
click at [940, 330] on td "₹0" at bounding box center [963, 338] width 100 height 27
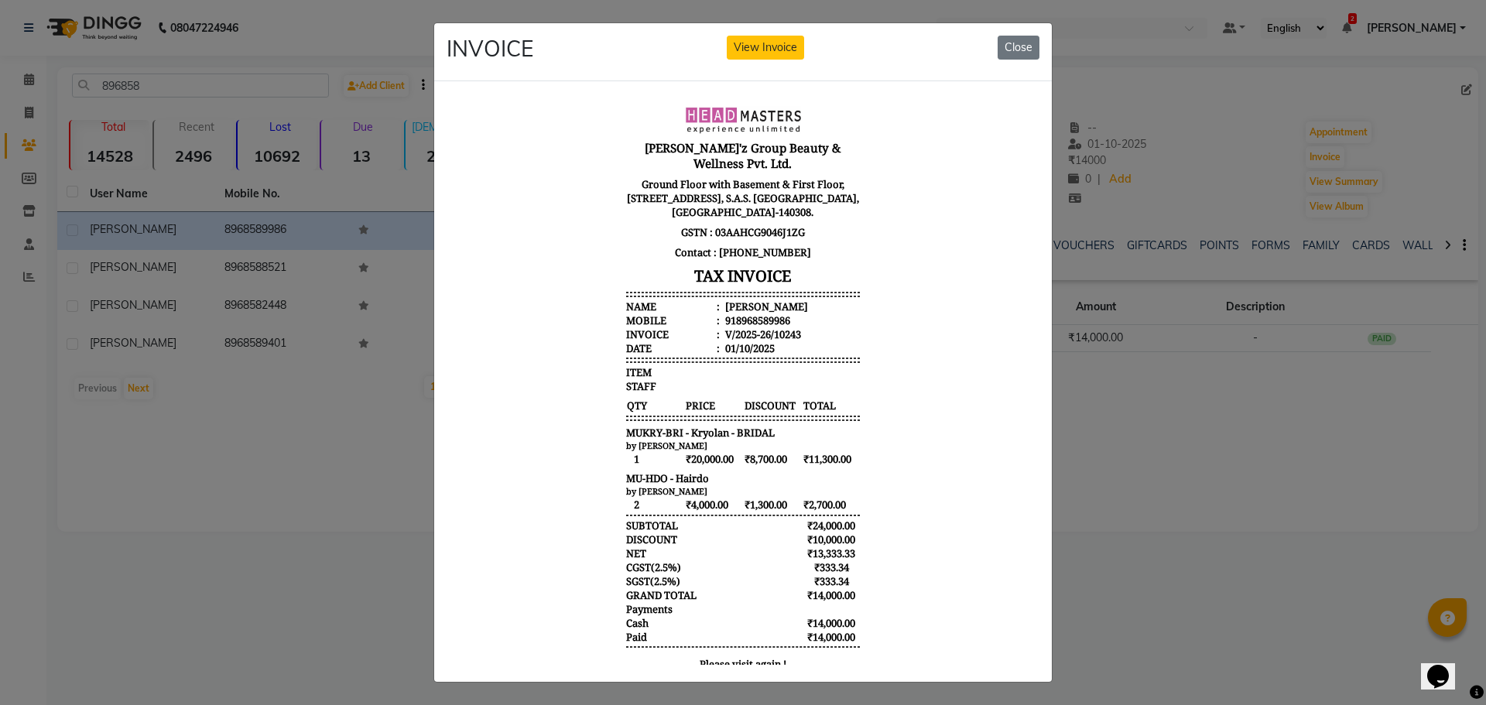
click at [1192, 451] on ngb-modal-window "INVOICE View Invoice Close" at bounding box center [743, 352] width 1486 height 705
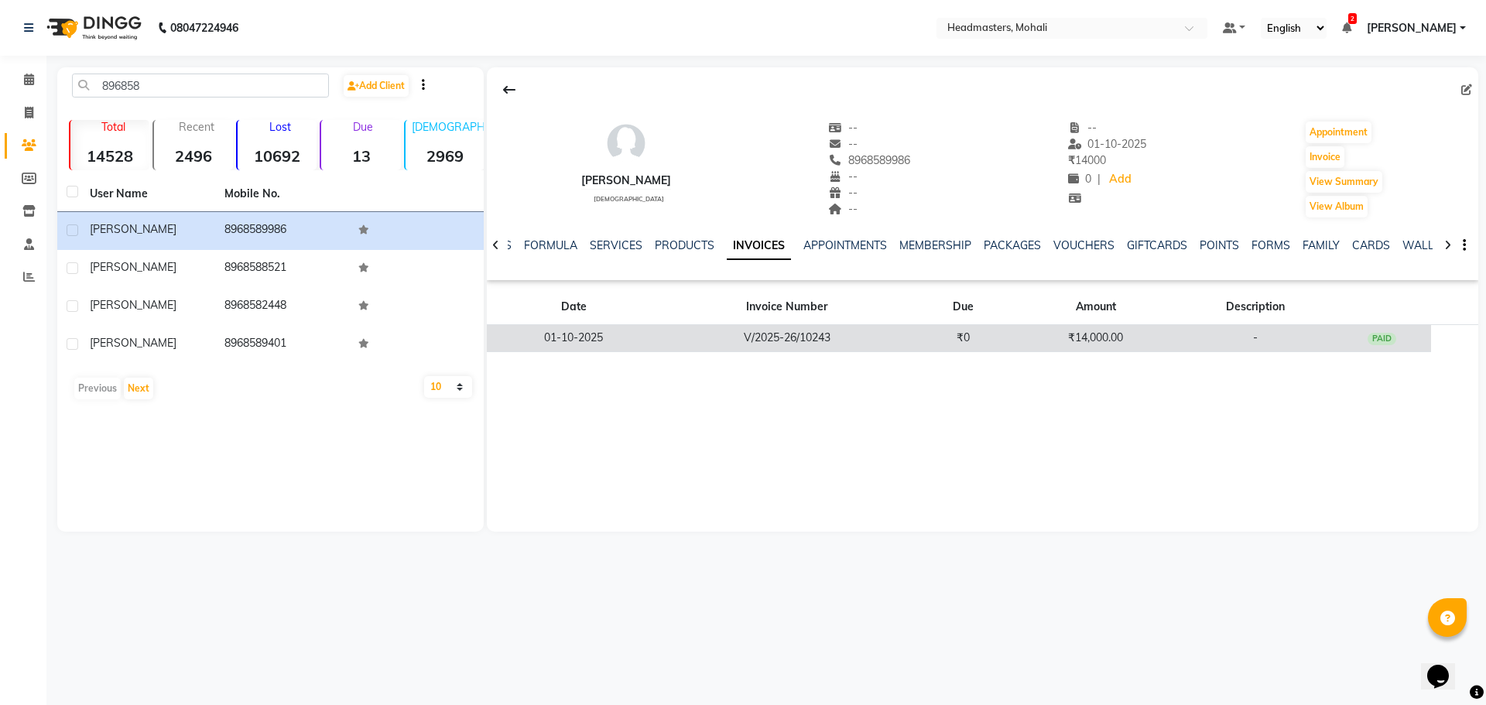
click at [959, 343] on td "₹0" at bounding box center [963, 338] width 100 height 27
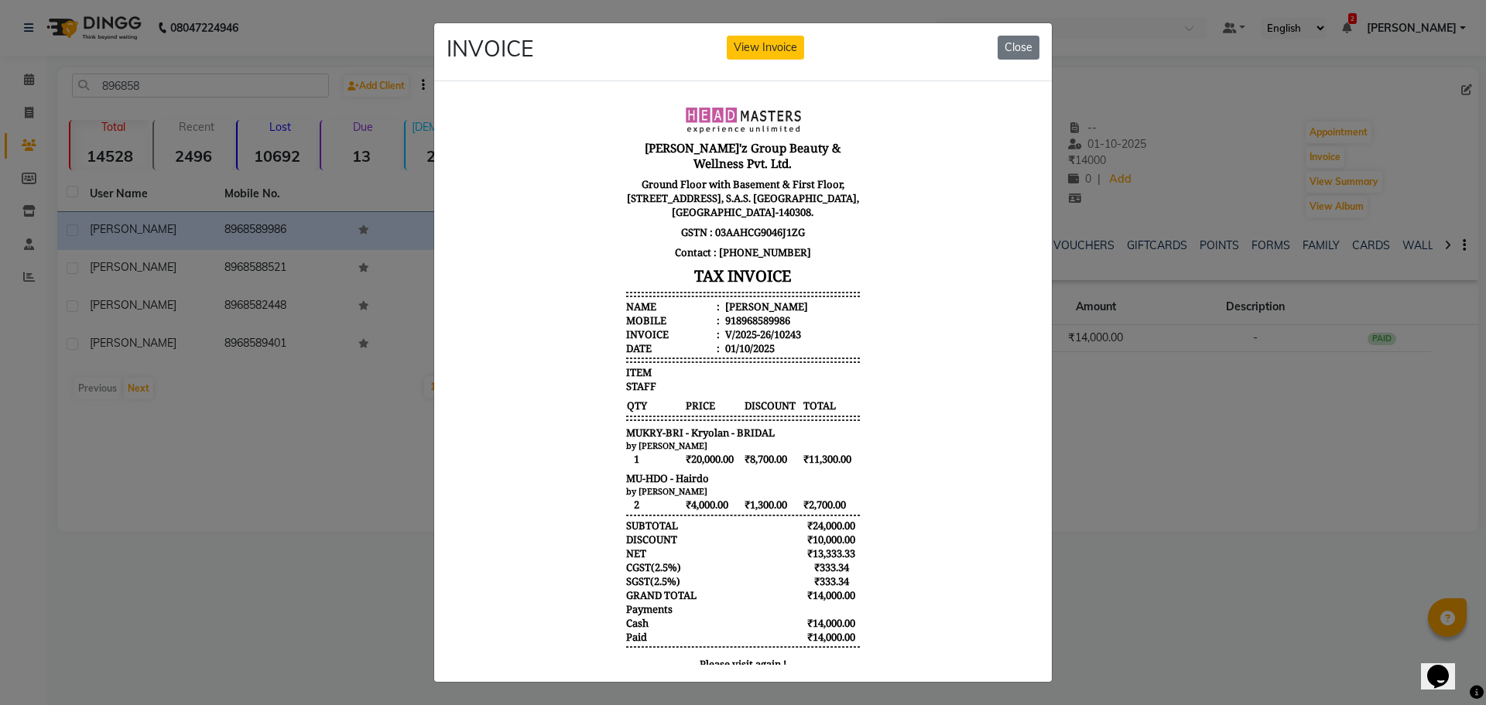
click at [261, 356] on ngb-modal-window "INVOICE View Invoice Close" at bounding box center [743, 352] width 1486 height 705
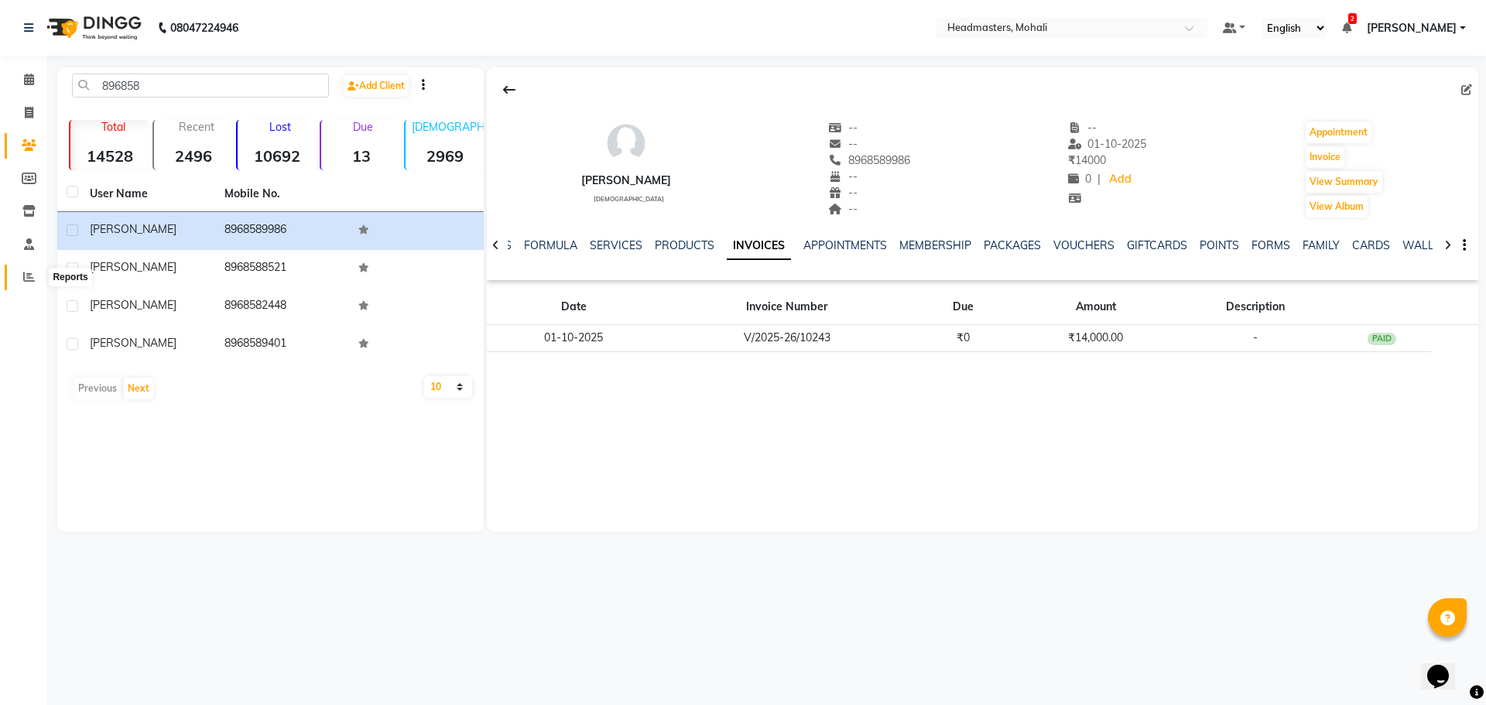
click at [33, 272] on icon at bounding box center [29, 277] width 12 height 12
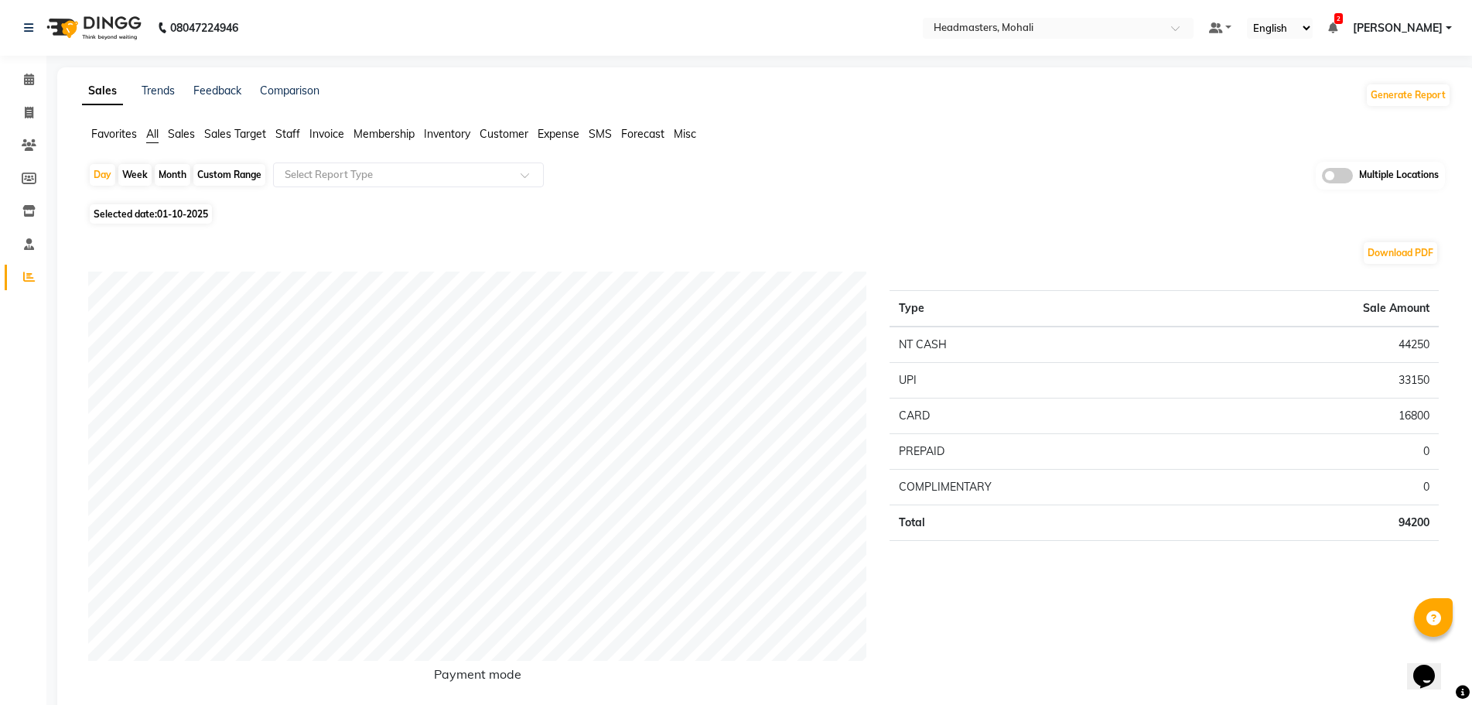
click at [118, 130] on span "Favorites" at bounding box center [114, 134] width 46 height 14
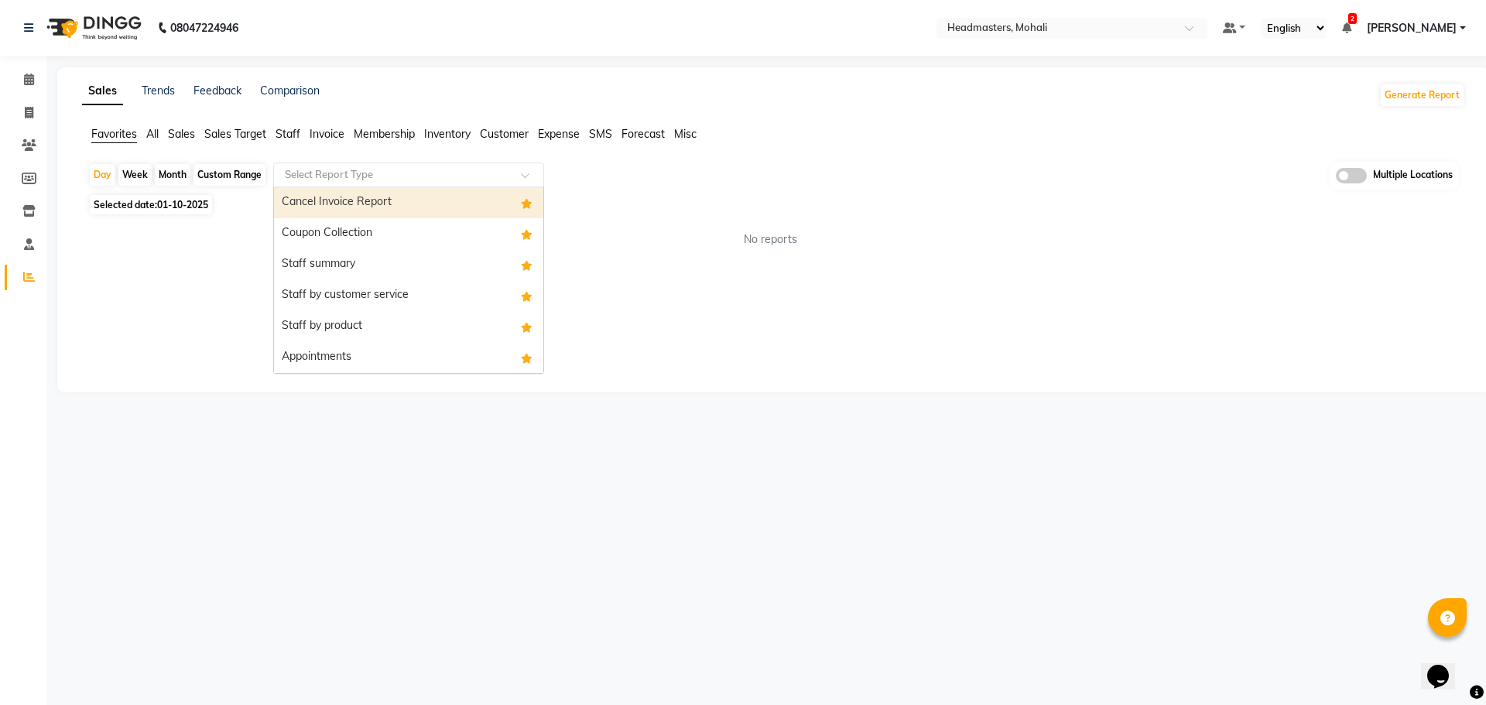
click at [422, 185] on div "Select Report Type" at bounding box center [408, 174] width 271 height 25
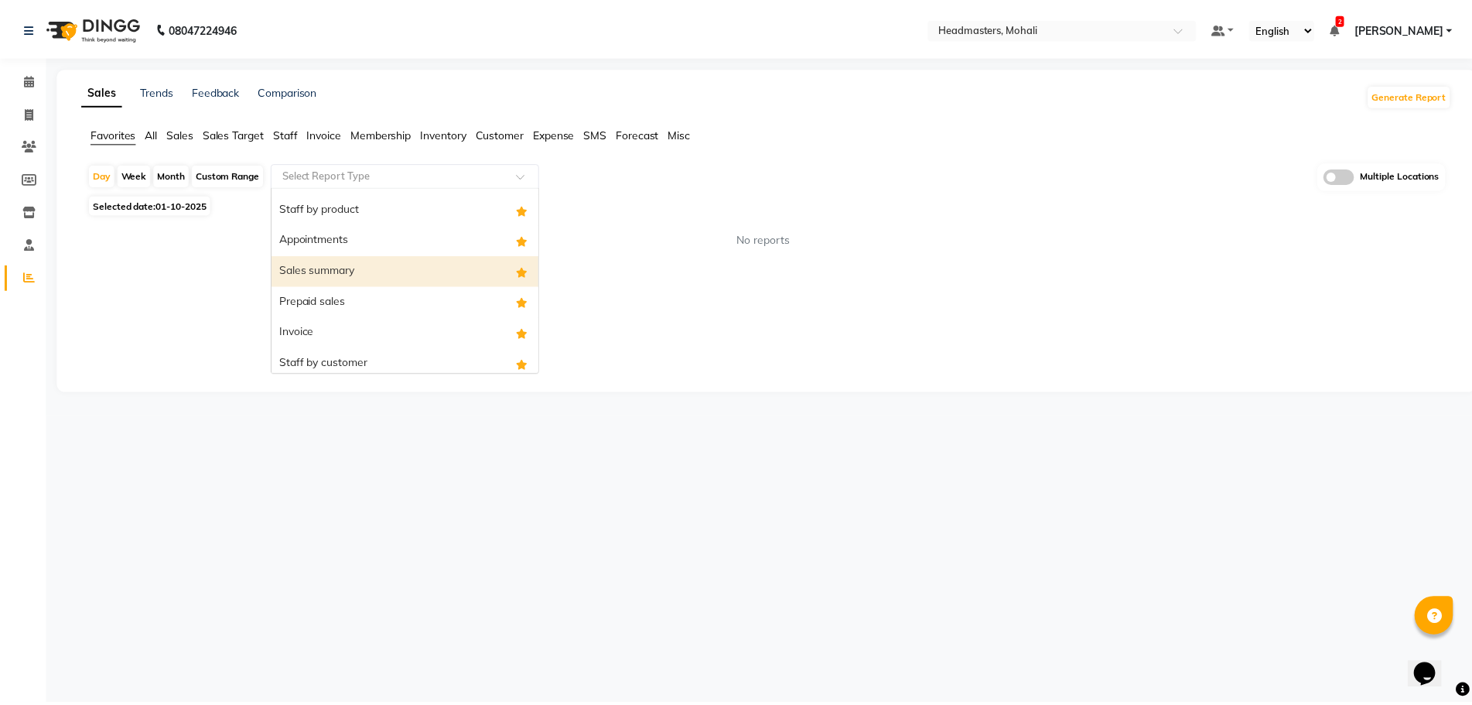
scroll to position [124, 0]
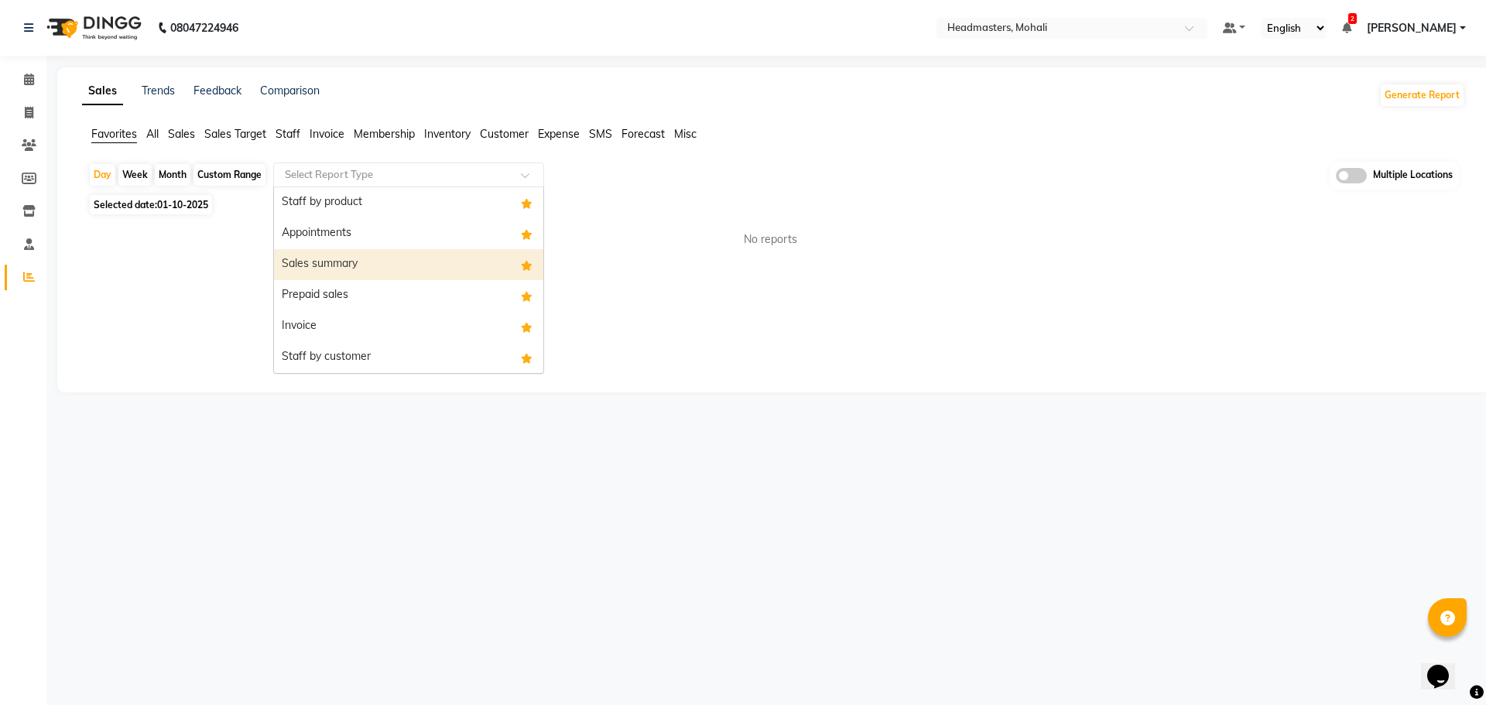
click at [406, 261] on div "Sales summary" at bounding box center [408, 264] width 269 height 31
select select "full_report"
select select "csv"
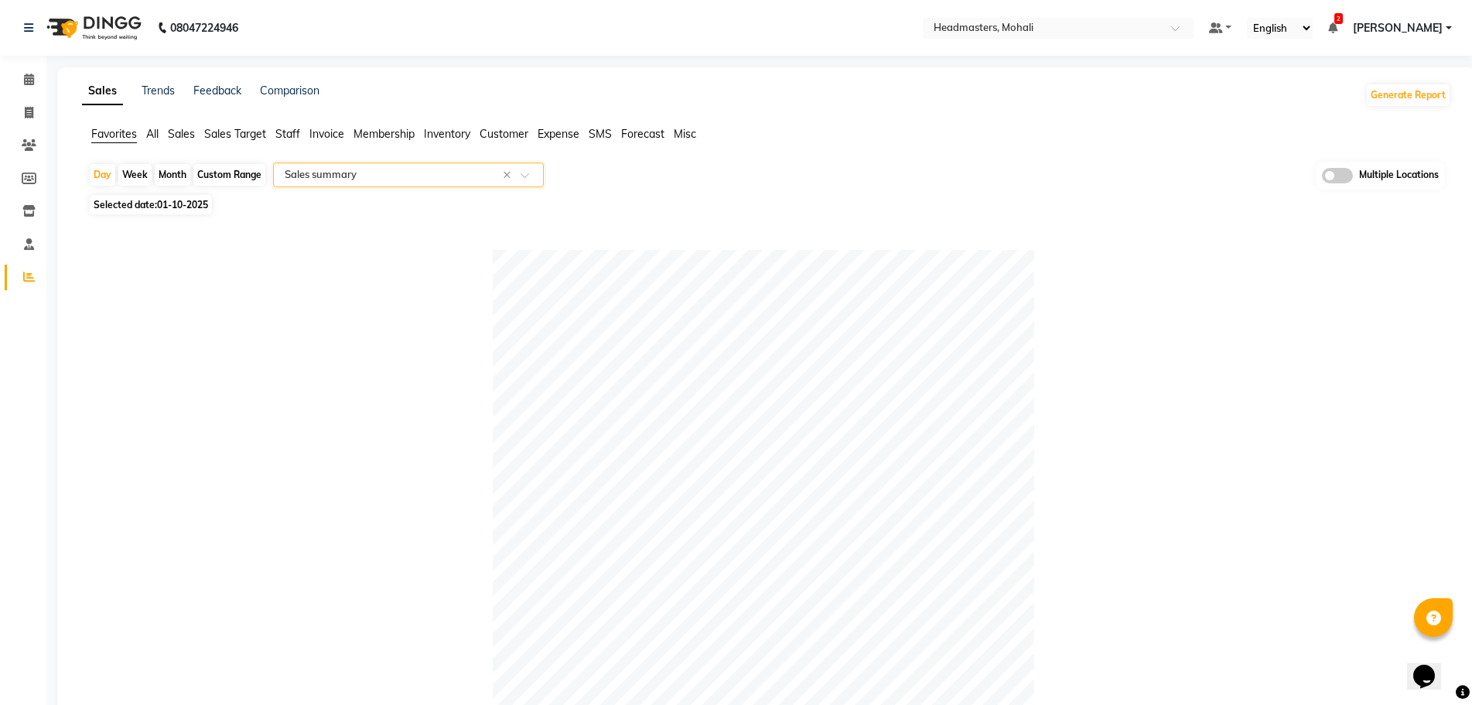
click at [193, 207] on span "01-10-2025" at bounding box center [182, 205] width 51 height 12
select select "10"
select select "2025"
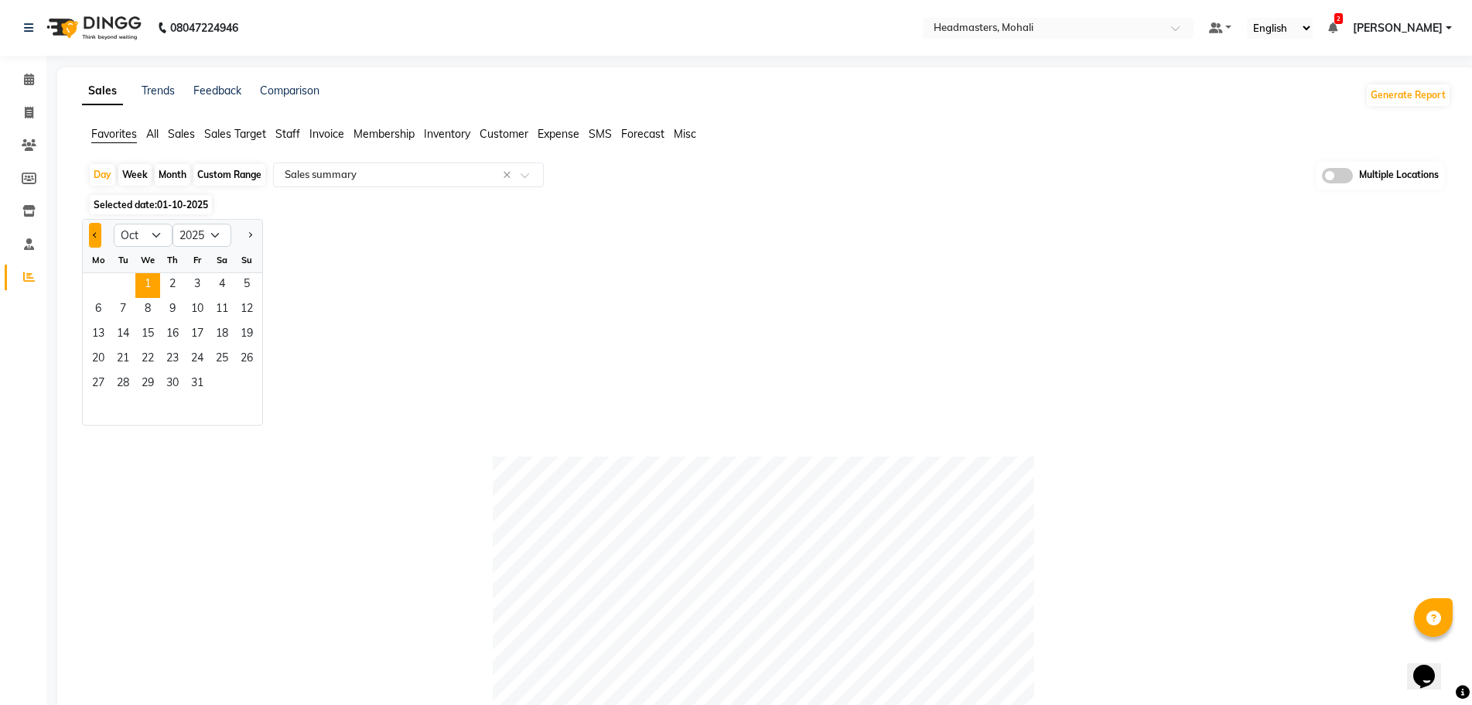
click at [95, 236] on span "Previous month" at bounding box center [95, 233] width 5 height 5
select select "9"
click at [124, 375] on span "30" at bounding box center [123, 384] width 25 height 25
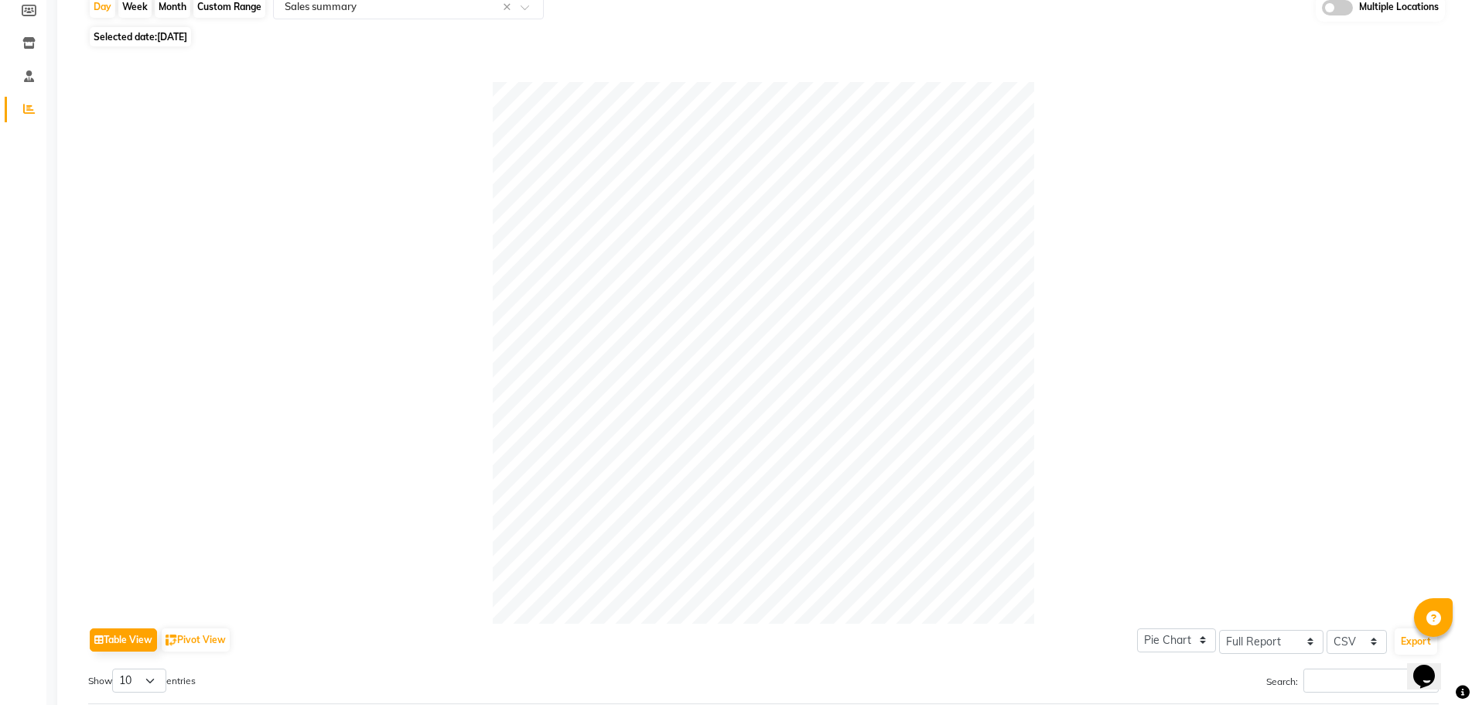
scroll to position [628, 0]
